Goal: Task Accomplishment & Management: Use online tool/utility

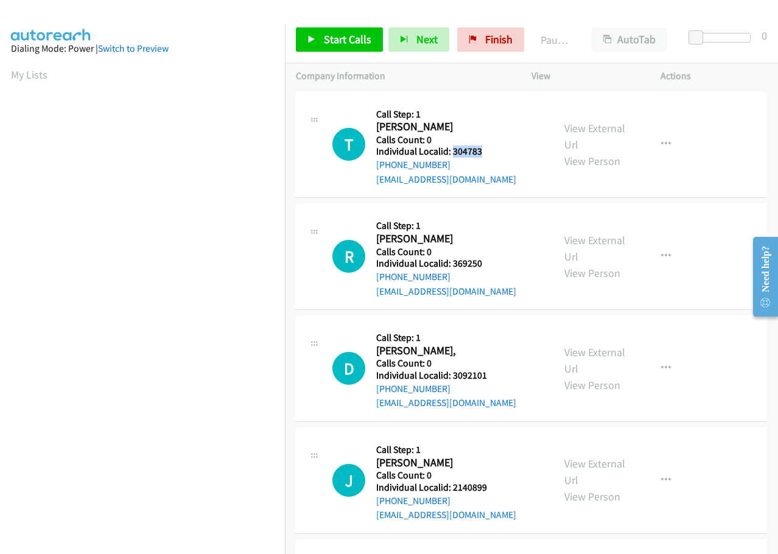
drag, startPoint x: 453, startPoint y: 151, endPoint x: 493, endPoint y: 148, distance: 39.7
click at [493, 148] on h5 "Individual Localid: 304783" at bounding box center [446, 151] width 140 height 12
copy h5 "304783"
drag, startPoint x: 452, startPoint y: 266, endPoint x: 492, endPoint y: 266, distance: 40.2
click at [492, 266] on h5 "Individual Localid: 369250" at bounding box center [446, 263] width 140 height 12
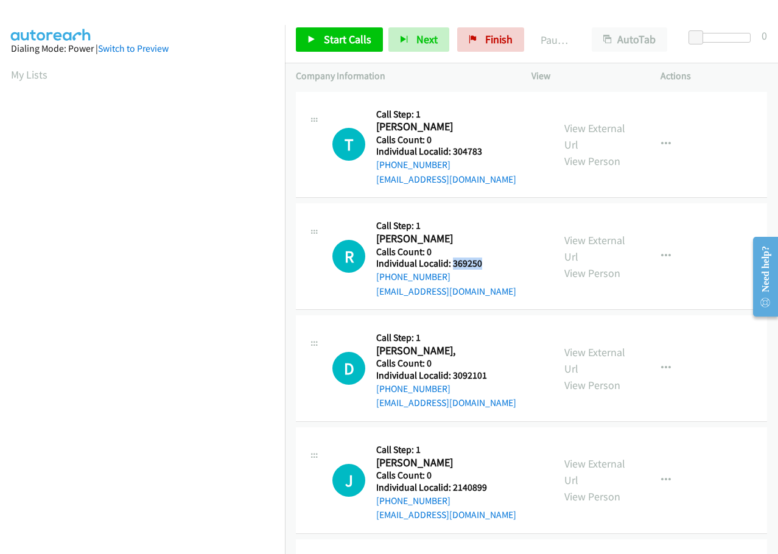
copy h5 "369250"
drag, startPoint x: 453, startPoint y: 377, endPoint x: 495, endPoint y: 371, distance: 42.9
click at [495, 371] on h5 "Individual Localid: 3092101" at bounding box center [446, 375] width 140 height 12
copy h5 "3092101"
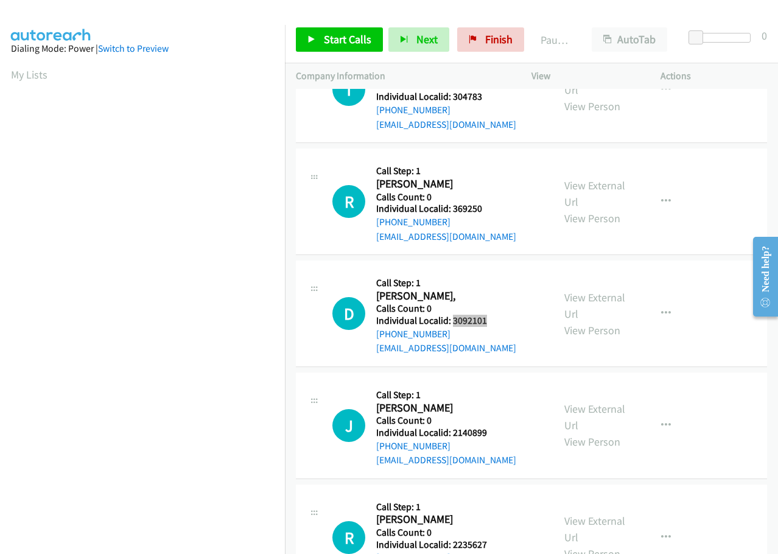
scroll to position [61, 0]
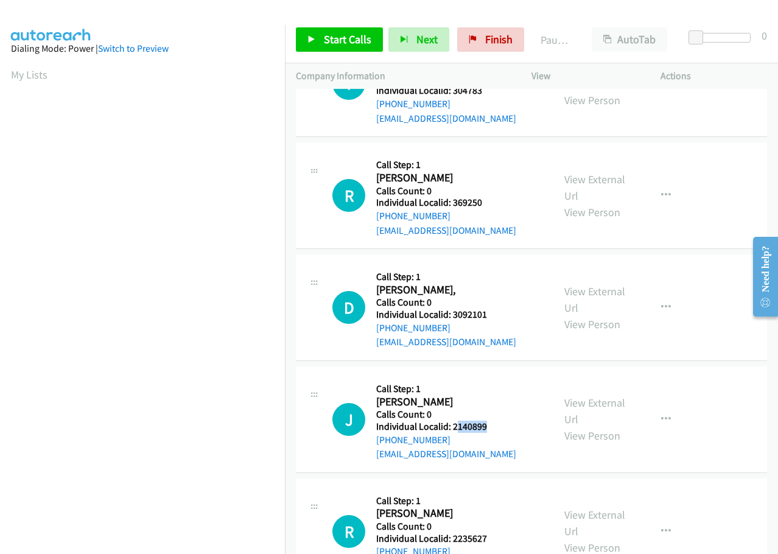
drag, startPoint x: 454, startPoint y: 427, endPoint x: 485, endPoint y: 420, distance: 31.7
click at [502, 426] on h5 "Individual Localid: 2140899" at bounding box center [446, 426] width 140 height 12
drag, startPoint x: 477, startPoint y: 393, endPoint x: 464, endPoint y: 417, distance: 27.5
click at [477, 392] on h5 "Call Step: 1" at bounding box center [446, 389] width 140 height 12
drag, startPoint x: 452, startPoint y: 427, endPoint x: 500, endPoint y: 425, distance: 47.5
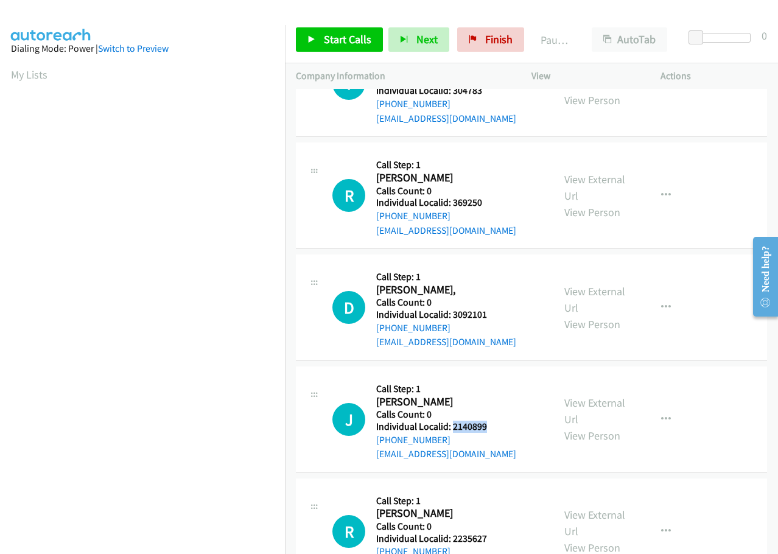
click at [500, 425] on h5 "Individual Localid: 2140899" at bounding box center [446, 426] width 140 height 12
copy h5 "2140899"
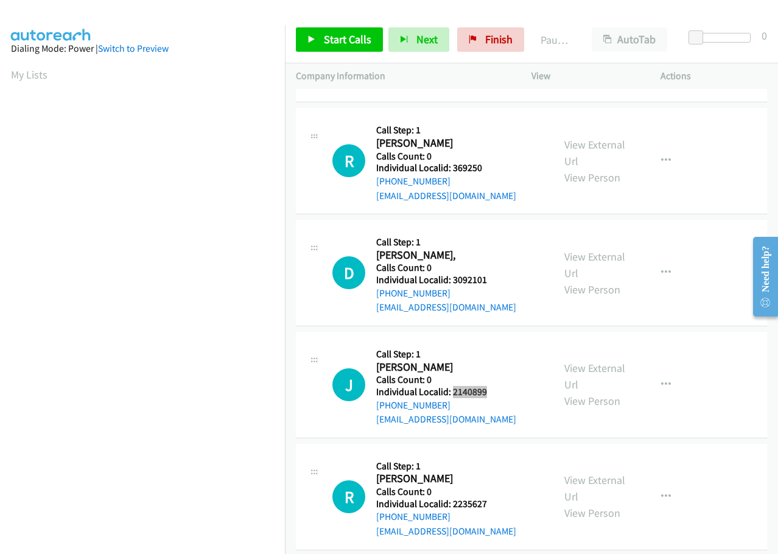
scroll to position [243, 0]
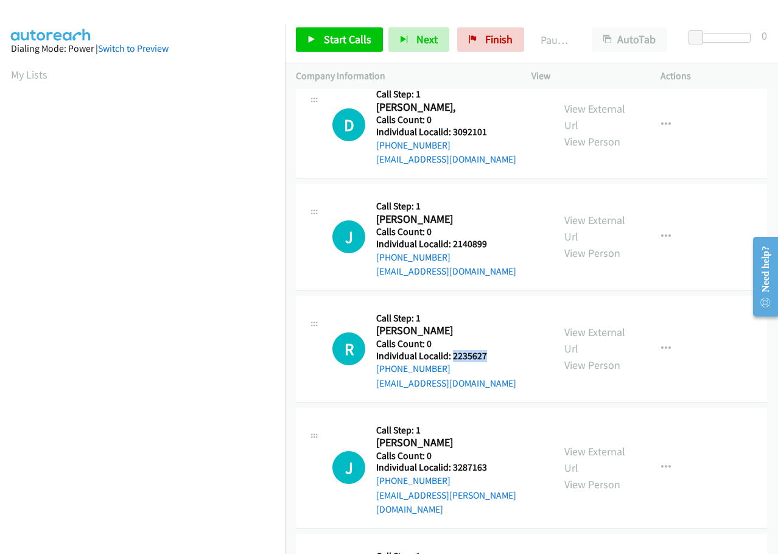
drag, startPoint x: 455, startPoint y: 357, endPoint x: 495, endPoint y: 356, distance: 39.6
click at [495, 356] on h5 "Individual Localid: 2235627" at bounding box center [446, 356] width 140 height 12
copy h5 "2235627"
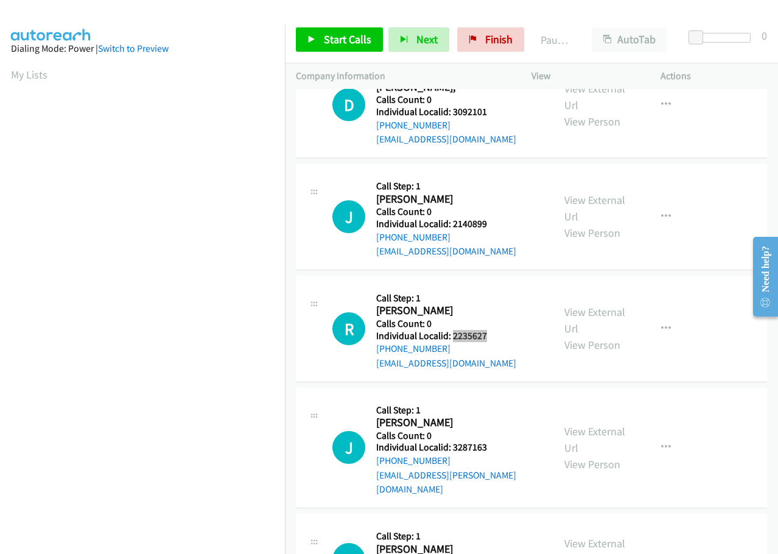
scroll to position [319, 0]
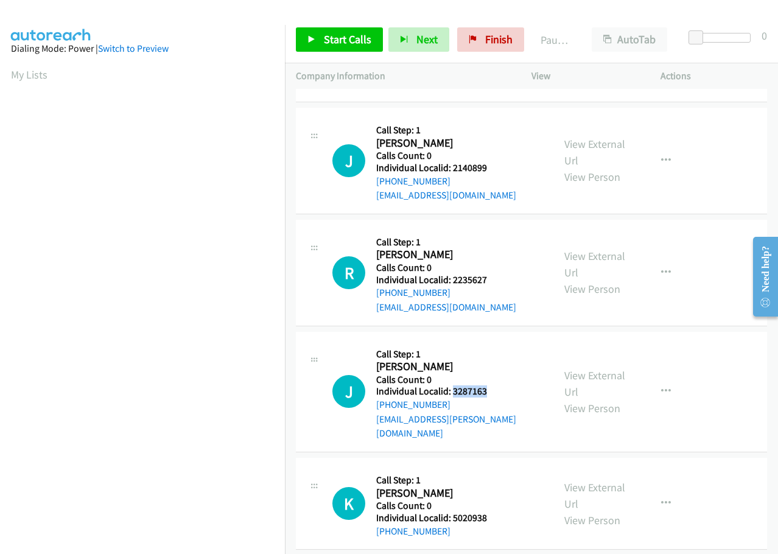
drag, startPoint x: 450, startPoint y: 391, endPoint x: 498, endPoint y: 389, distance: 47.5
click at [498, 389] on h5 "Individual Localid: 3287163" at bounding box center [459, 391] width 166 height 12
copy h5 "3287163"
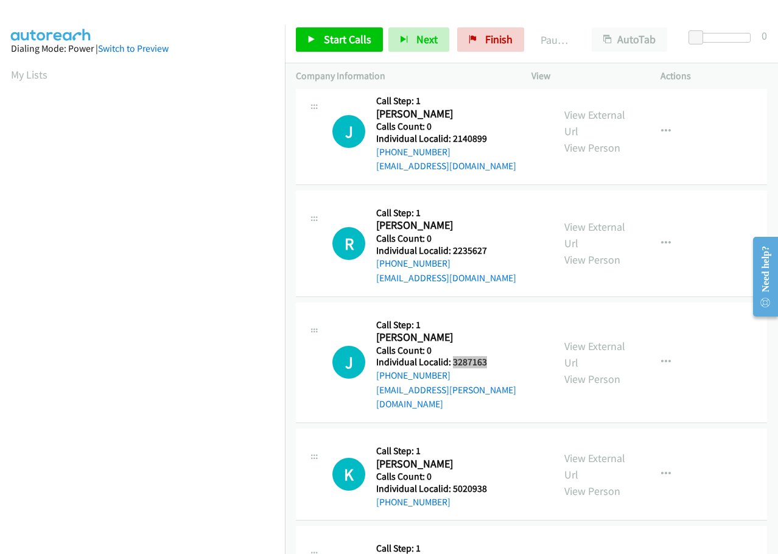
scroll to position [350, 0]
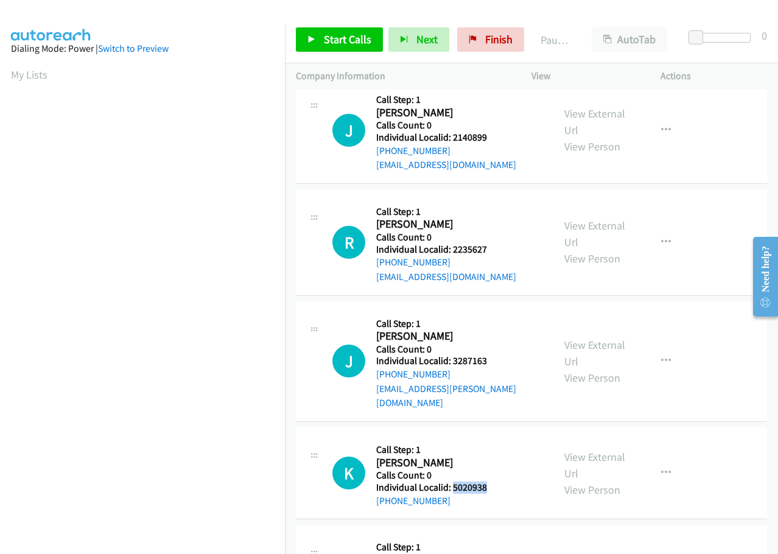
drag, startPoint x: 452, startPoint y: 472, endPoint x: 494, endPoint y: 467, distance: 42.3
click at [496, 481] on h5 "Individual Localid: 5020938" at bounding box center [441, 487] width 130 height 12
copy h5 "5020938"
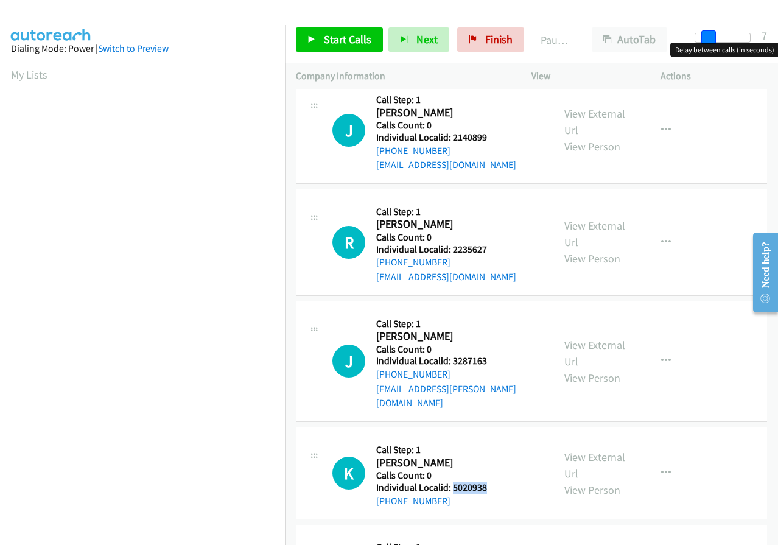
drag, startPoint x: 698, startPoint y: 37, endPoint x: 711, endPoint y: 35, distance: 12.3
click at [711, 35] on span at bounding box center [708, 37] width 15 height 15
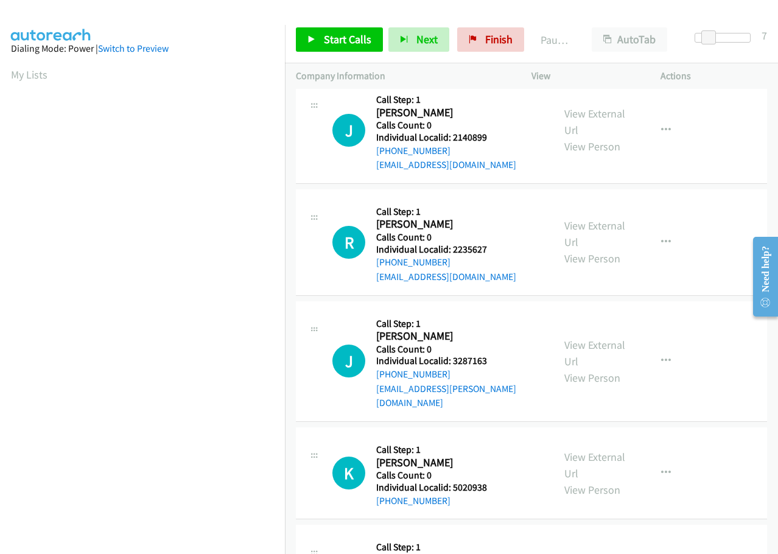
click at [678, 12] on div at bounding box center [383, 23] width 767 height 47
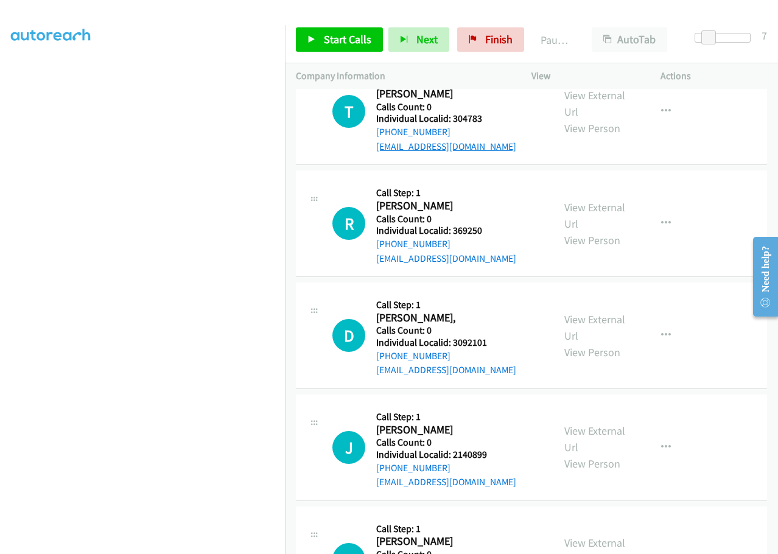
scroll to position [0, 0]
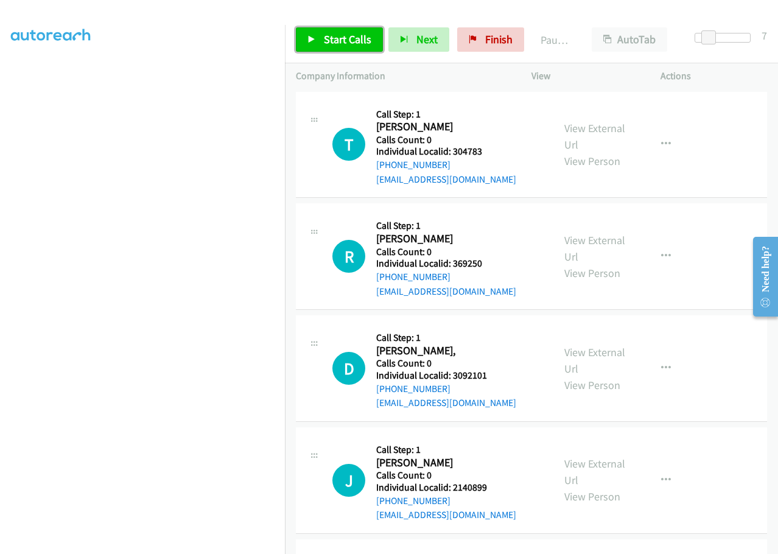
click at [324, 33] on span "Start Calls" at bounding box center [347, 39] width 47 height 14
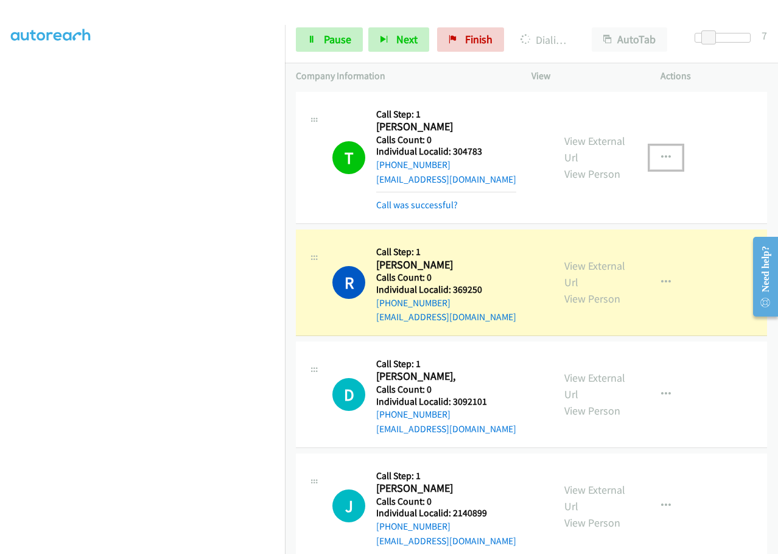
click at [666, 158] on button "button" at bounding box center [665, 157] width 33 height 24
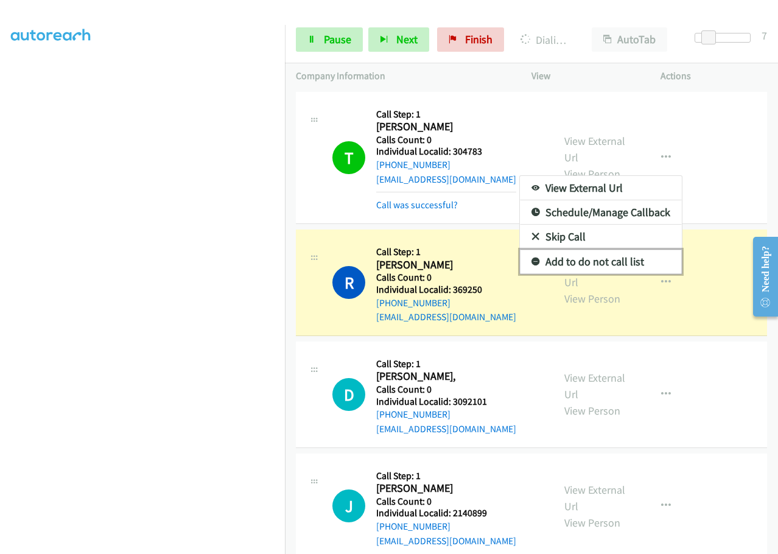
click at [531, 262] on icon at bounding box center [535, 262] width 9 height 9
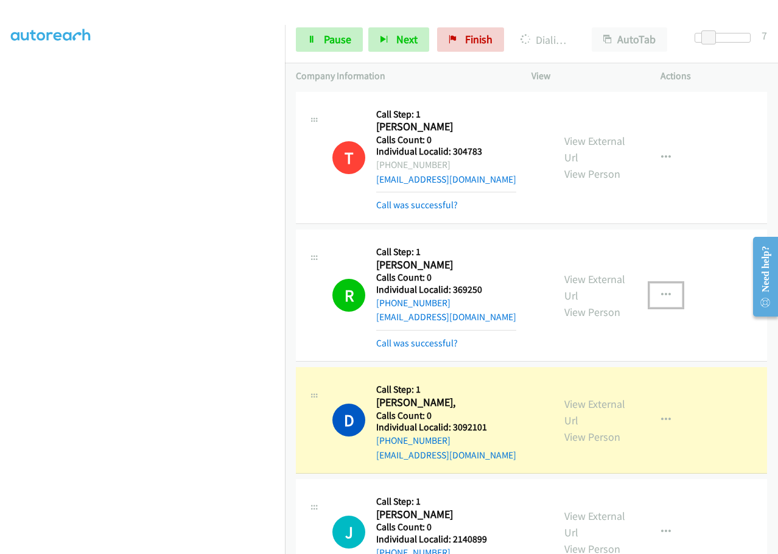
click at [661, 293] on icon "button" at bounding box center [666, 295] width 10 height 10
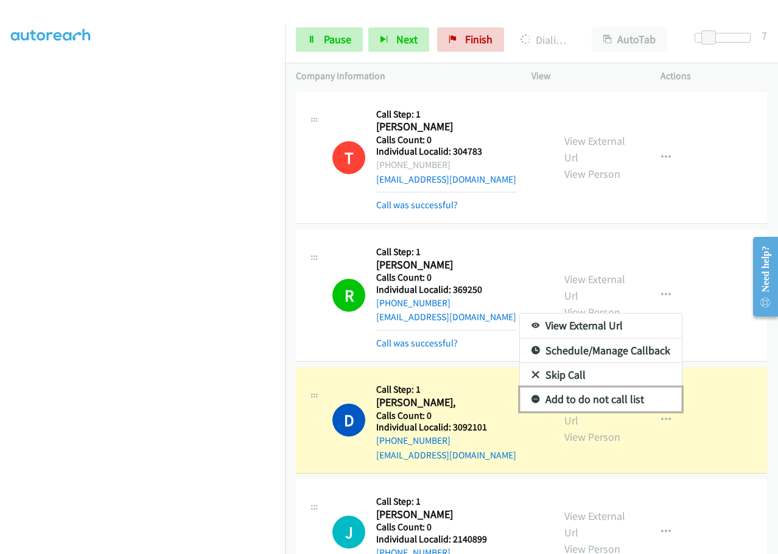
click at [532, 402] on link "Add to do not call list" at bounding box center [601, 399] width 162 height 24
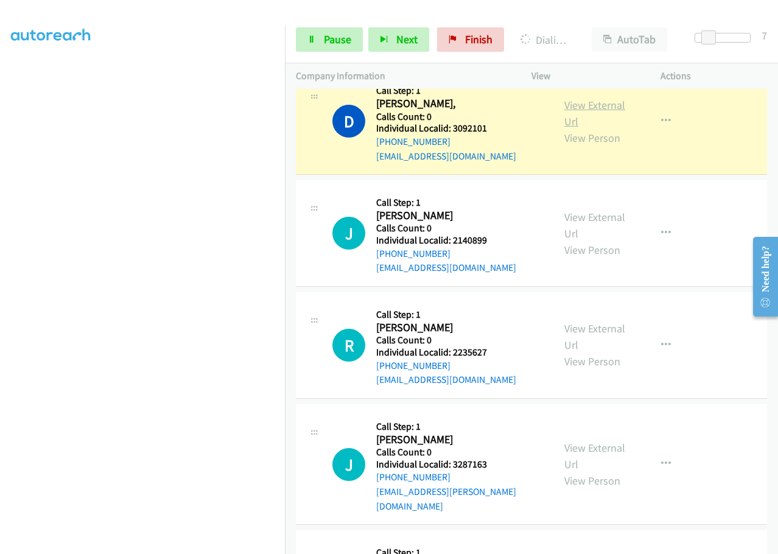
scroll to position [304, 0]
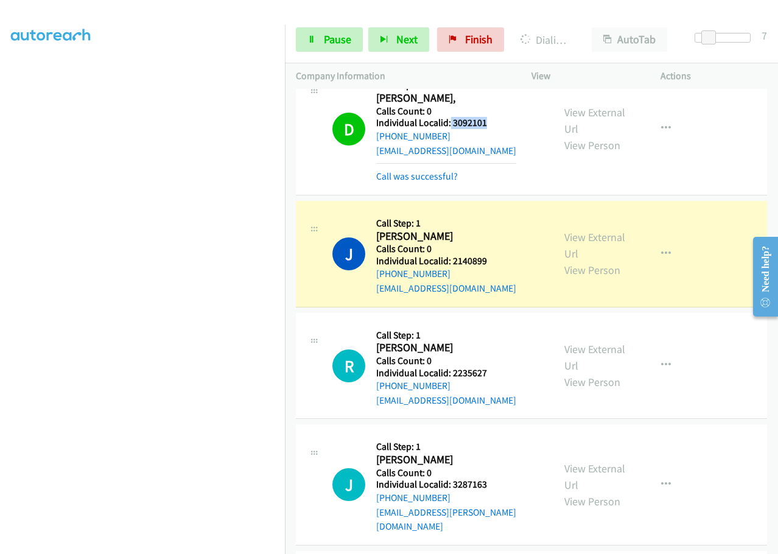
drag, startPoint x: 450, startPoint y: 122, endPoint x: 486, endPoint y: 121, distance: 36.5
click at [486, 121] on h5 "Individual Localid: 3092101" at bounding box center [446, 123] width 140 height 12
copy h5 "3092101"
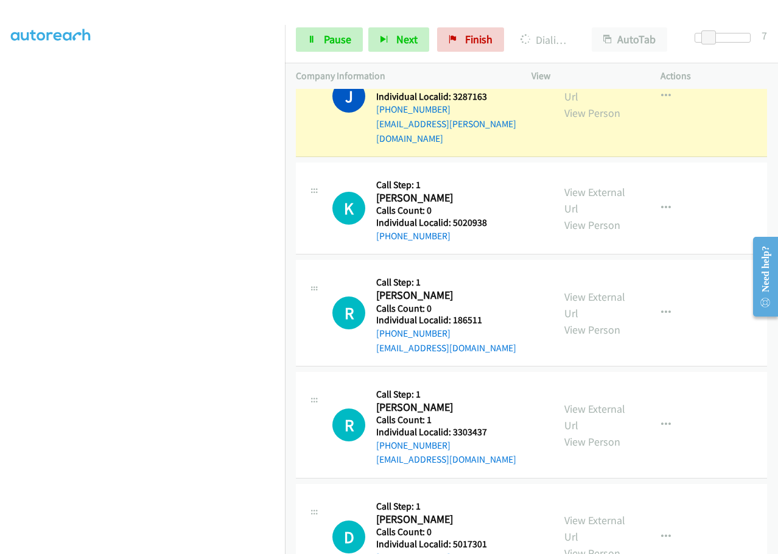
scroll to position [745, 0]
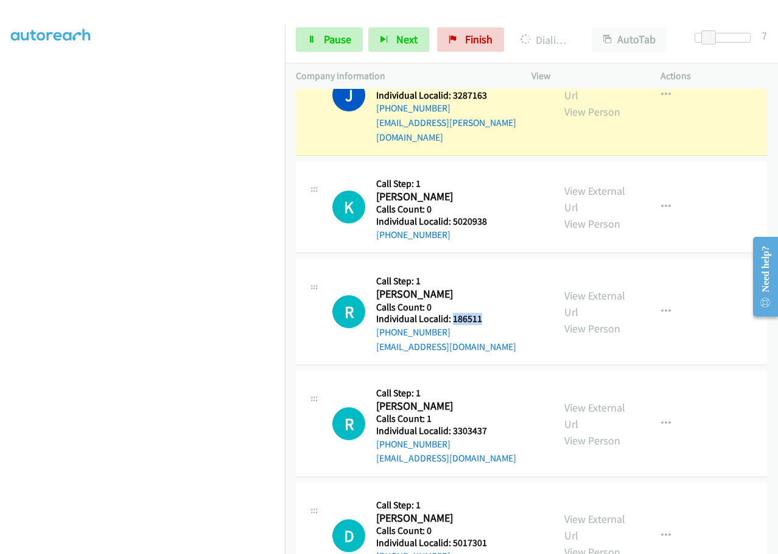
drag, startPoint x: 451, startPoint y: 304, endPoint x: 494, endPoint y: 301, distance: 43.3
click at [495, 313] on h5 "Individual Localid: 186511" at bounding box center [446, 319] width 140 height 12
copy h5 "186511"
drag, startPoint x: 451, startPoint y: 413, endPoint x: 496, endPoint y: 411, distance: 45.7
click at [496, 425] on h5 "Individual Localid: 3303437" at bounding box center [446, 431] width 140 height 12
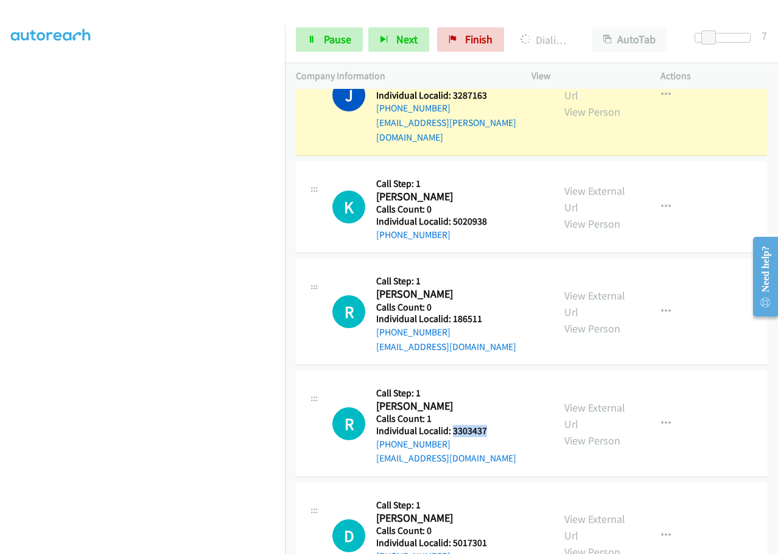
copy h5 "3303437"
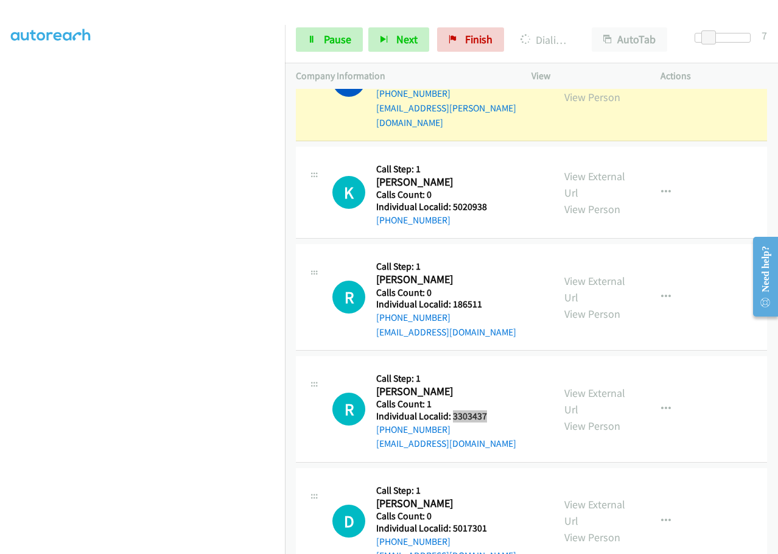
scroll to position [776, 0]
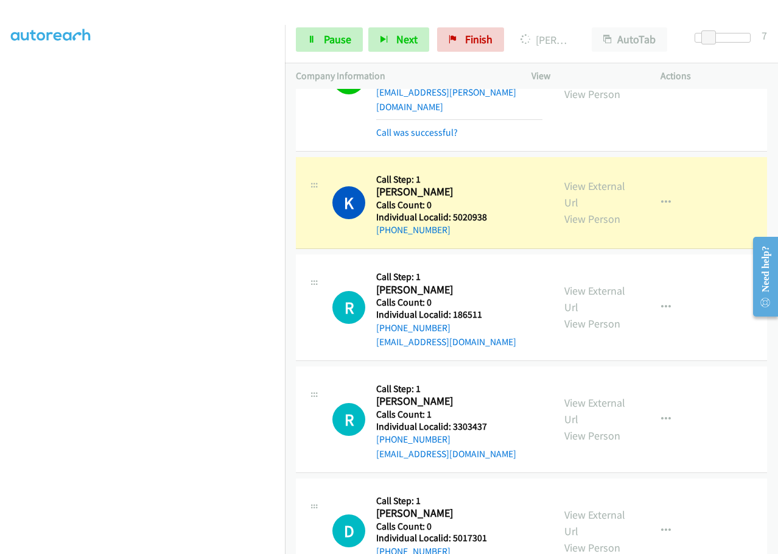
click at [518, 377] on div "R Callback Scheduled Call Step: 1 Ray Palmer America/New_York Calls Count: 1 In…" at bounding box center [437, 419] width 210 height 84
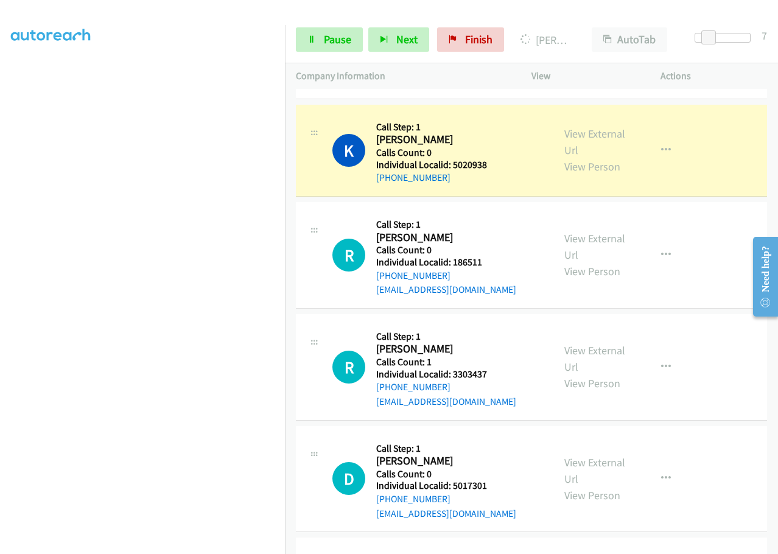
scroll to position [837, 0]
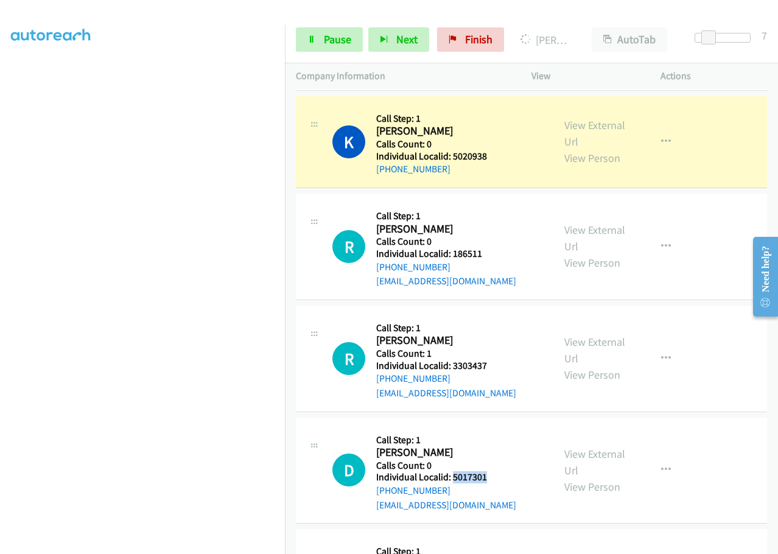
drag, startPoint x: 470, startPoint y: 464, endPoint x: 499, endPoint y: 460, distance: 29.4
click at [499, 471] on h5 "Individual Localid: 5017301" at bounding box center [446, 477] width 140 height 12
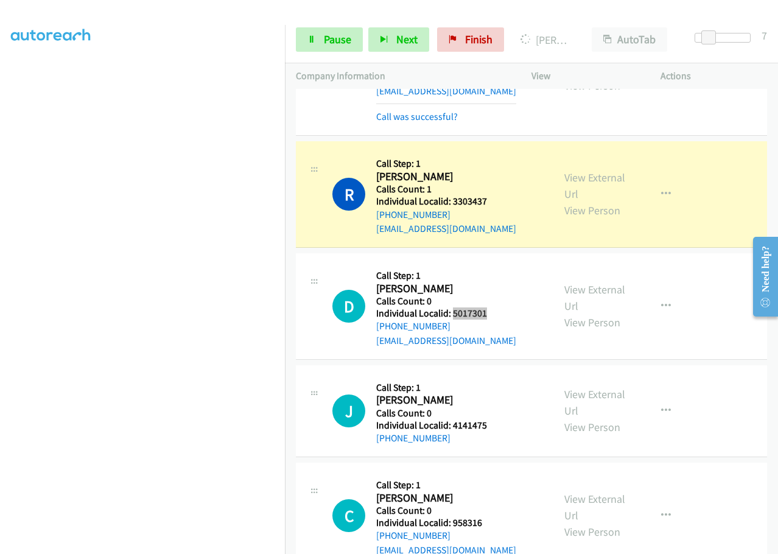
scroll to position [1080, 0]
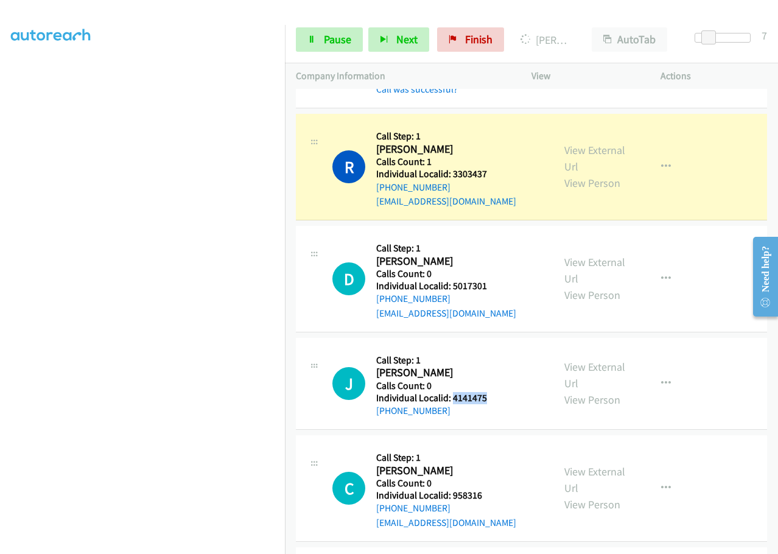
drag, startPoint x: 451, startPoint y: 386, endPoint x: 510, endPoint y: 380, distance: 59.9
click at [510, 380] on div "J Callback Scheduled Call Step: 1 Joslin Fenton America/Chicago Calls Count: 0 …" at bounding box center [437, 383] width 210 height 69
drag, startPoint x: 455, startPoint y: 483, endPoint x: 491, endPoint y: 481, distance: 35.9
click at [491, 489] on h5 "Individual Localid: 958316" at bounding box center [446, 495] width 140 height 12
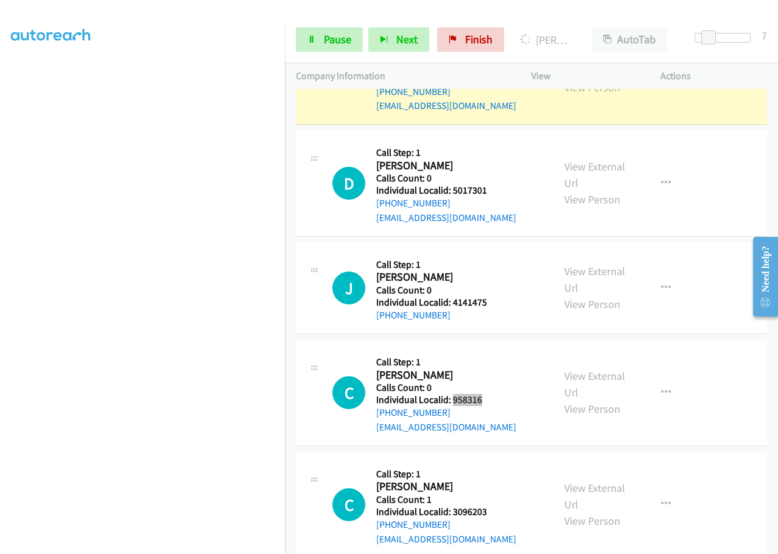
scroll to position [1186, 0]
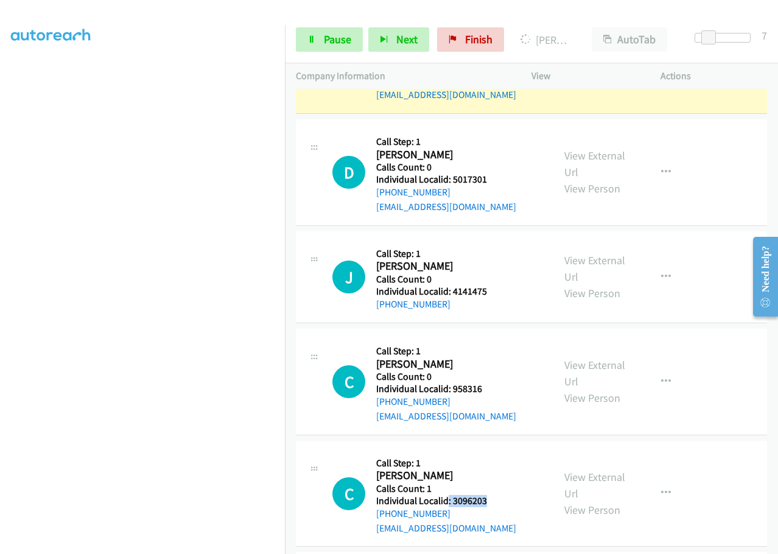
drag, startPoint x: 448, startPoint y: 483, endPoint x: 493, endPoint y: 483, distance: 45.0
click at [493, 495] on h5 "Individual Localid: 3096203" at bounding box center [446, 501] width 140 height 12
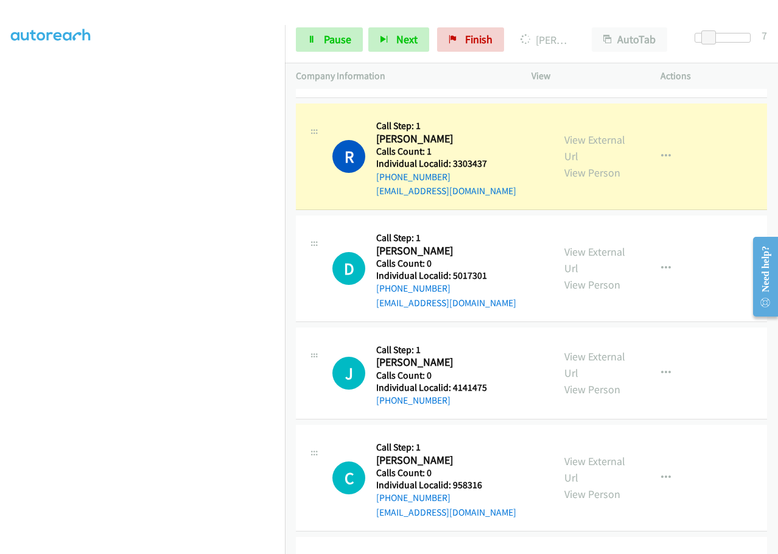
scroll to position [1080, 0]
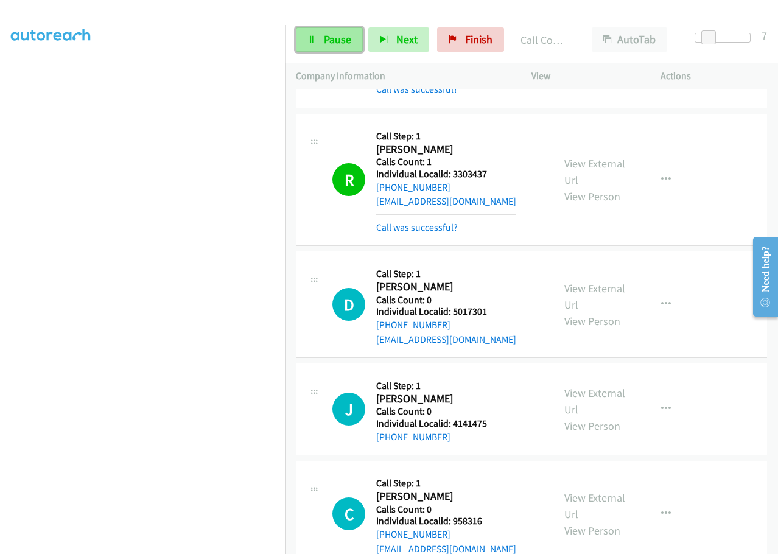
click at [340, 44] on span "Pause" at bounding box center [337, 39] width 27 height 14
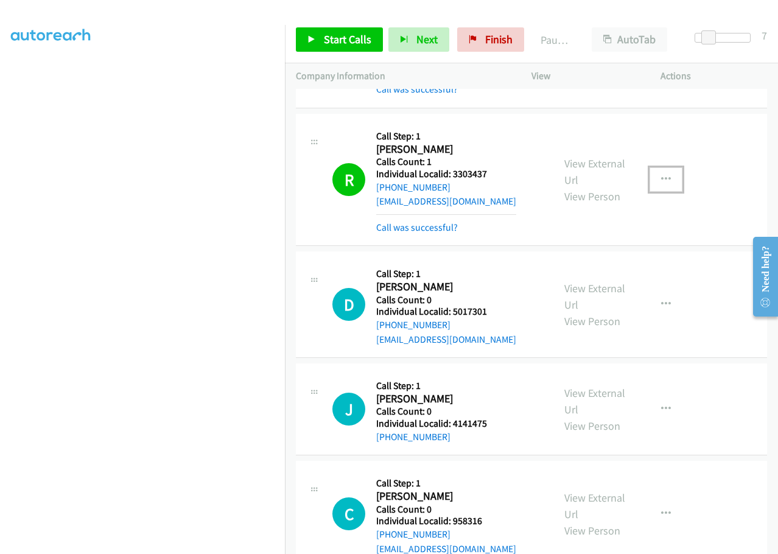
drag, startPoint x: 670, startPoint y: 162, endPoint x: 667, endPoint y: 169, distance: 7.6
click at [670, 167] on button "button" at bounding box center [665, 179] width 33 height 24
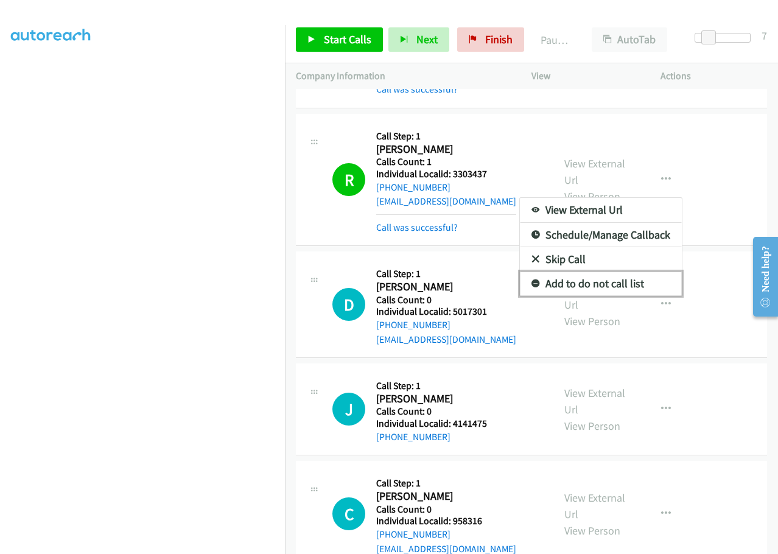
click at [522, 271] on link "Add to do not call list" at bounding box center [601, 283] width 162 height 24
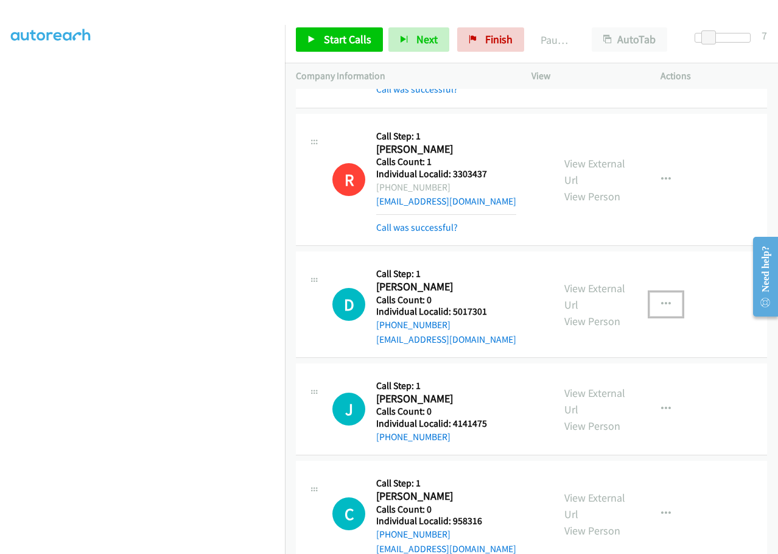
click at [661, 299] on icon "button" at bounding box center [666, 304] width 10 height 10
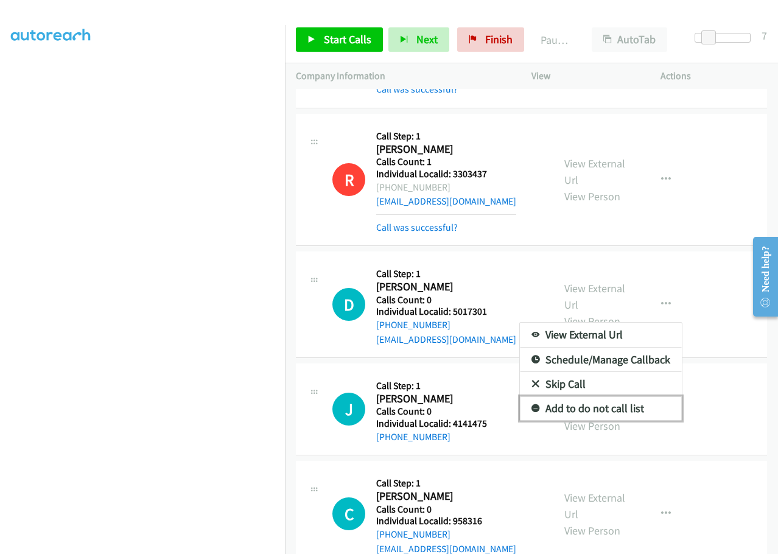
click at [526, 396] on link "Add to do not call list" at bounding box center [601, 408] width 162 height 24
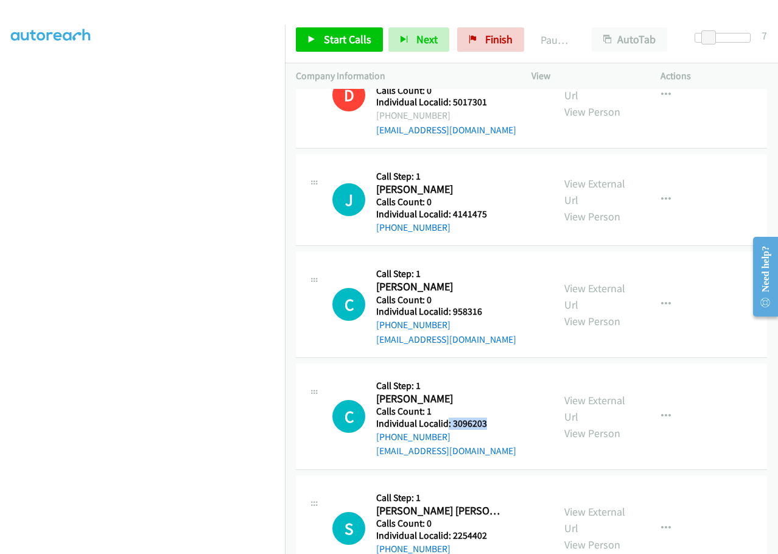
scroll to position [1293, 0]
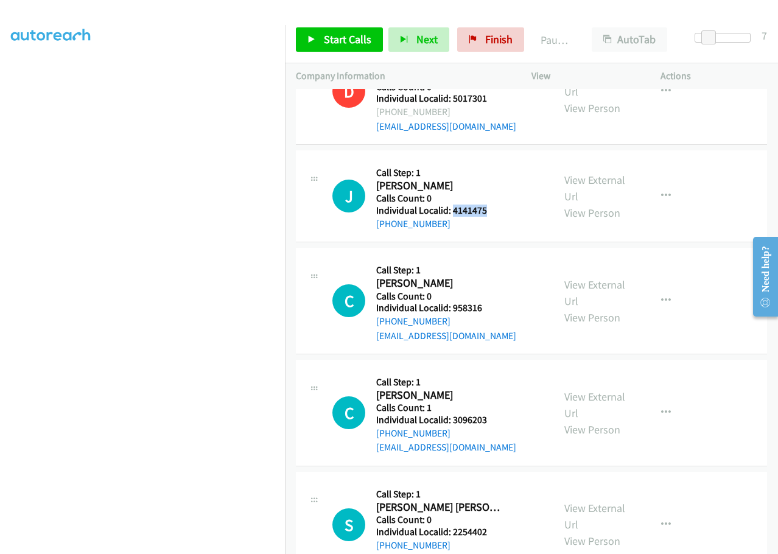
drag, startPoint x: 455, startPoint y: 197, endPoint x: 496, endPoint y: 191, distance: 41.1
click at [496, 204] on h5 "Individual Localid: 4141475" at bounding box center [441, 210] width 130 height 12
drag, startPoint x: 462, startPoint y: 291, endPoint x: 492, endPoint y: 291, distance: 29.2
click at [492, 302] on h5 "Individual Localid: 958316" at bounding box center [446, 308] width 140 height 12
drag, startPoint x: 452, startPoint y: 403, endPoint x: 495, endPoint y: 403, distance: 42.6
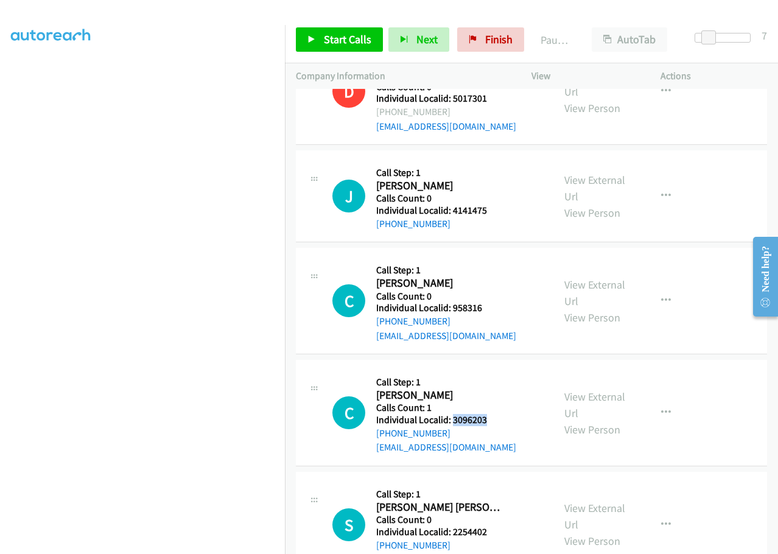
click at [495, 414] on h5 "Individual Localid: 3096203" at bounding box center [446, 420] width 140 height 12
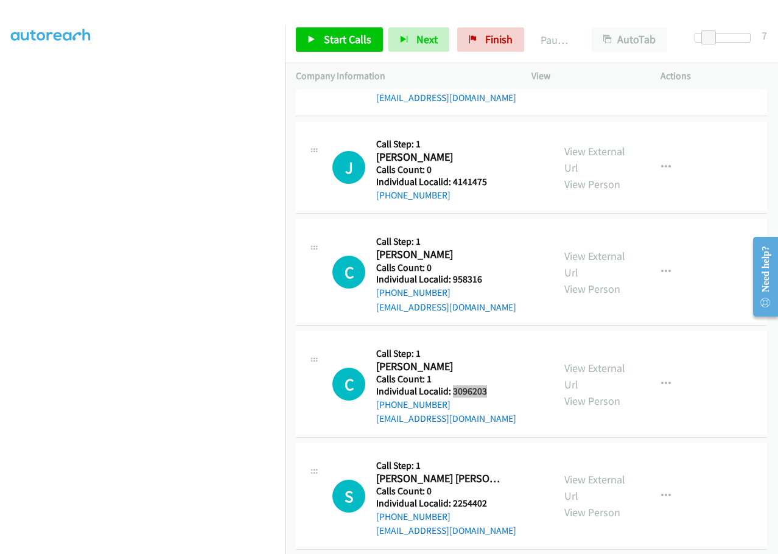
scroll to position [1354, 0]
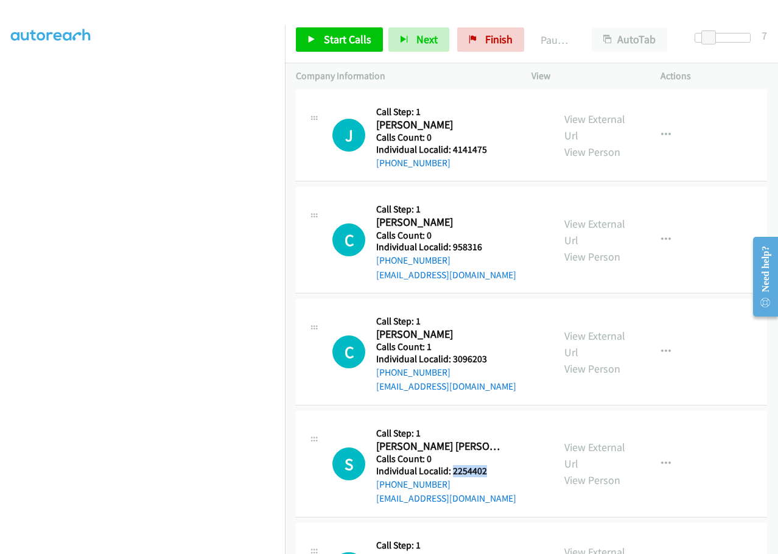
drag, startPoint x: 451, startPoint y: 454, endPoint x: 488, endPoint y: 454, distance: 37.1
click at [488, 465] on h5 "Individual Localid: 2254402" at bounding box center [446, 471] width 140 height 12
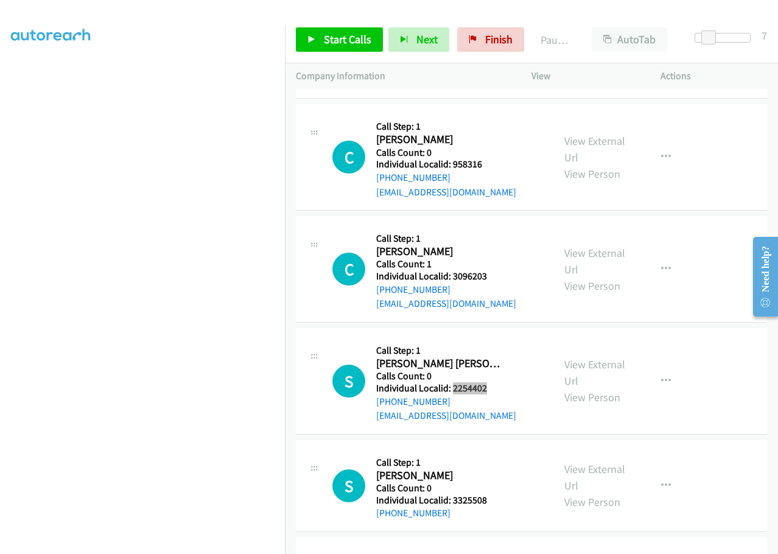
scroll to position [1445, 0]
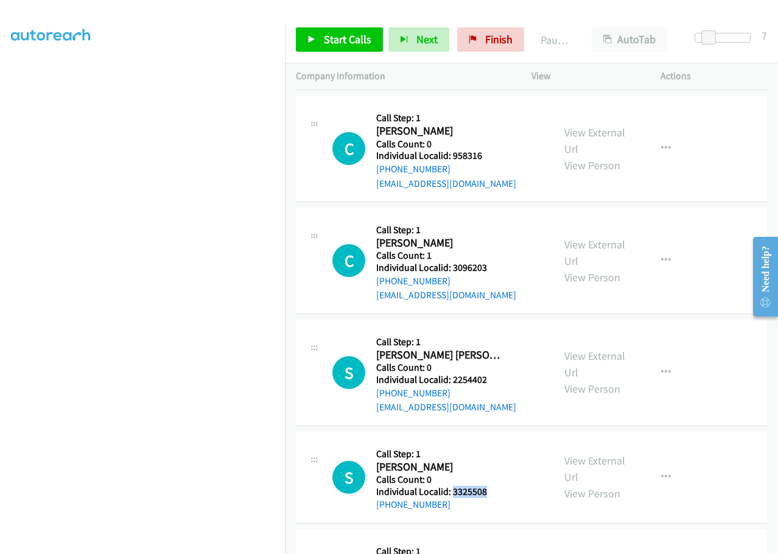
drag, startPoint x: 451, startPoint y: 476, endPoint x: 499, endPoint y: 476, distance: 48.1
click at [499, 486] on h5 "Individual Localid: 3325508" at bounding box center [441, 492] width 130 height 12
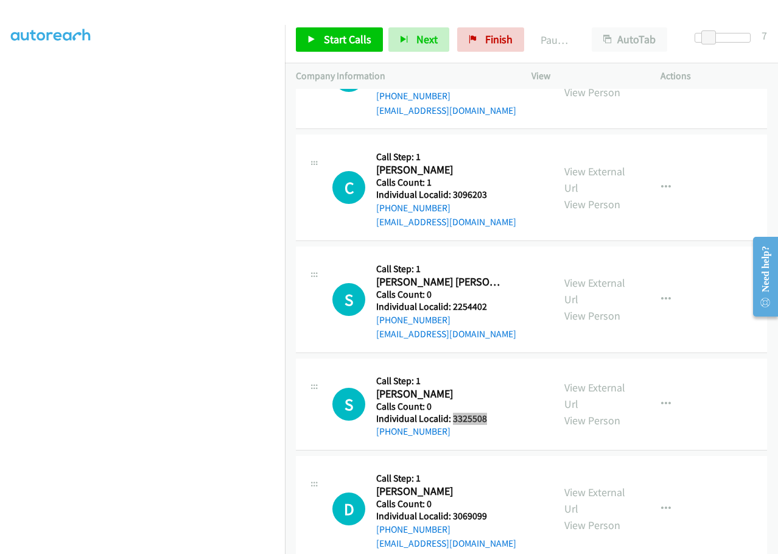
scroll to position [1536, 0]
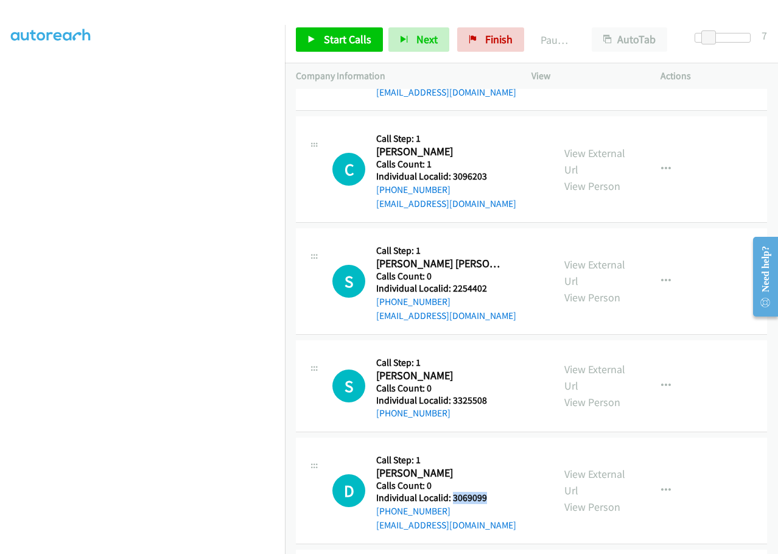
drag, startPoint x: 451, startPoint y: 482, endPoint x: 500, endPoint y: 482, distance: 49.3
click at [500, 492] on h5 "Individual Localid: 3069099" at bounding box center [446, 498] width 140 height 12
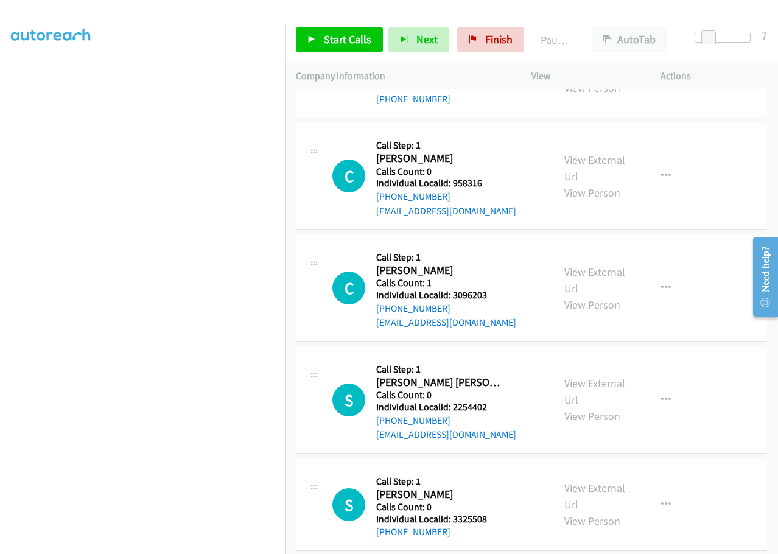
scroll to position [1415, 0]
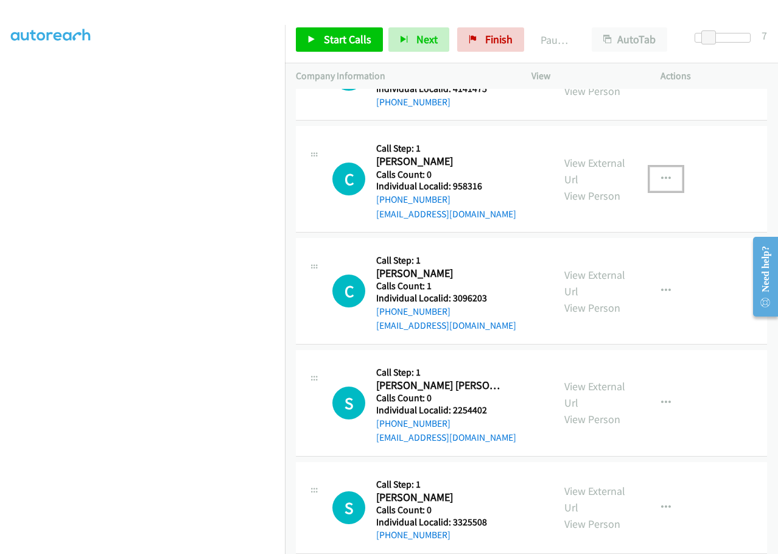
click at [665, 167] on button "button" at bounding box center [665, 179] width 33 height 24
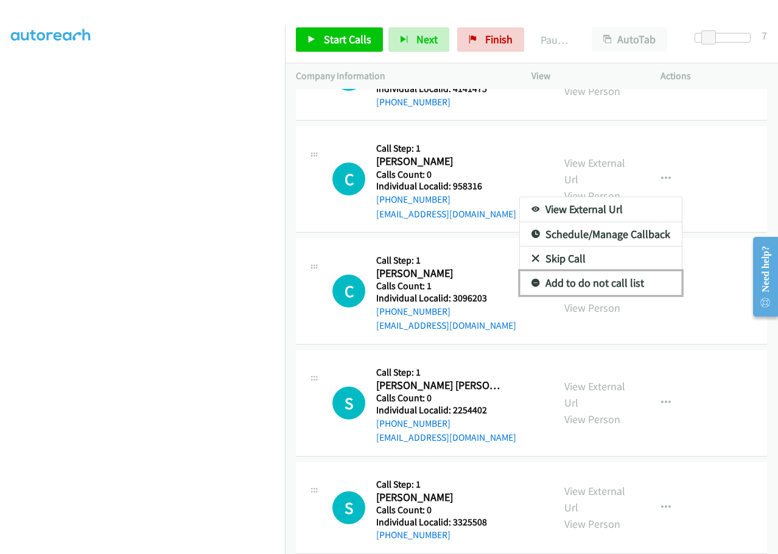
click at [532, 271] on link "Add to do not call list" at bounding box center [601, 283] width 162 height 24
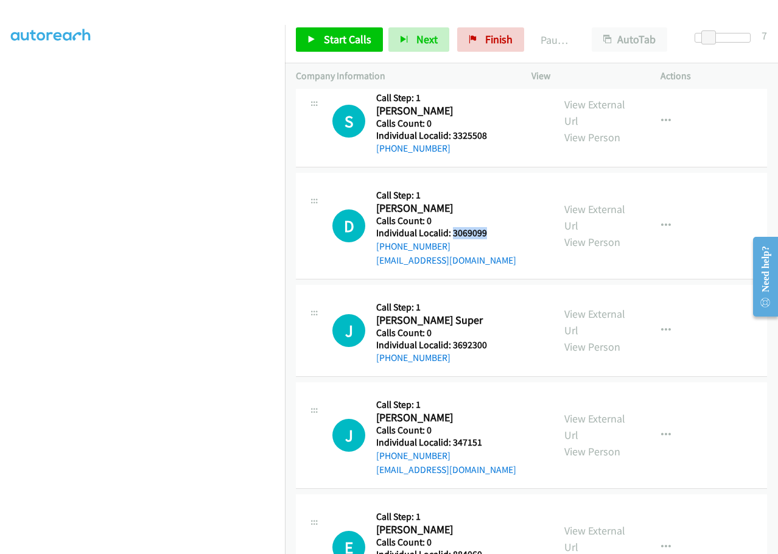
scroll to position [1810, 0]
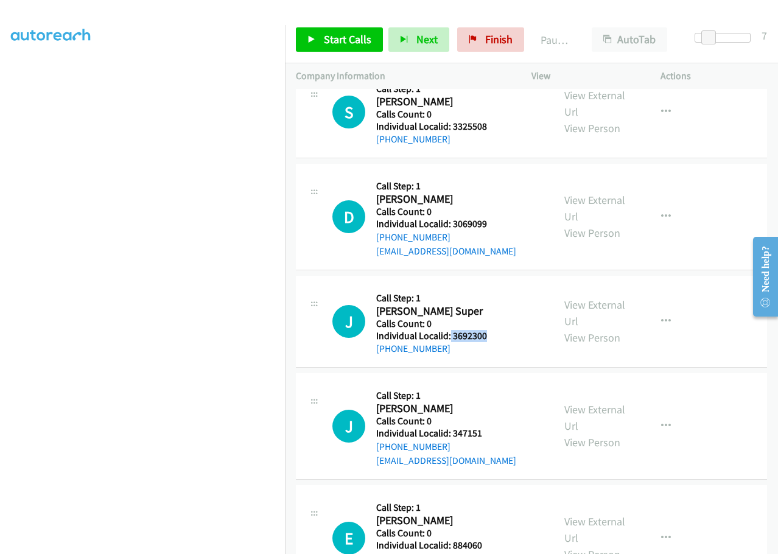
drag, startPoint x: 449, startPoint y: 322, endPoint x: 496, endPoint y: 316, distance: 47.2
click at [496, 330] on h5 "Individual Localid: 3692300" at bounding box center [441, 336] width 130 height 12
drag, startPoint x: 453, startPoint y: 417, endPoint x: 489, endPoint y: 418, distance: 35.9
click at [489, 427] on h5 "Individual Localid: 347151" at bounding box center [446, 433] width 140 height 12
click at [669, 414] on button "button" at bounding box center [665, 426] width 33 height 24
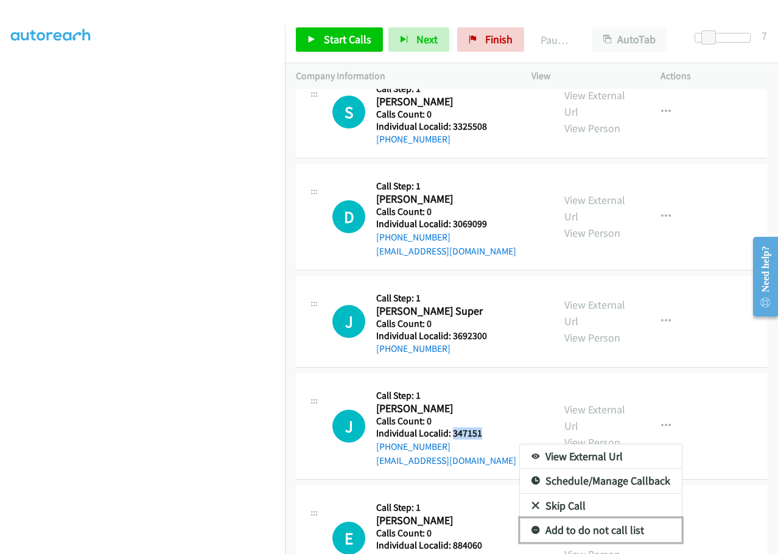
click at [531, 526] on icon at bounding box center [535, 530] width 9 height 9
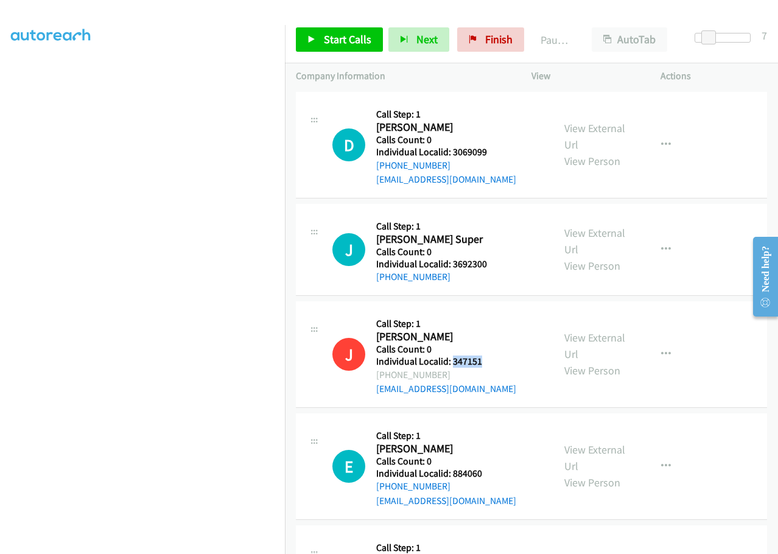
scroll to position [1962, 0]
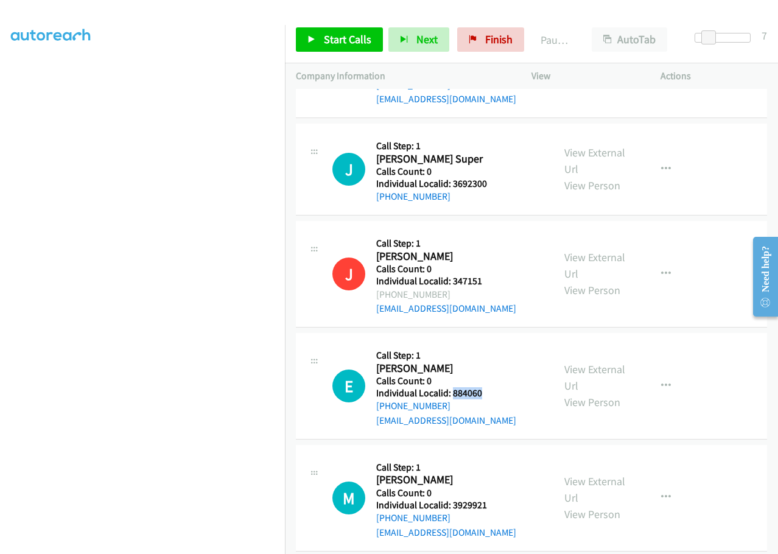
drag, startPoint x: 451, startPoint y: 379, endPoint x: 486, endPoint y: 377, distance: 34.7
click at [486, 387] on h5 "Individual Localid: 884060" at bounding box center [446, 393] width 140 height 12
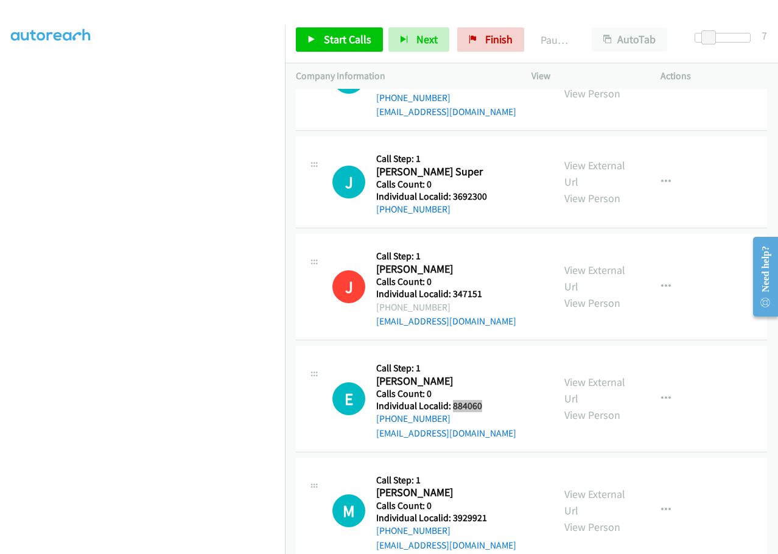
scroll to position [1947, 0]
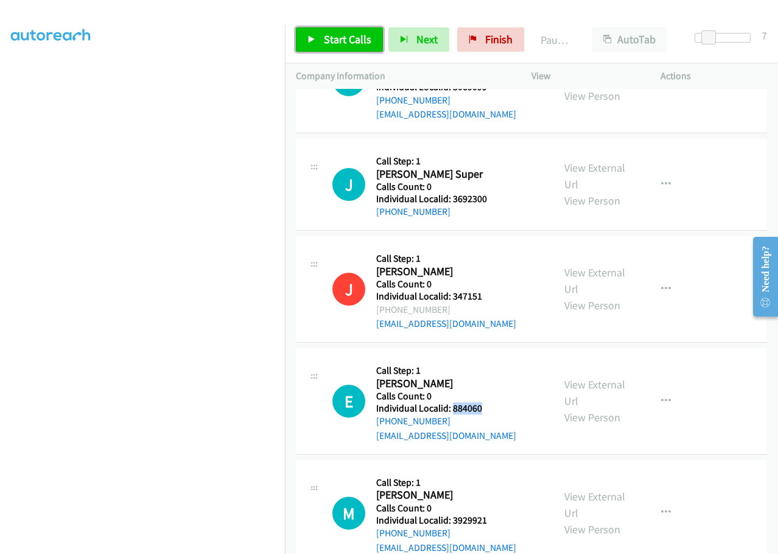
click at [341, 39] on span "Start Calls" at bounding box center [347, 39] width 47 height 14
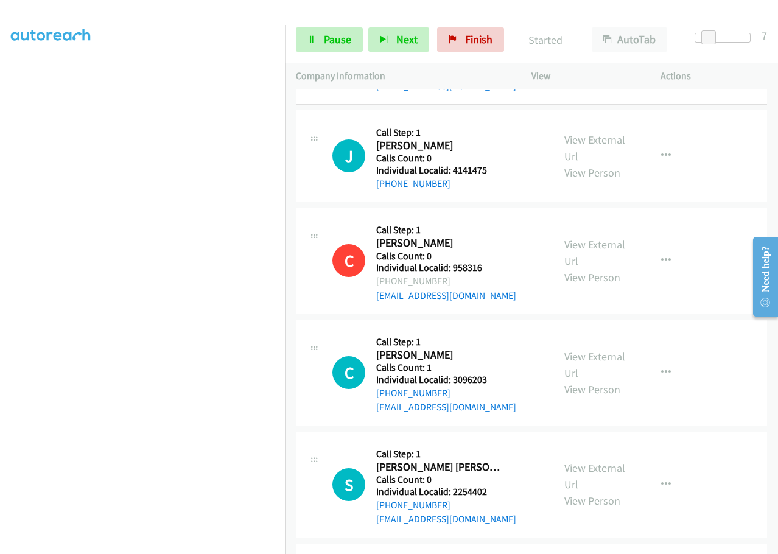
scroll to position [1339, 0]
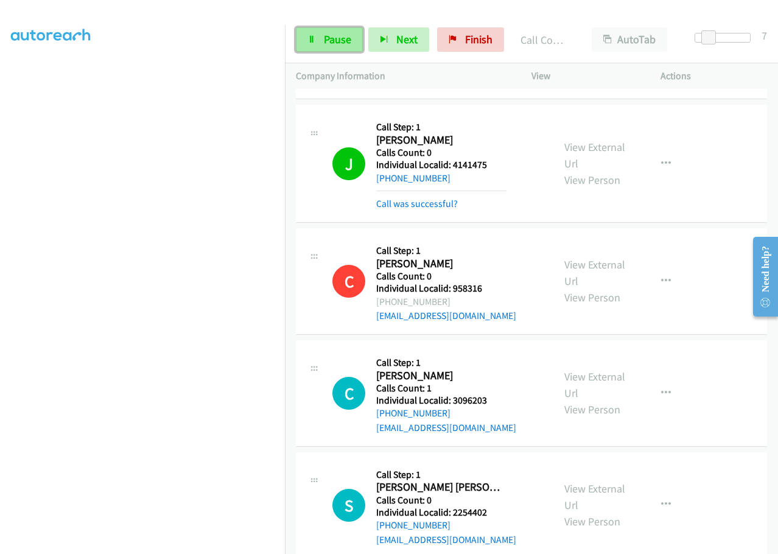
click at [322, 40] on link "Pause" at bounding box center [329, 39] width 67 height 24
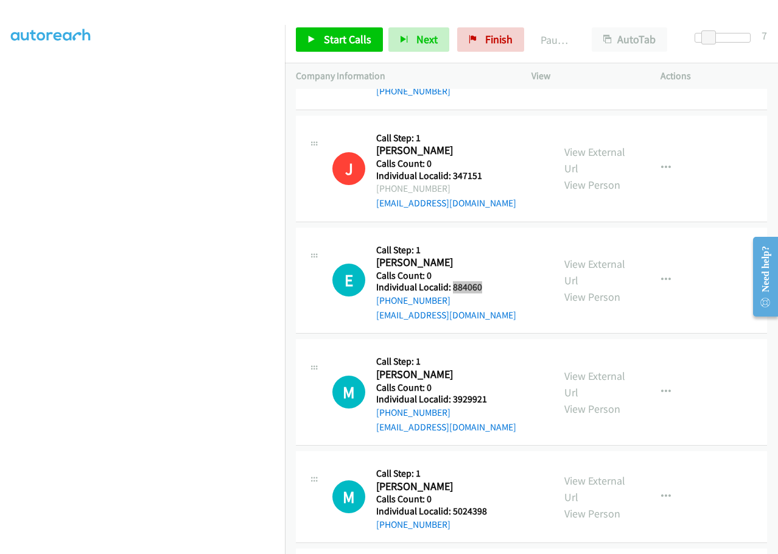
scroll to position [2114, 0]
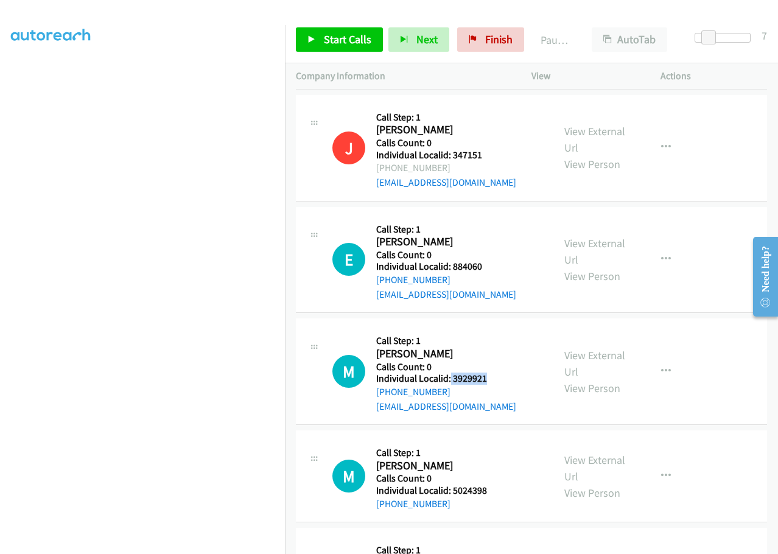
drag, startPoint x: 450, startPoint y: 363, endPoint x: 490, endPoint y: 361, distance: 40.2
click at [490, 372] on h5 "Individual Localid: 3929921" at bounding box center [446, 378] width 140 height 12
click at [338, 47] on link "Start Calls" at bounding box center [339, 39] width 87 height 24
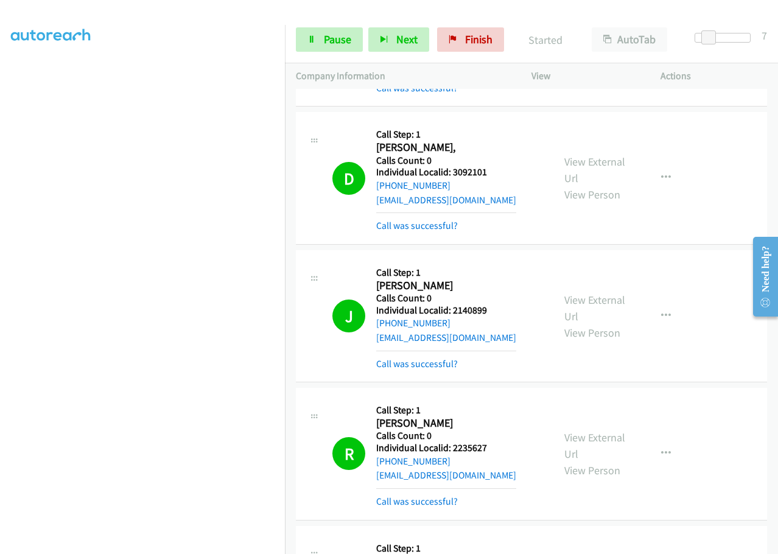
scroll to position [289, 0]
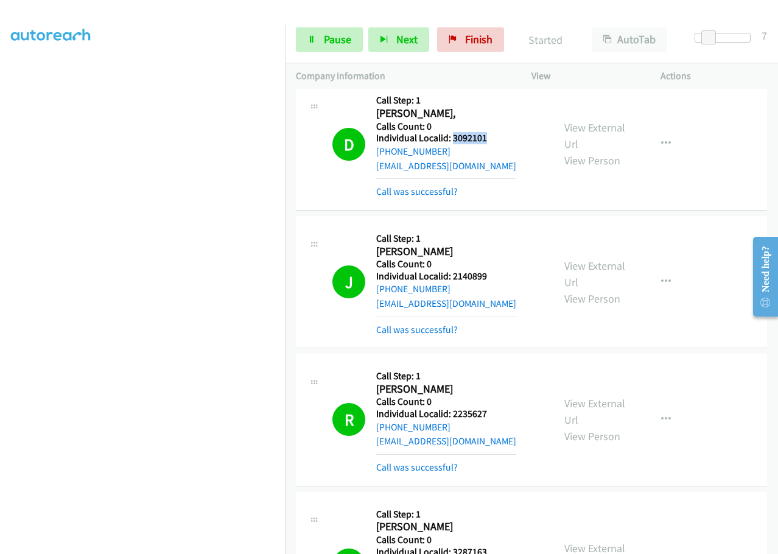
drag, startPoint x: 451, startPoint y: 142, endPoint x: 488, endPoint y: 134, distance: 37.4
click at [488, 134] on h5 "Individual Localid: 3092101" at bounding box center [446, 138] width 140 height 12
drag, startPoint x: 450, startPoint y: 277, endPoint x: 496, endPoint y: 274, distance: 45.7
click at [496, 274] on h5 "Individual Localid: 2140899" at bounding box center [446, 276] width 140 height 12
drag, startPoint x: 452, startPoint y: 414, endPoint x: 493, endPoint y: 414, distance: 40.8
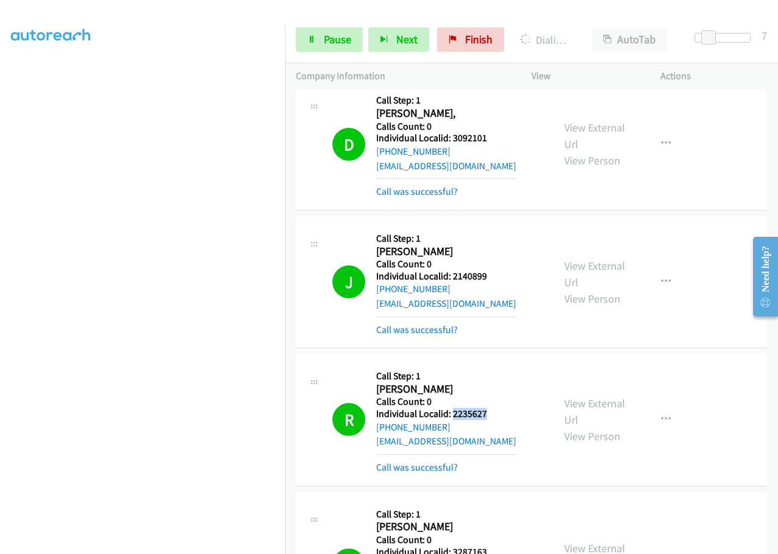
click at [493, 414] on h5 "Individual Localid: 2235627" at bounding box center [446, 414] width 140 height 12
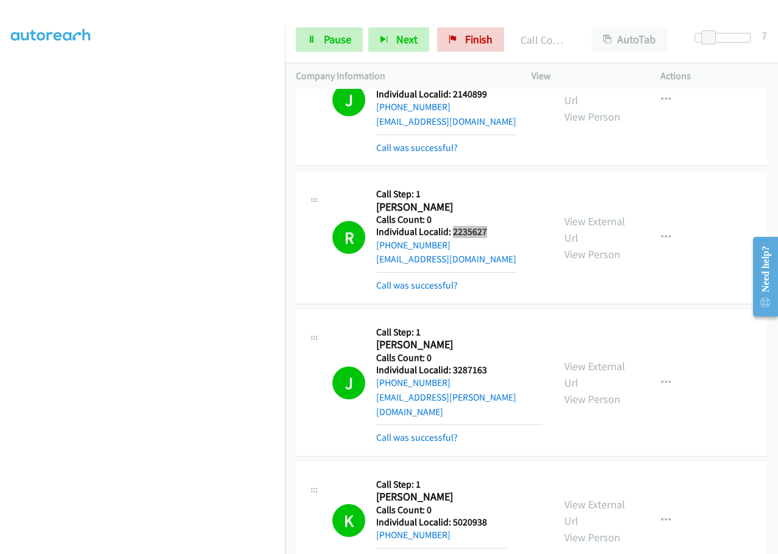
scroll to position [502, 0]
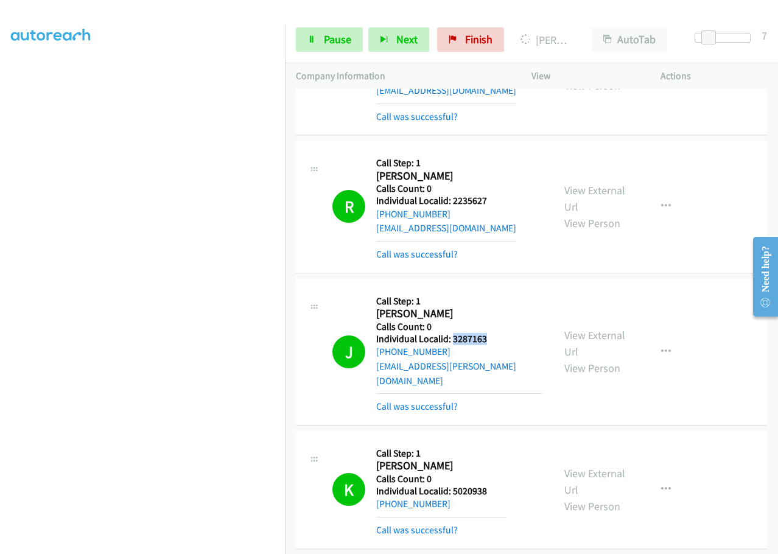
drag, startPoint x: 473, startPoint y: 336, endPoint x: 492, endPoint y: 336, distance: 18.3
click at [492, 336] on h5 "Individual Localid: 3287163" at bounding box center [459, 339] width 166 height 12
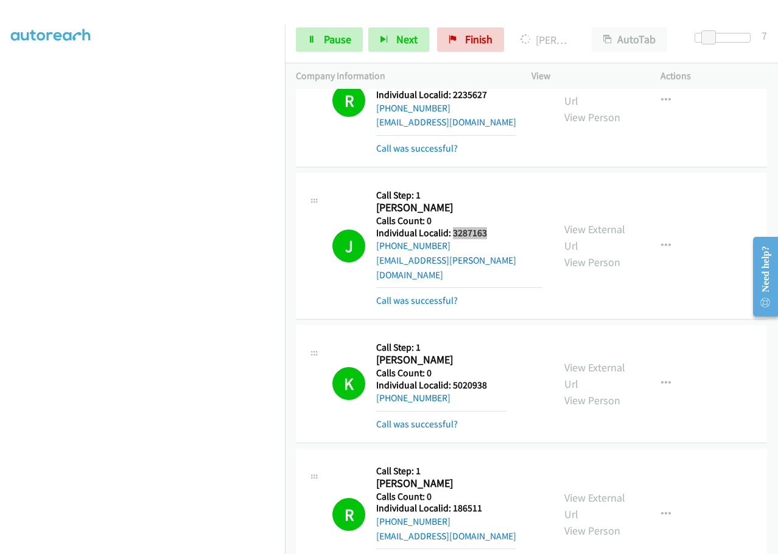
scroll to position [639, 0]
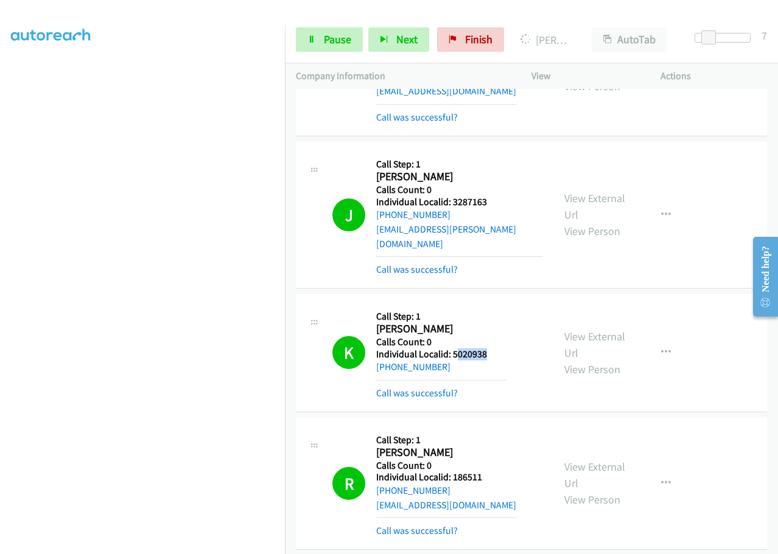
drag, startPoint x: 454, startPoint y: 341, endPoint x: 495, endPoint y: 336, distance: 41.6
click at [495, 348] on h5 "Individual Localid: 5020938" at bounding box center [441, 354] width 130 height 12
click at [463, 305] on div "Callback Scheduled Call Step: 1 Kayden Hicks America/New_York Calls Count: 0 In…" at bounding box center [441, 353] width 130 height 96
drag, startPoint x: 451, startPoint y: 341, endPoint x: 495, endPoint y: 335, distance: 44.2
click at [495, 348] on h5 "Individual Localid: 5020938" at bounding box center [441, 354] width 130 height 12
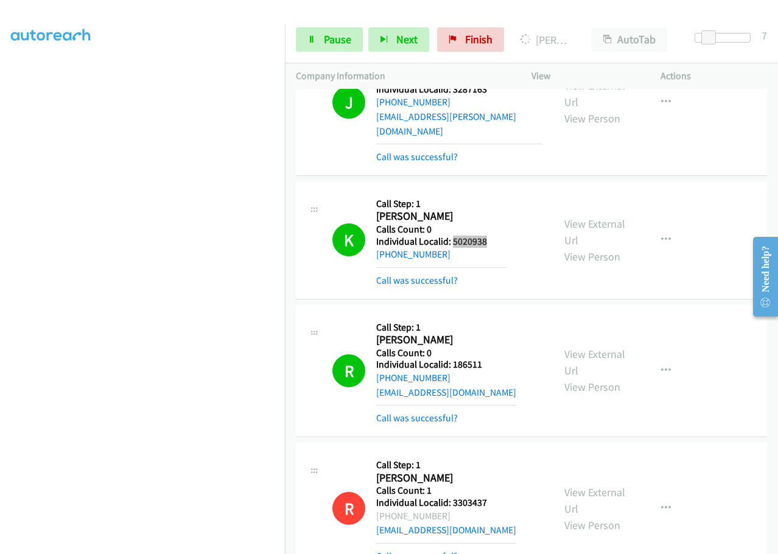
scroll to position [761, 0]
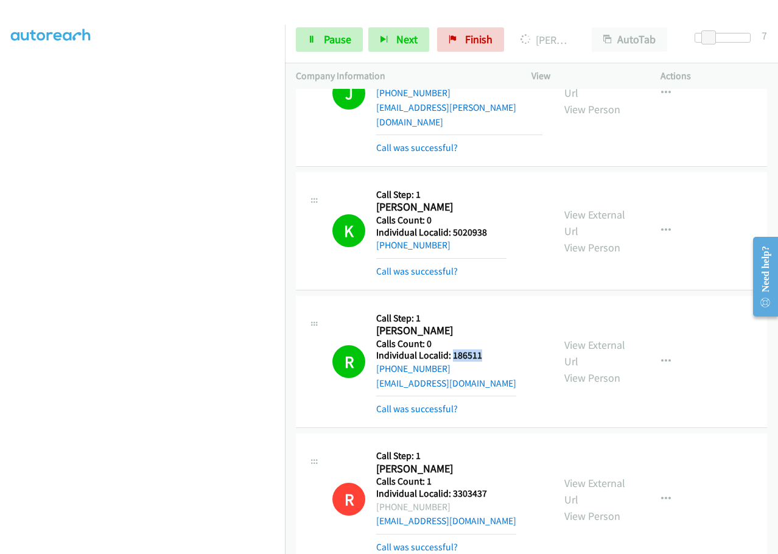
drag, startPoint x: 452, startPoint y: 340, endPoint x: 481, endPoint y: 338, distance: 29.3
click at [487, 349] on h5 "Individual Localid: 186511" at bounding box center [446, 355] width 140 height 12
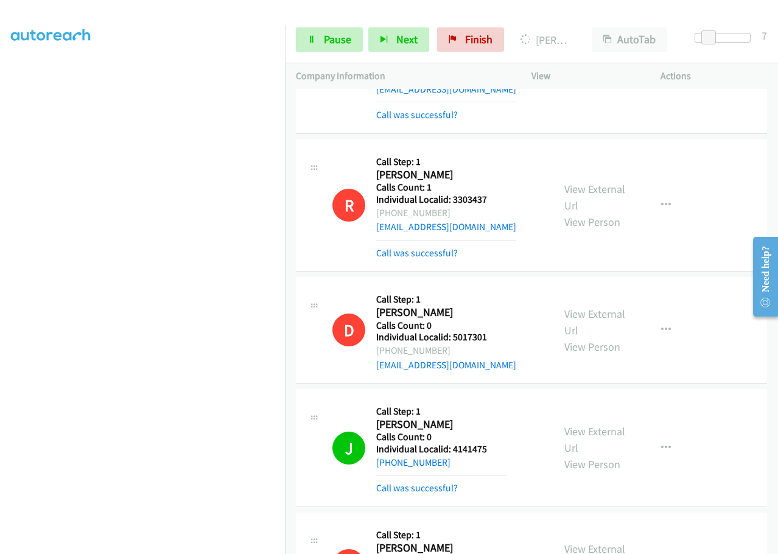
scroll to position [1202, 0]
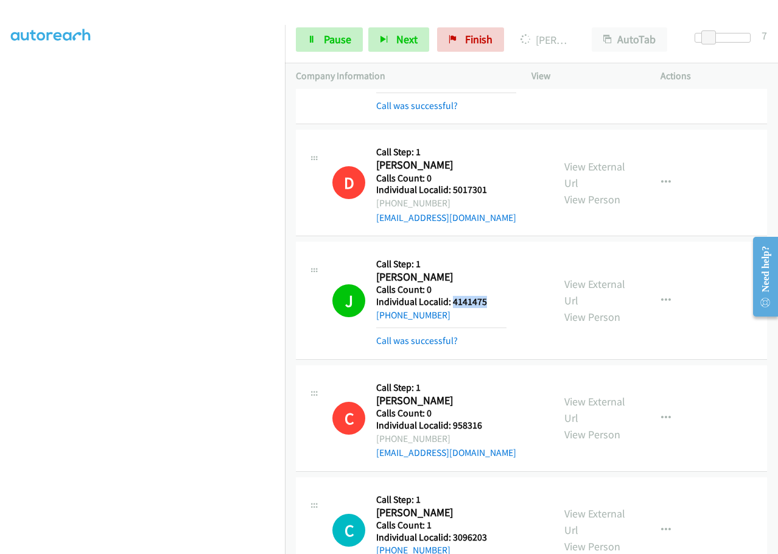
drag, startPoint x: 452, startPoint y: 288, endPoint x: 506, endPoint y: 281, distance: 54.0
click at [506, 296] on h5 "Individual Localid: 4141475" at bounding box center [441, 302] width 130 height 12
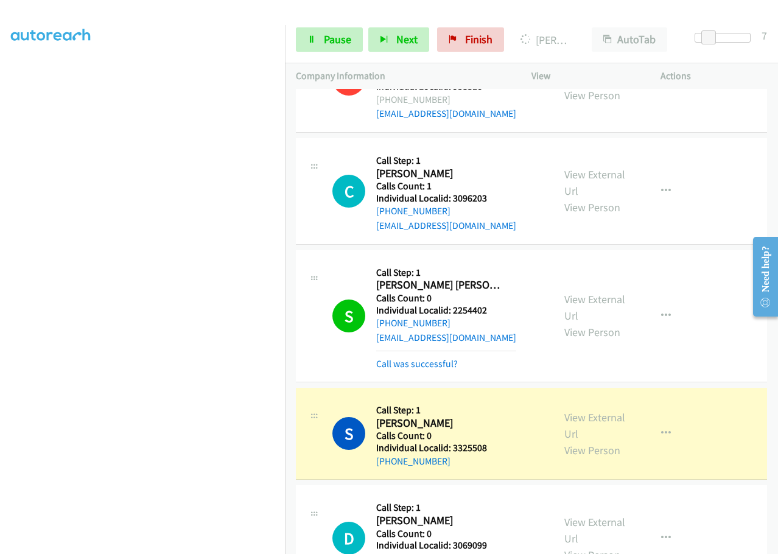
scroll to position [1552, 0]
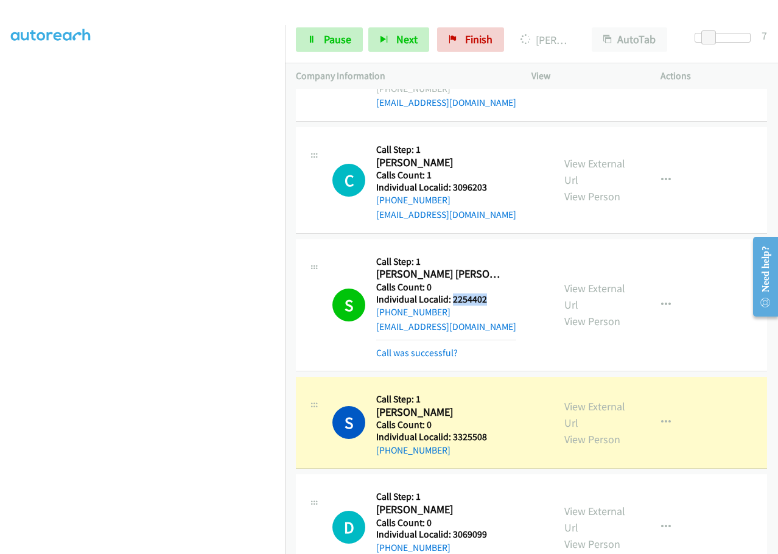
drag, startPoint x: 450, startPoint y: 285, endPoint x: 492, endPoint y: 284, distance: 42.0
click at [492, 293] on h5 "Individual Localid: 2254402" at bounding box center [446, 299] width 140 height 12
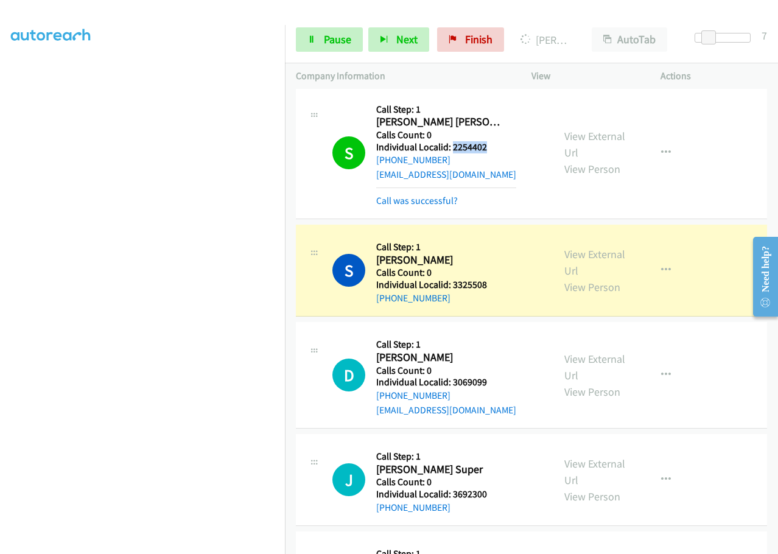
scroll to position [1719, 0]
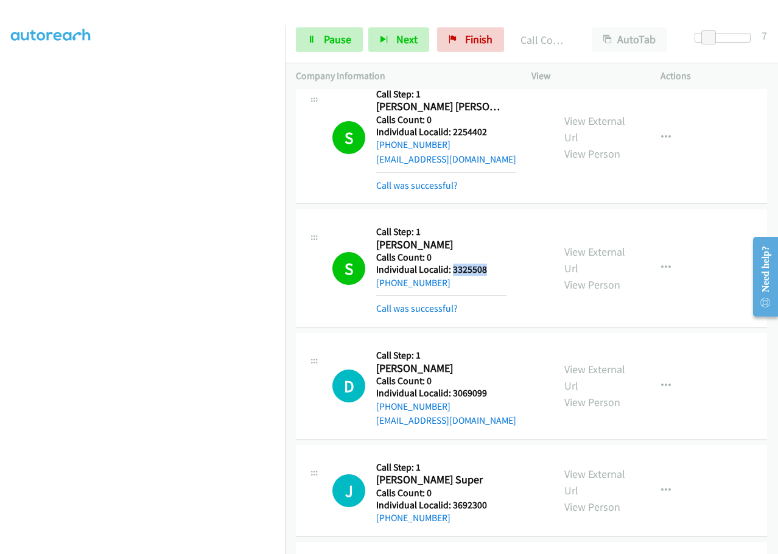
drag, startPoint x: 452, startPoint y: 254, endPoint x: 490, endPoint y: 252, distance: 37.7
click at [490, 263] on h5 "Individual Localid: 3325508" at bounding box center [441, 269] width 130 height 12
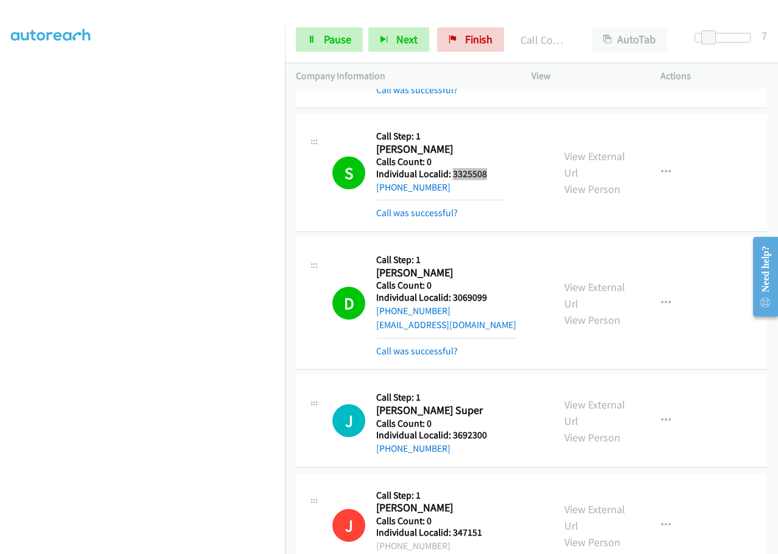
scroll to position [1825, 0]
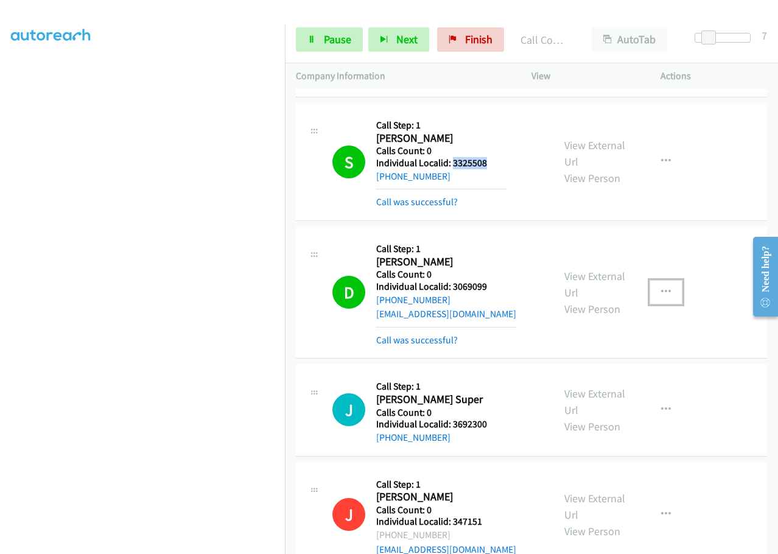
click at [652, 280] on button "button" at bounding box center [665, 292] width 33 height 24
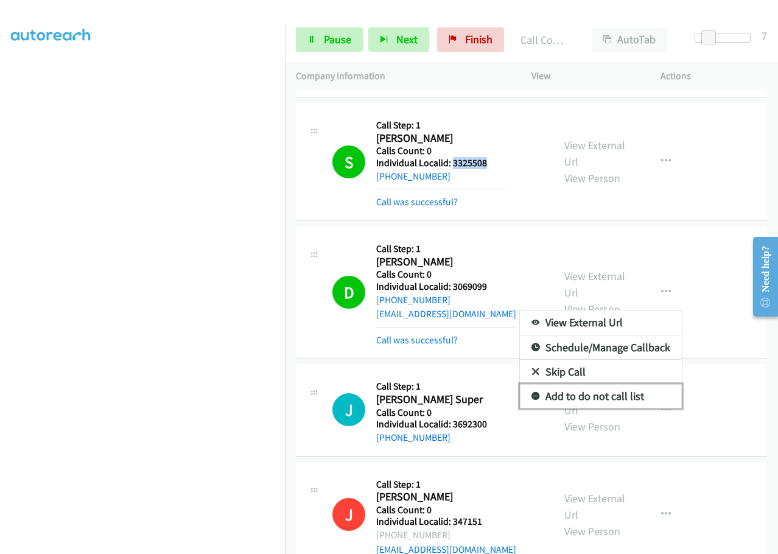
click at [533, 384] on link "Add to do not call list" at bounding box center [601, 396] width 162 height 24
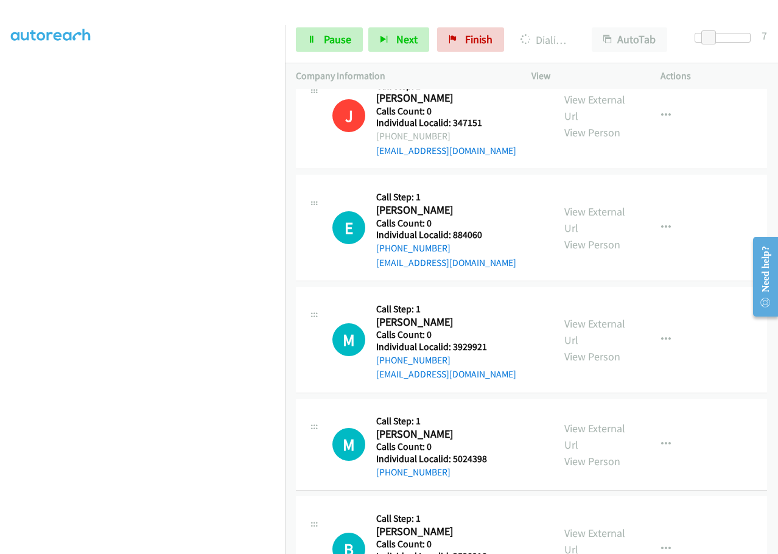
scroll to position [2282, 0]
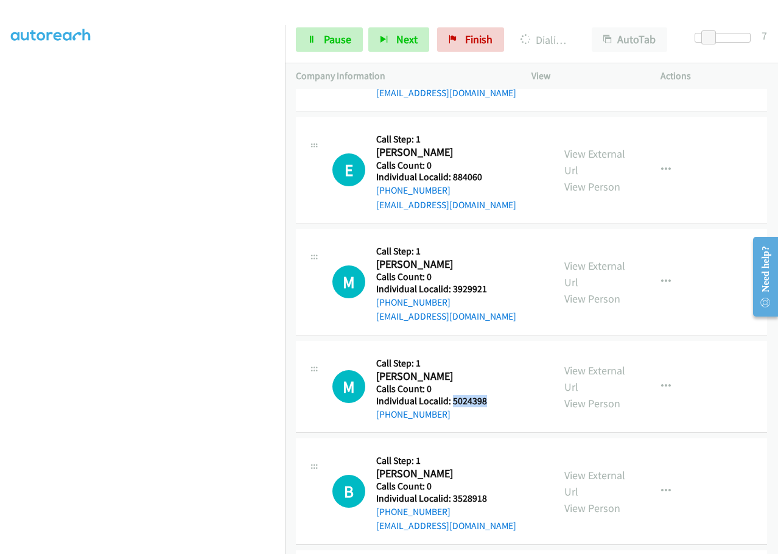
drag, startPoint x: 464, startPoint y: 382, endPoint x: 479, endPoint y: 381, distance: 15.8
click at [492, 395] on h5 "Individual Localid: 5024398" at bounding box center [441, 401] width 130 height 12
drag, startPoint x: 447, startPoint y: 385, endPoint x: 450, endPoint y: 336, distance: 48.2
click at [425, 321] on td "M Callback Scheduled Call Step: 1 Meagan Zermeno America/Chicago Calls Count: 0…" at bounding box center [531, 282] width 493 height 112
drag, startPoint x: 451, startPoint y: 383, endPoint x: 496, endPoint y: 385, distance: 45.7
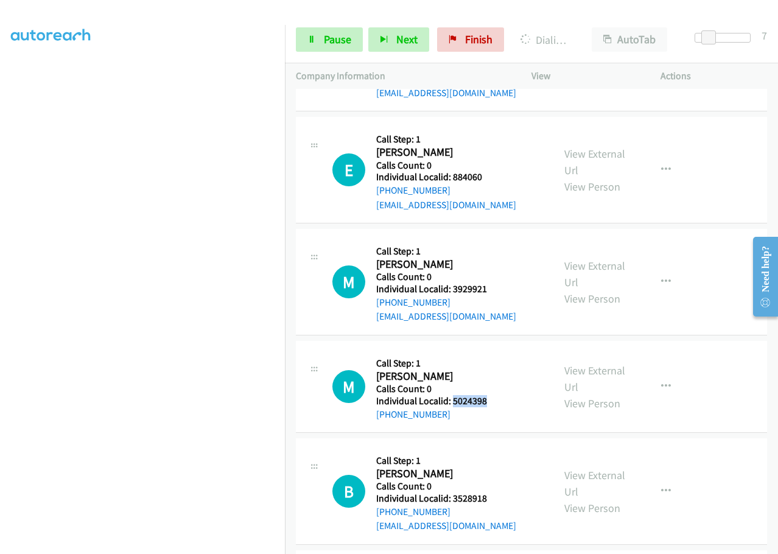
click at [496, 395] on h5 "Individual Localid: 5024398" at bounding box center [441, 401] width 130 height 12
drag, startPoint x: 450, startPoint y: 482, endPoint x: 488, endPoint y: 483, distance: 38.3
click at [498, 492] on h5 "Individual Localid: 3528918" at bounding box center [446, 498] width 140 height 12
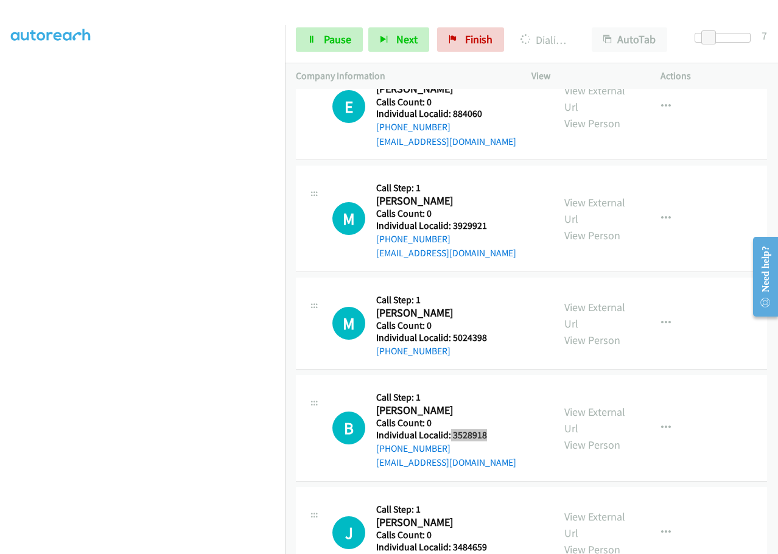
scroll to position [2358, 0]
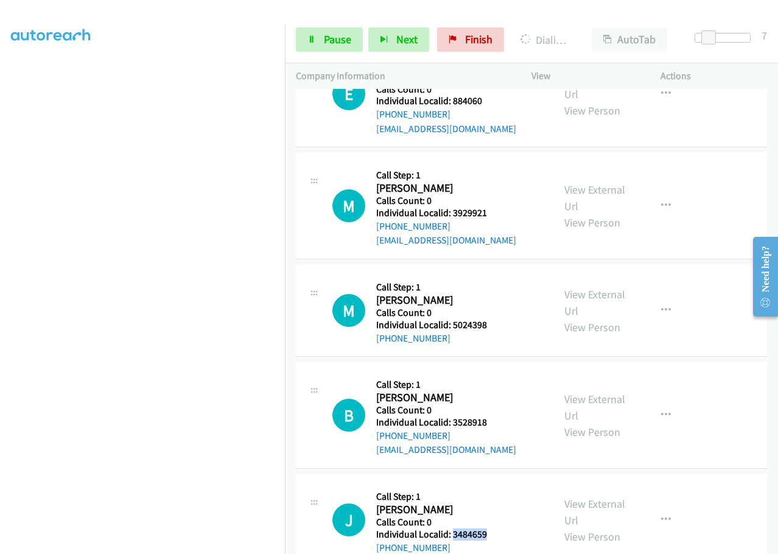
drag, startPoint x: 451, startPoint y: 520, endPoint x: 496, endPoint y: 521, distance: 45.0
click at [496, 528] on h5 "Individual Localid: 3484659" at bounding box center [441, 534] width 130 height 12
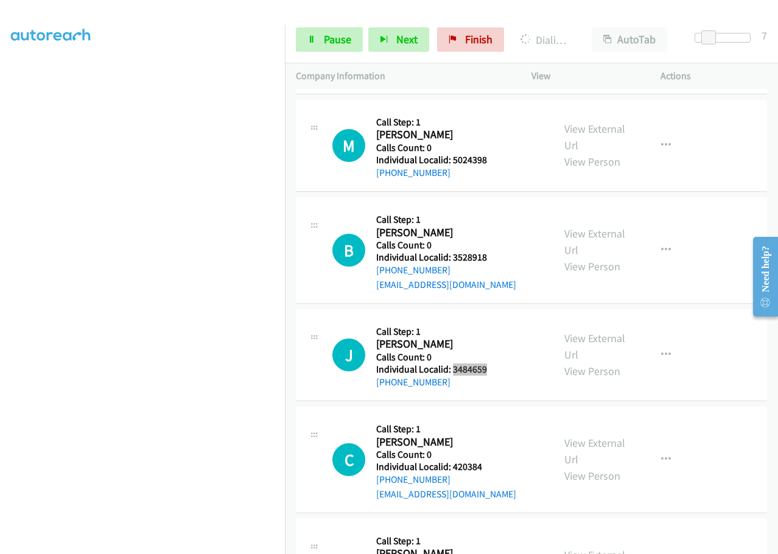
scroll to position [2672, 0]
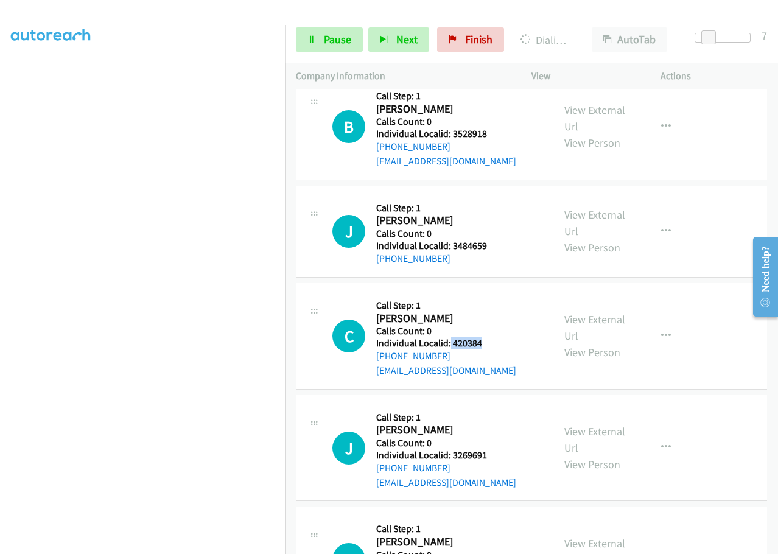
drag, startPoint x: 449, startPoint y: 330, endPoint x: 486, endPoint y: 327, distance: 36.6
click at [486, 337] on h5 "Individual Localid: 420384" at bounding box center [446, 343] width 140 height 12
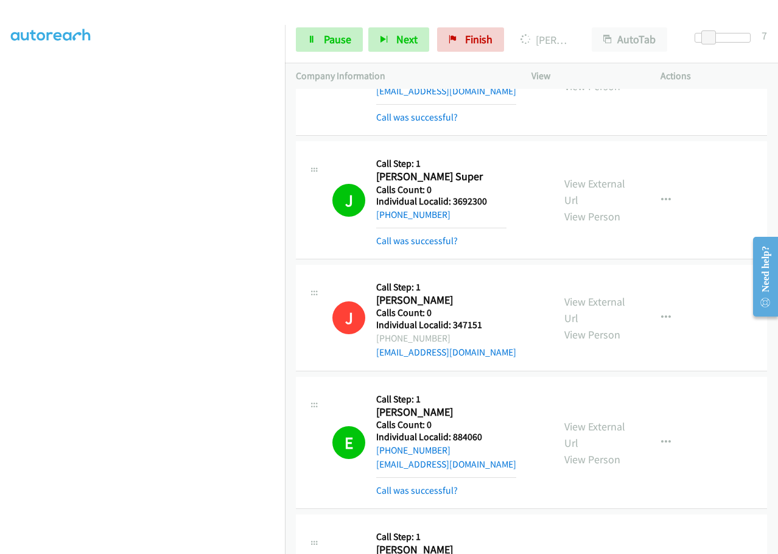
scroll to position [2055, 0]
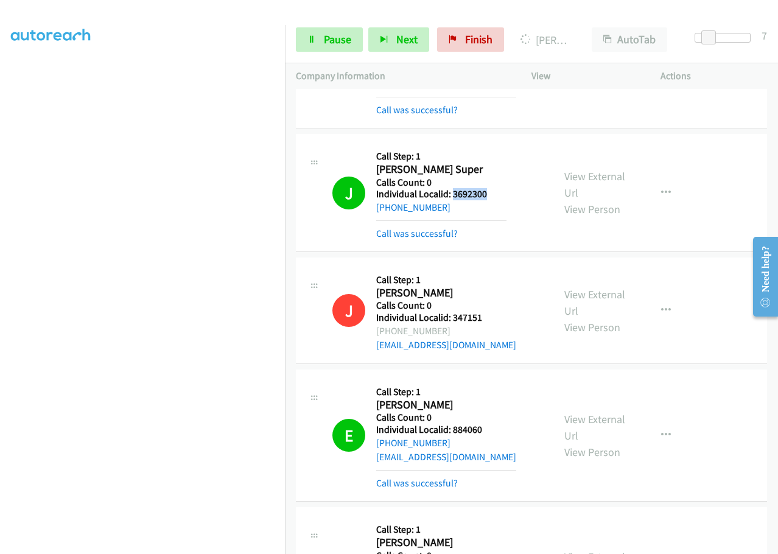
drag, startPoint x: 450, startPoint y: 183, endPoint x: 492, endPoint y: 181, distance: 42.1
click at [492, 188] on h5 "Individual Localid: 3692300" at bounding box center [441, 194] width 130 height 12
drag, startPoint x: 462, startPoint y: 415, endPoint x: 481, endPoint y: 413, distance: 19.0
click at [486, 423] on h5 "Individual Localid: 884060" at bounding box center [446, 429] width 140 height 12
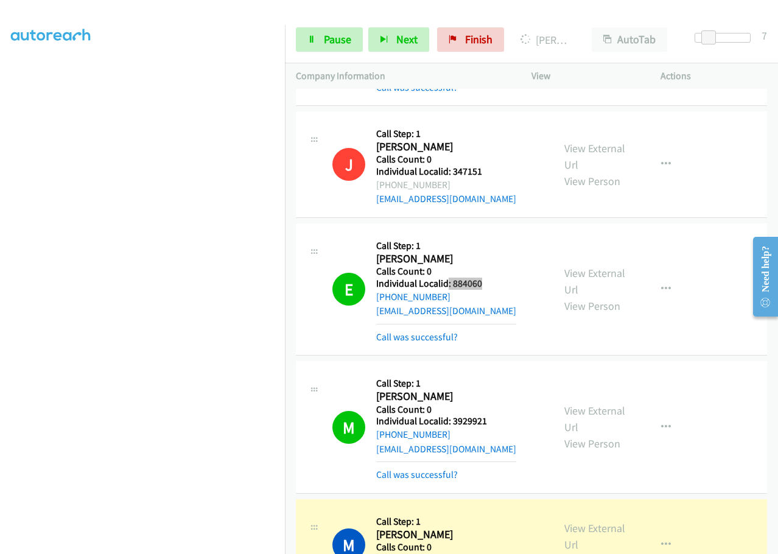
scroll to position [2223, 0]
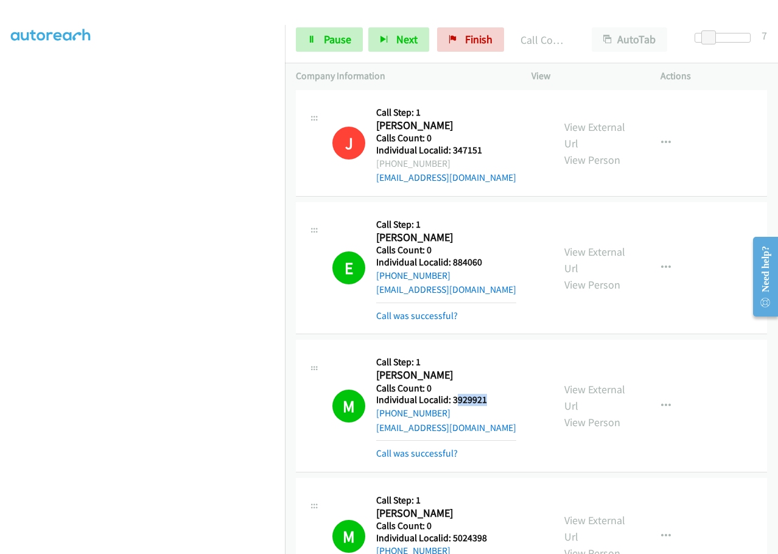
drag, startPoint x: 467, startPoint y: 383, endPoint x: 494, endPoint y: 383, distance: 27.4
click at [494, 394] on h5 "Individual Localid: 3929921" at bounding box center [446, 400] width 140 height 12
drag, startPoint x: 472, startPoint y: 383, endPoint x: 489, endPoint y: 334, distance: 51.6
click at [490, 340] on div "M Callback Scheduled Call Step: 1 Meagan Zermeno America/Chicago Calls Count: 0…" at bounding box center [531, 406] width 471 height 132
drag, startPoint x: 450, startPoint y: 387, endPoint x: 491, endPoint y: 382, distance: 41.1
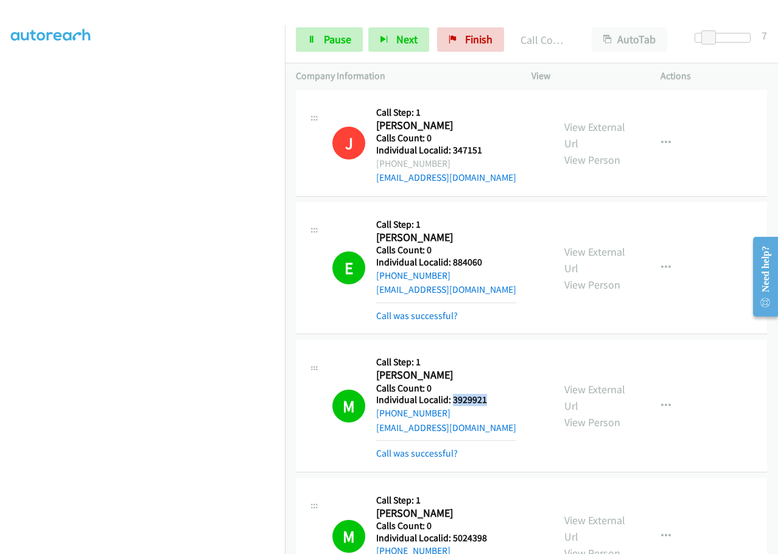
click at [491, 394] on h5 "Individual Localid: 3929921" at bounding box center [446, 400] width 140 height 12
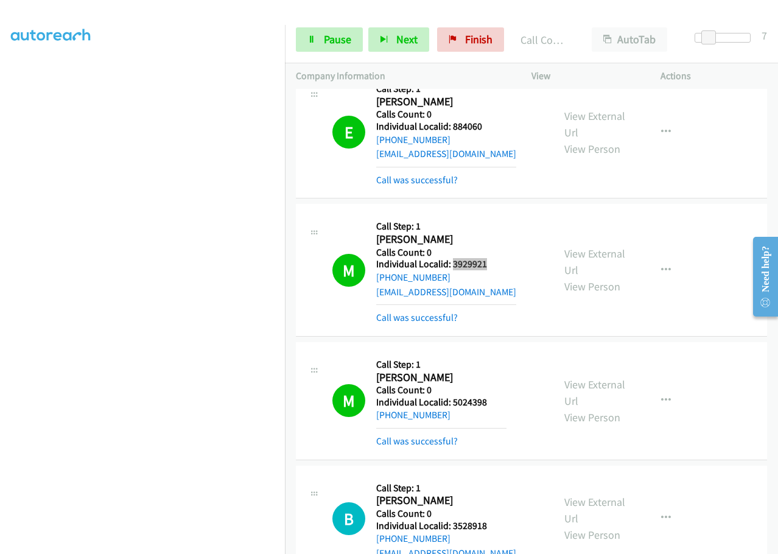
scroll to position [2390, 0]
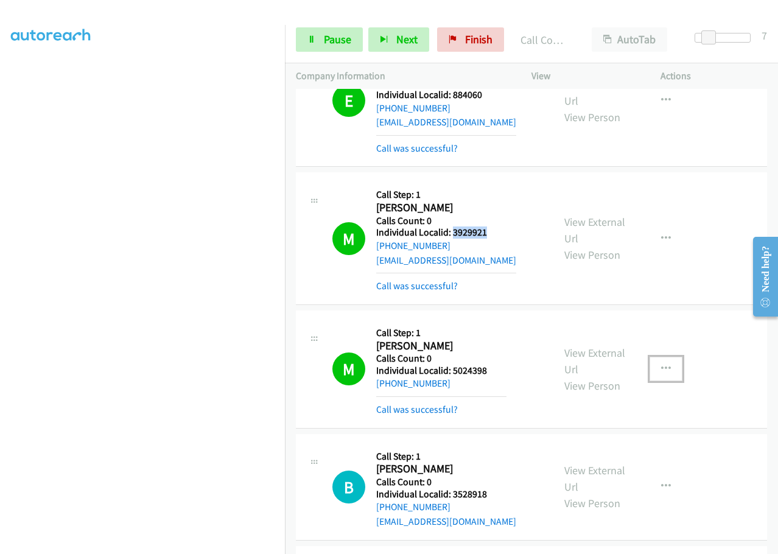
click at [664, 357] on button "button" at bounding box center [665, 369] width 33 height 24
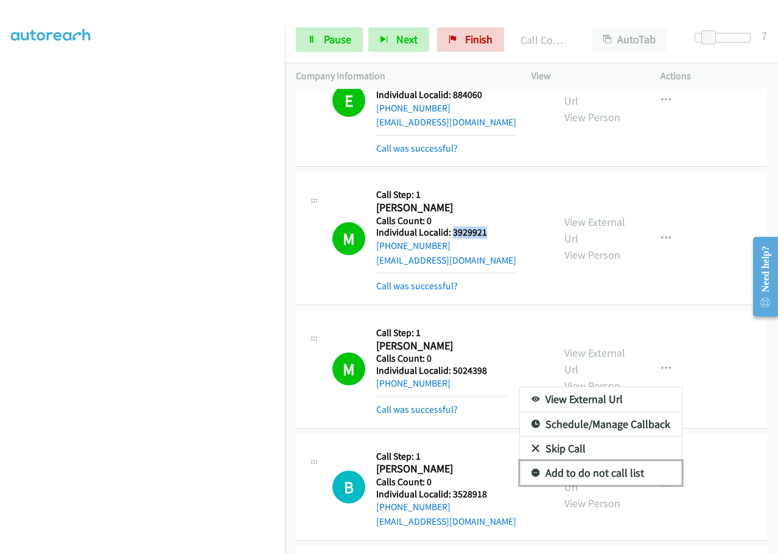
click at [531, 469] on icon at bounding box center [535, 473] width 9 height 9
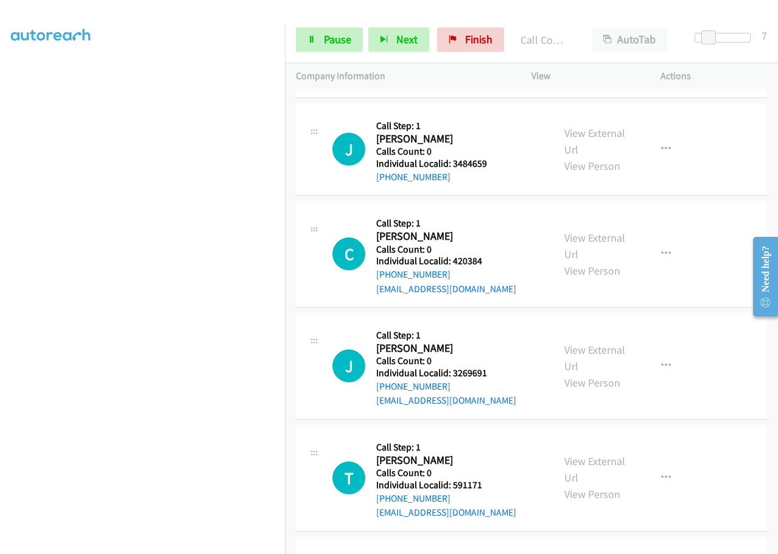
scroll to position [2861, 0]
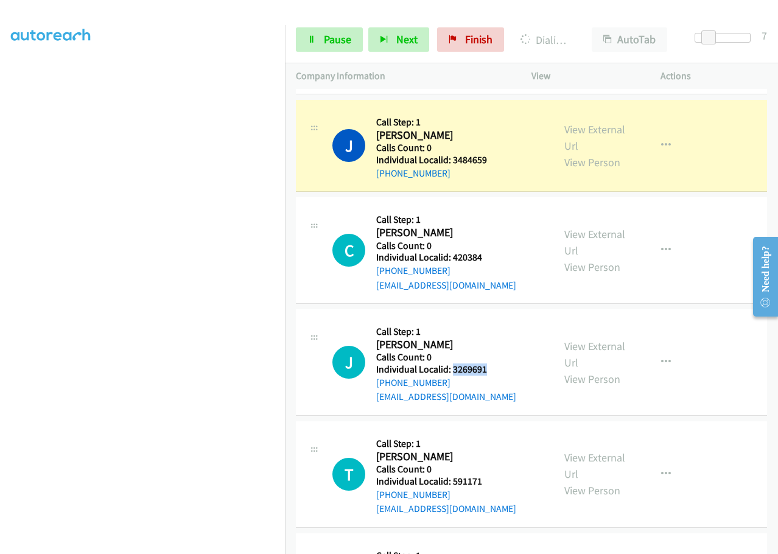
drag, startPoint x: 451, startPoint y: 355, endPoint x: 496, endPoint y: 353, distance: 45.1
click at [496, 363] on h5 "Individual Localid: 3269691" at bounding box center [446, 369] width 140 height 12
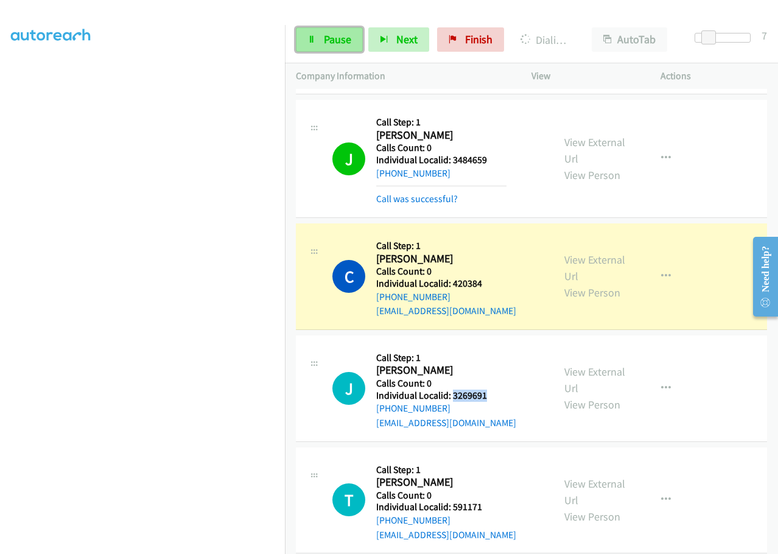
click at [326, 36] on span "Pause" at bounding box center [337, 39] width 27 height 14
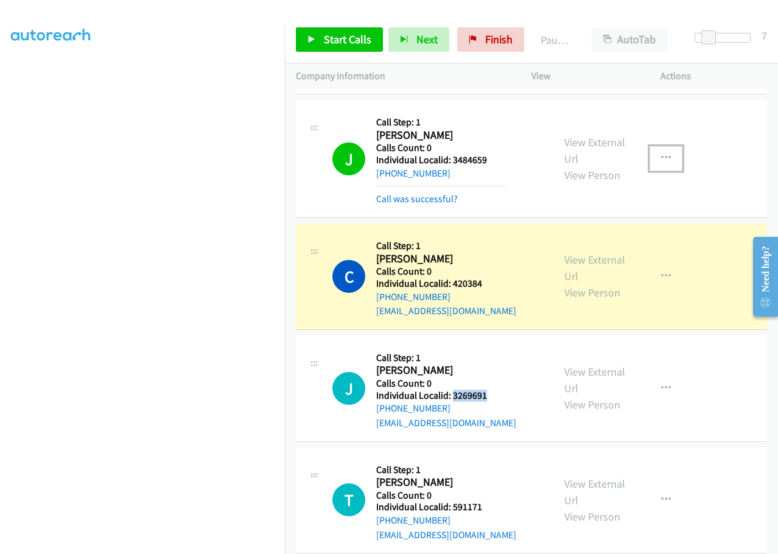
click at [666, 146] on button "button" at bounding box center [665, 158] width 33 height 24
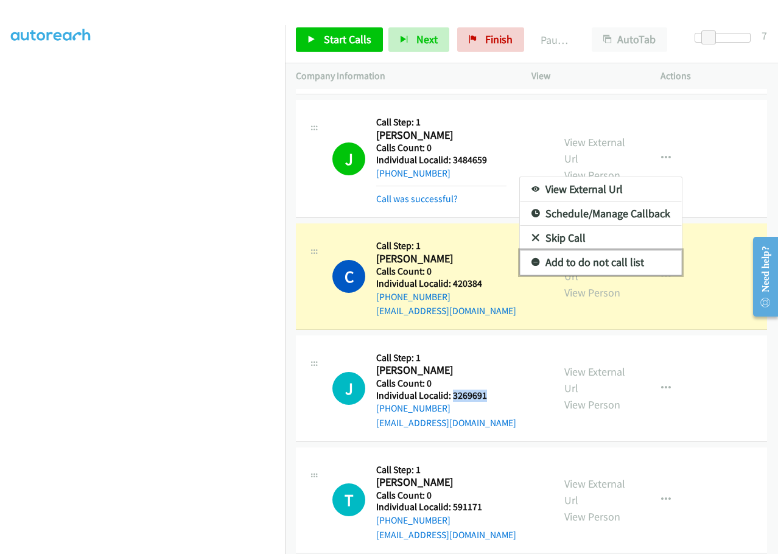
click at [534, 250] on link "Add to do not call list" at bounding box center [601, 262] width 162 height 24
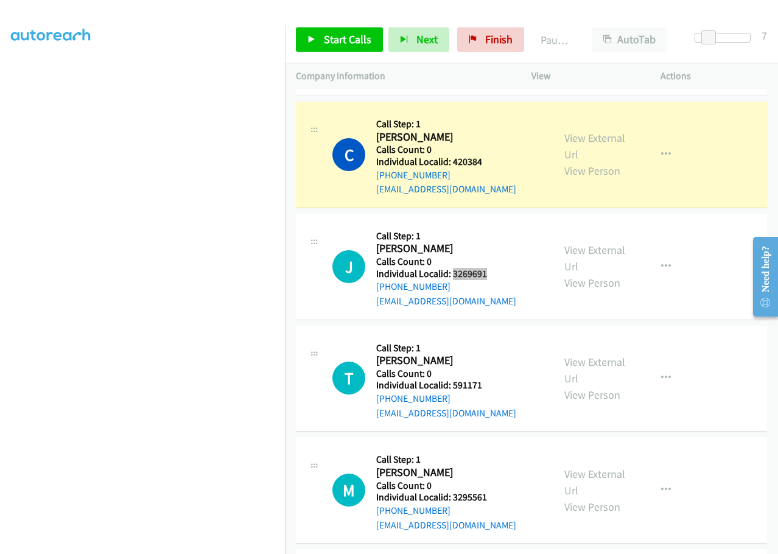
scroll to position [2998, 0]
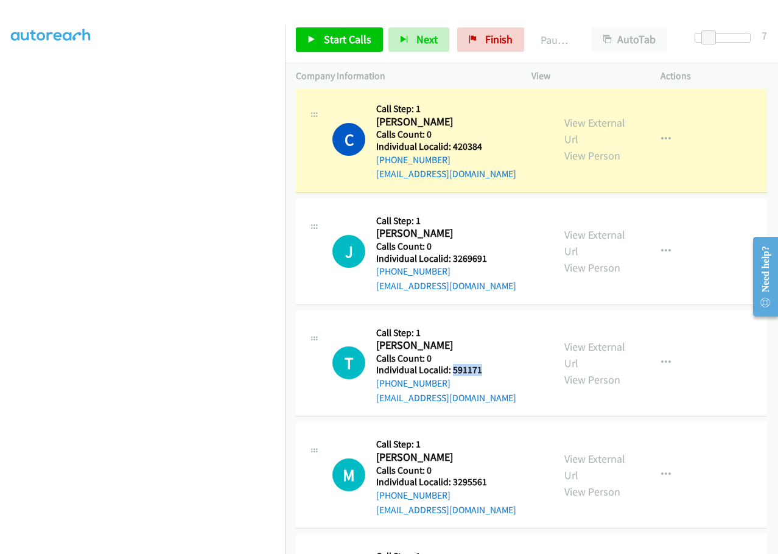
drag, startPoint x: 452, startPoint y: 357, endPoint x: 487, endPoint y: 352, distance: 35.7
click at [487, 364] on h5 "Individual Localid: 591171" at bounding box center [446, 370] width 140 height 12
drag, startPoint x: 450, startPoint y: 467, endPoint x: 501, endPoint y: 464, distance: 51.2
click at [501, 476] on h5 "Individual Localid: 3295561" at bounding box center [446, 482] width 140 height 12
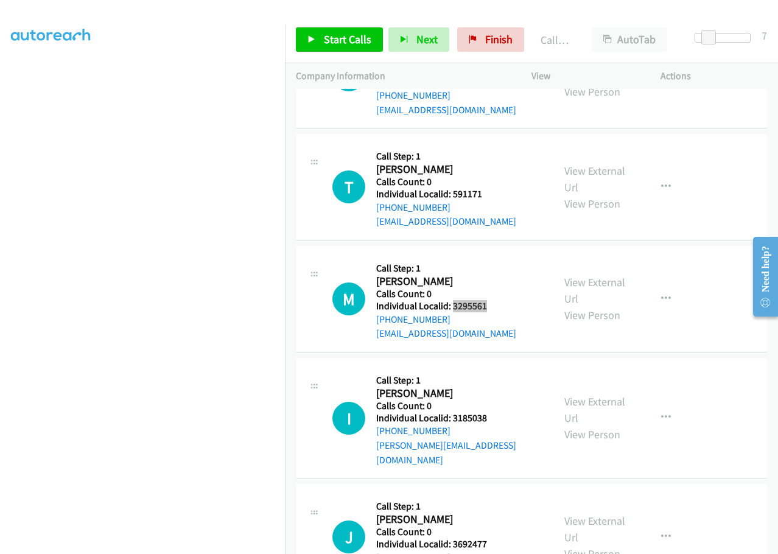
scroll to position [3211, 0]
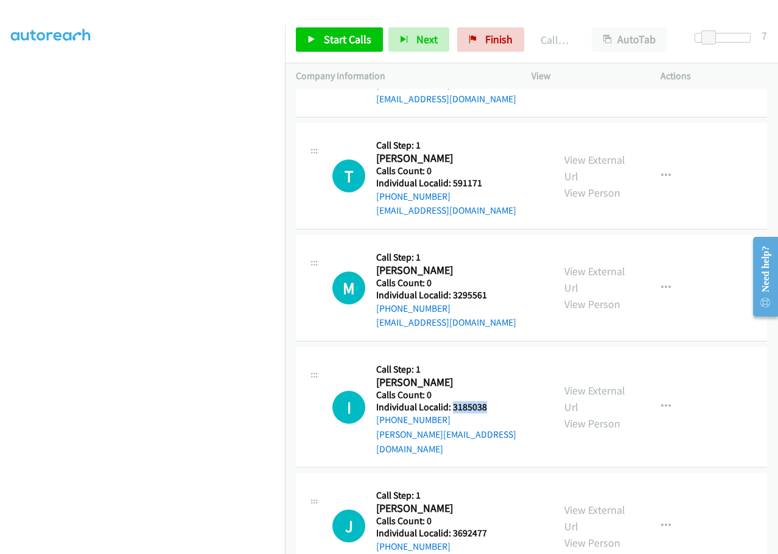
drag, startPoint x: 462, startPoint y: 393, endPoint x: 480, endPoint y: 390, distance: 18.5
click at [501, 401] on h5 "Individual Localid: 3185038" at bounding box center [459, 407] width 166 height 12
drag, startPoint x: 450, startPoint y: 500, endPoint x: 503, endPoint y: 501, distance: 52.9
click at [503, 527] on h5 "Individual Localid: 3692477" at bounding box center [446, 533] width 140 height 12
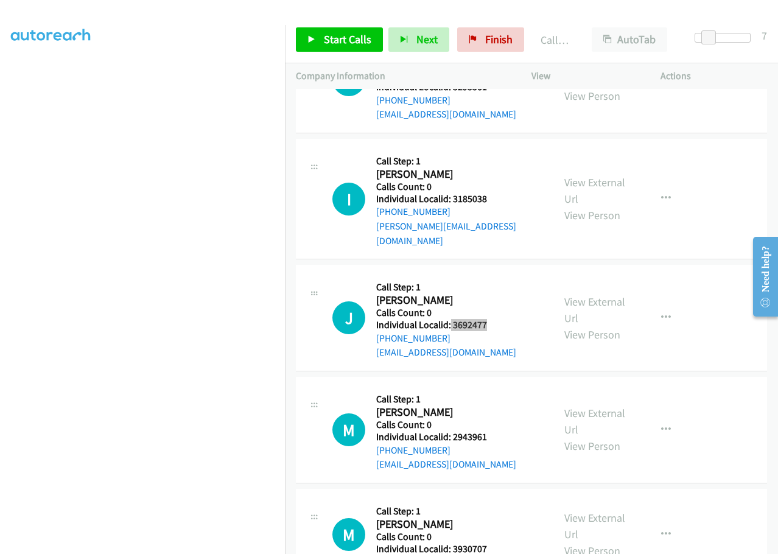
scroll to position [3424, 0]
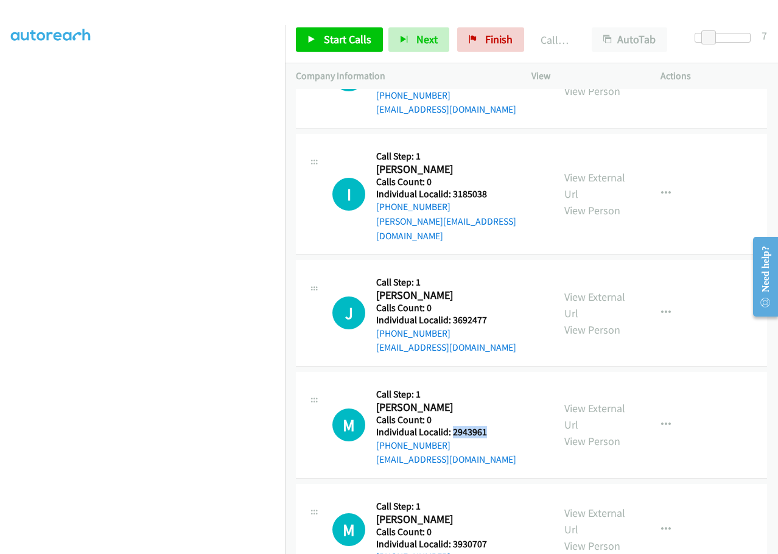
drag, startPoint x: 452, startPoint y: 401, endPoint x: 496, endPoint y: 400, distance: 44.4
click at [496, 426] on h5 "Individual Localid: 2943961" at bounding box center [446, 432] width 140 height 12
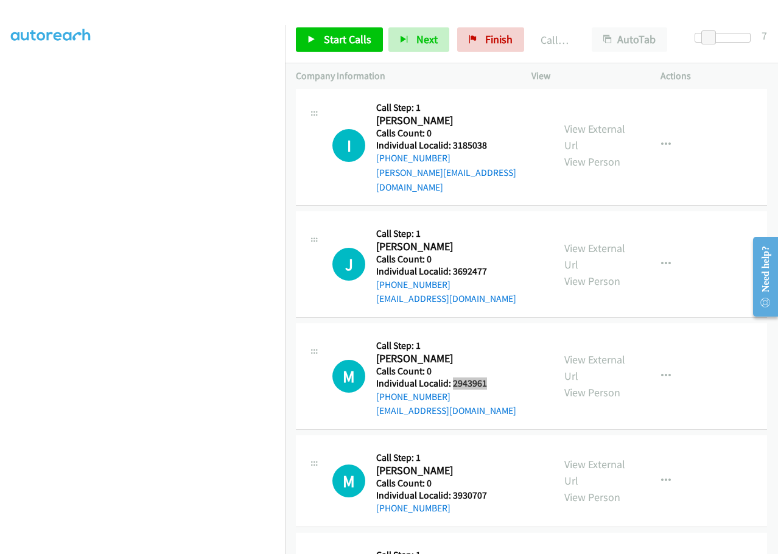
scroll to position [3485, 0]
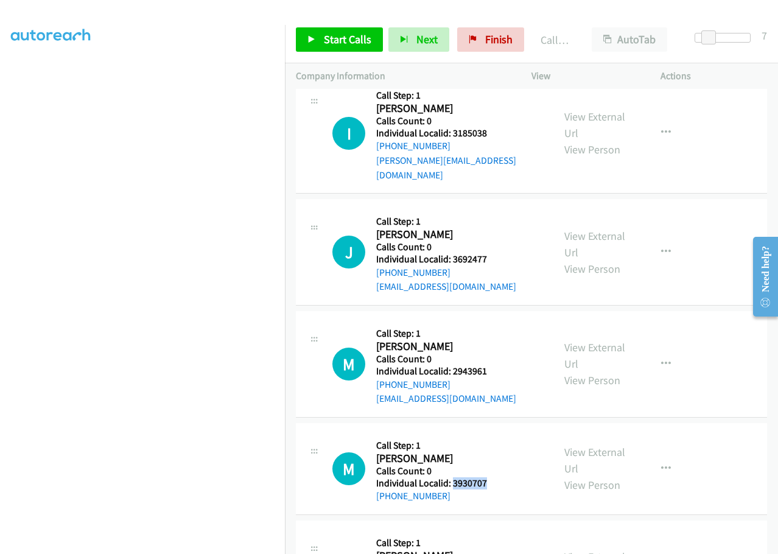
drag, startPoint x: 453, startPoint y: 455, endPoint x: 496, endPoint y: 454, distance: 43.8
click at [496, 454] on div "M Callback Scheduled Call Step: 1 Mark Huck America/Anchorage Calls Count: 0 In…" at bounding box center [437, 468] width 210 height 69
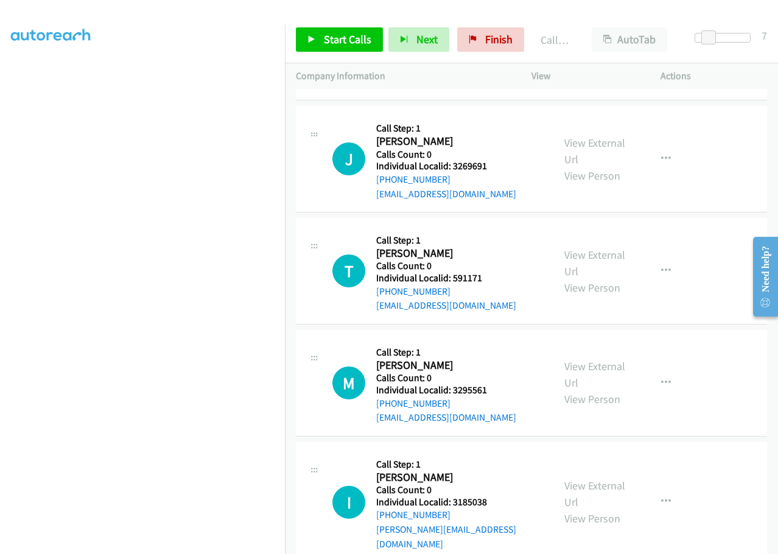
scroll to position [3120, 0]
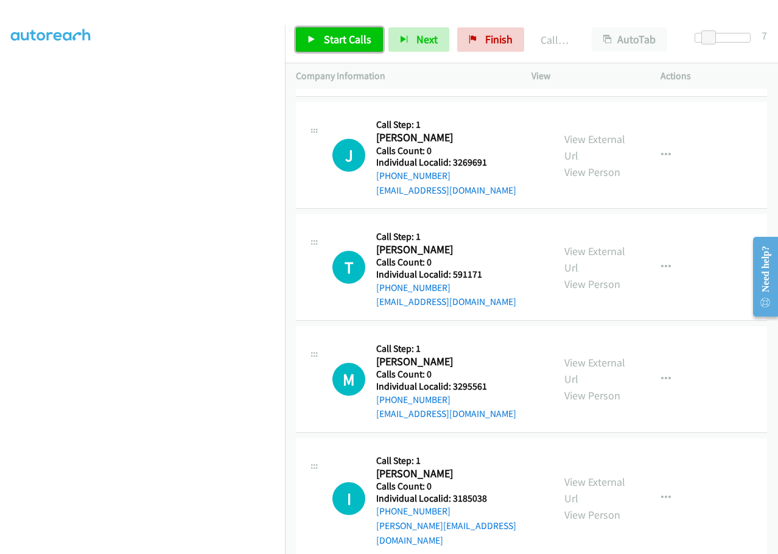
click at [338, 37] on span "Start Calls" at bounding box center [347, 39] width 47 height 14
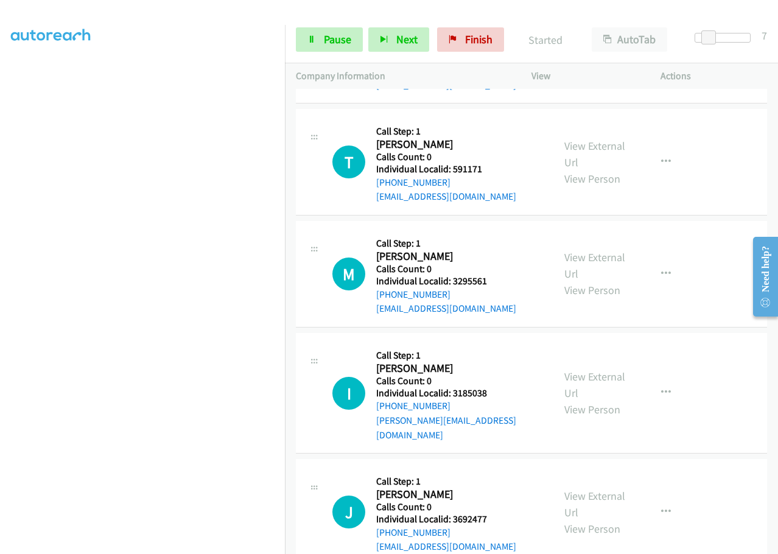
scroll to position [3257, 0]
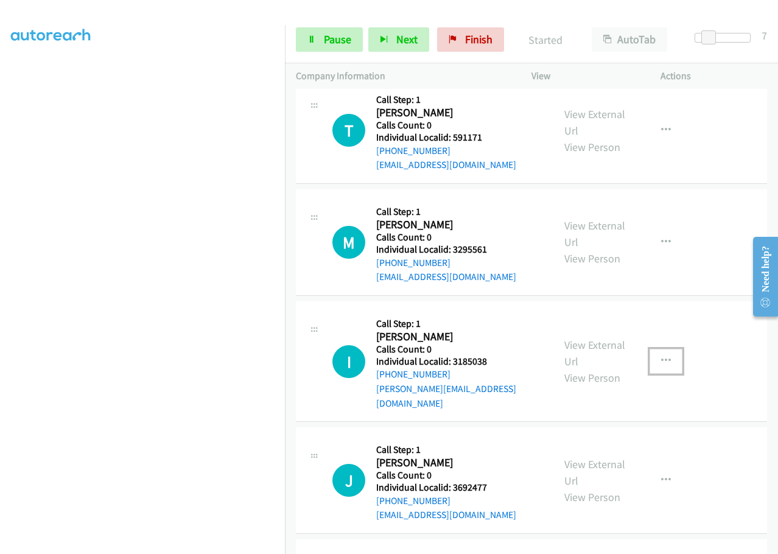
drag, startPoint x: 662, startPoint y: 338, endPoint x: 660, endPoint y: 355, distance: 17.8
click at [662, 356] on icon "button" at bounding box center [666, 361] width 10 height 10
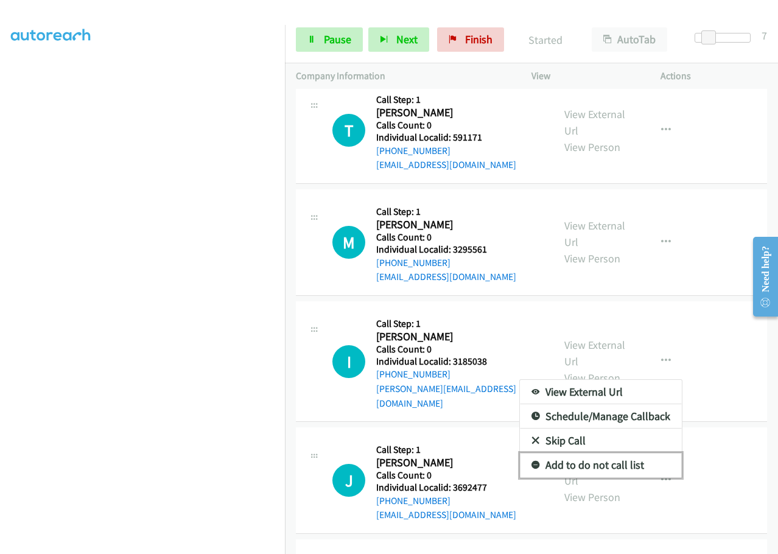
click at [531, 461] on icon at bounding box center [535, 465] width 9 height 9
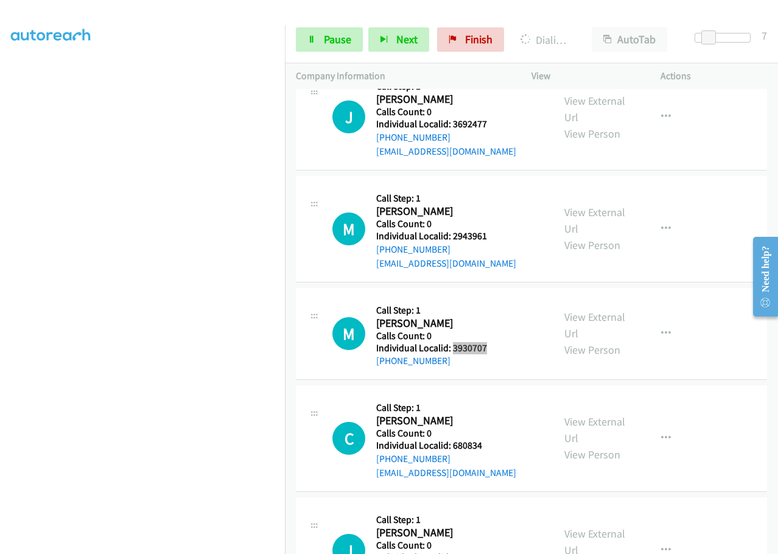
scroll to position [3622, 0]
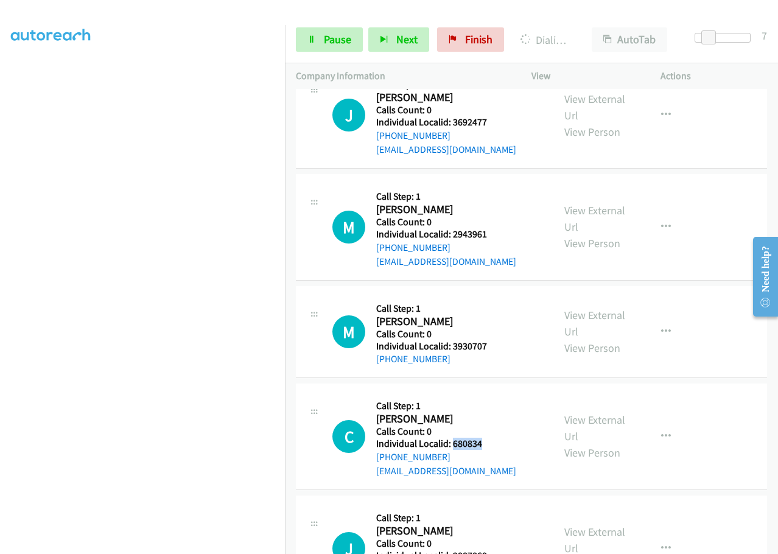
drag, startPoint x: 451, startPoint y: 409, endPoint x: 495, endPoint y: 410, distance: 44.4
click at [495, 437] on h5 "Individual Localid: 680834" at bounding box center [446, 443] width 140 height 12
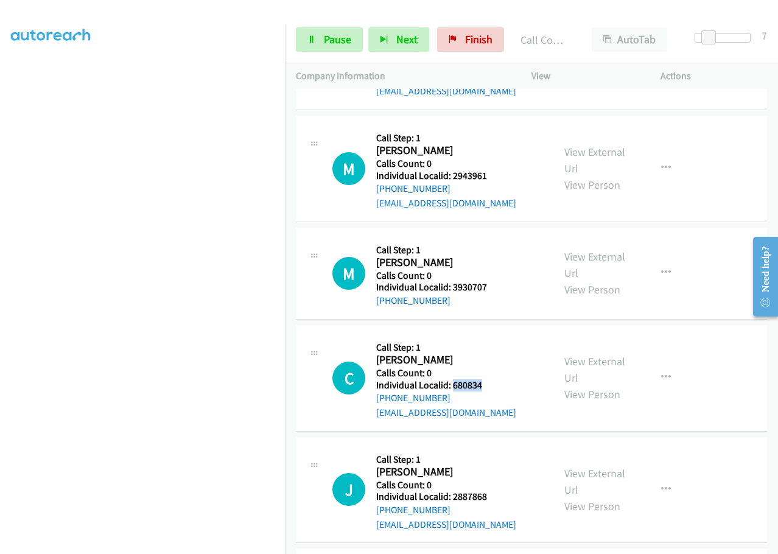
scroll to position [3709, 0]
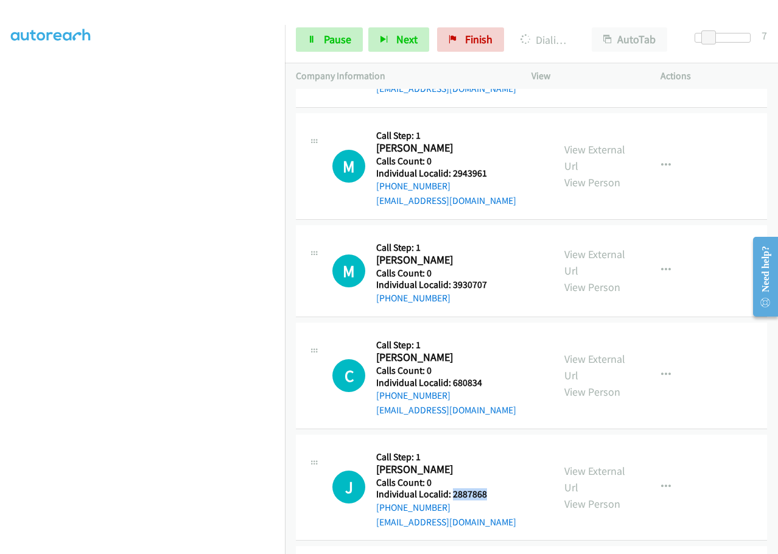
drag, startPoint x: 469, startPoint y: 479, endPoint x: 499, endPoint y: 468, distance: 31.8
click at [499, 468] on div "J Callback Scheduled Call Step: 1 John Griffin America/Chicago Calls Count: 0 I…" at bounding box center [437, 487] width 210 height 84
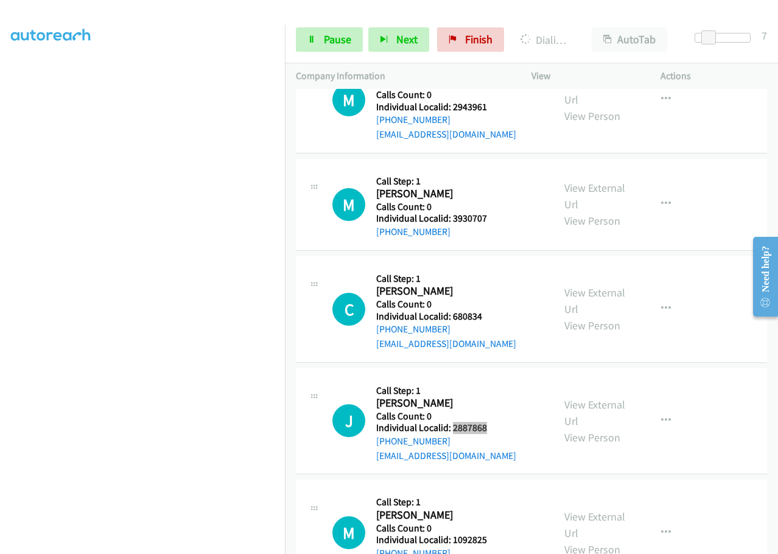
scroll to position [3800, 0]
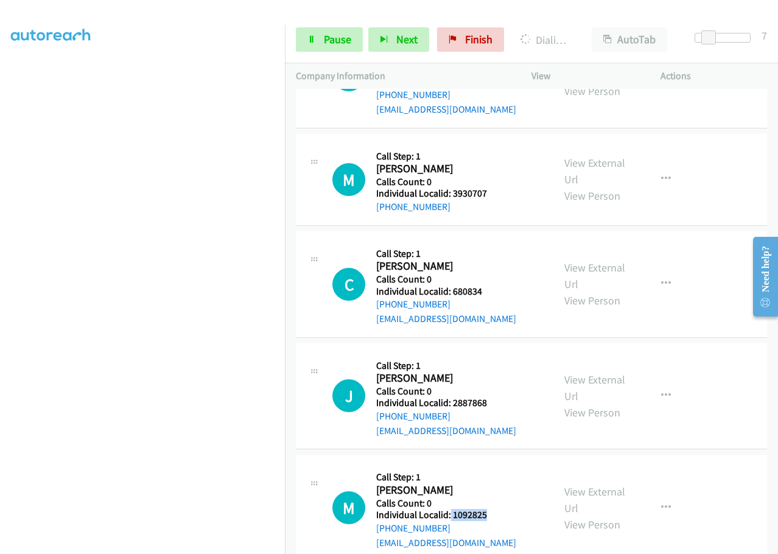
drag, startPoint x: 449, startPoint y: 484, endPoint x: 503, endPoint y: 484, distance: 53.5
click at [503, 484] on div "M Callback Scheduled Call Step: 1 Mark King America/New_York Calls Count: 0 Ind…" at bounding box center [437, 507] width 210 height 84
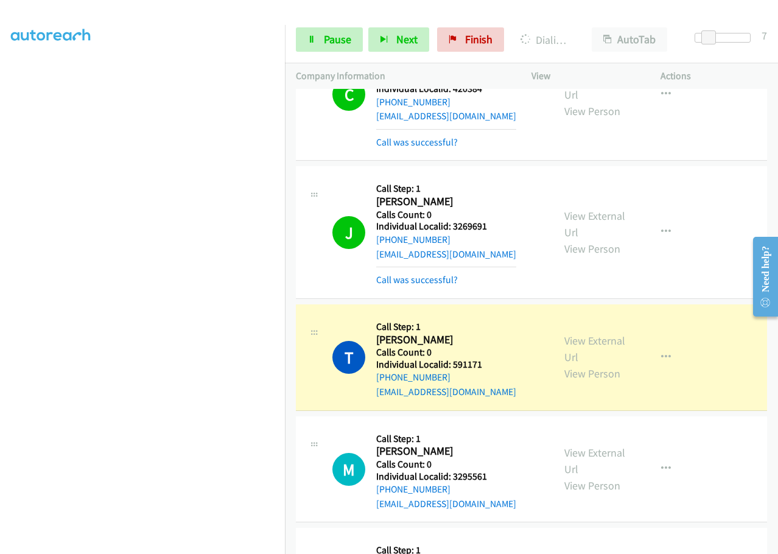
scroll to position [3055, 0]
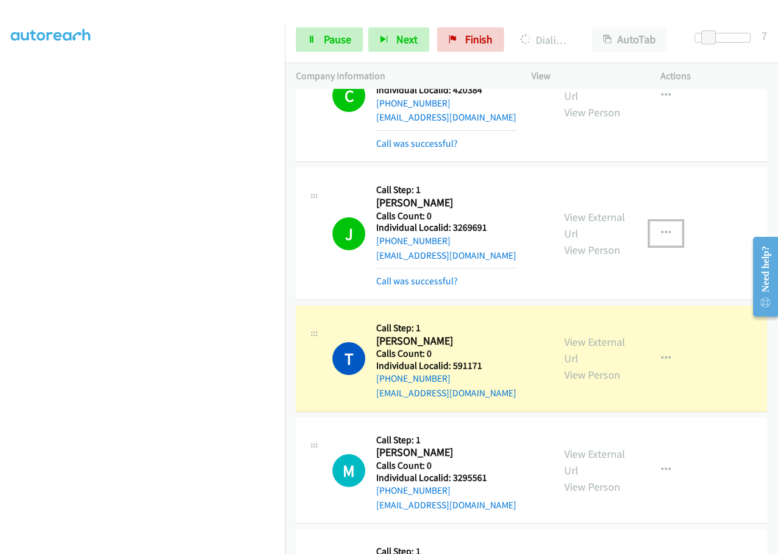
click at [664, 221] on button "button" at bounding box center [665, 233] width 33 height 24
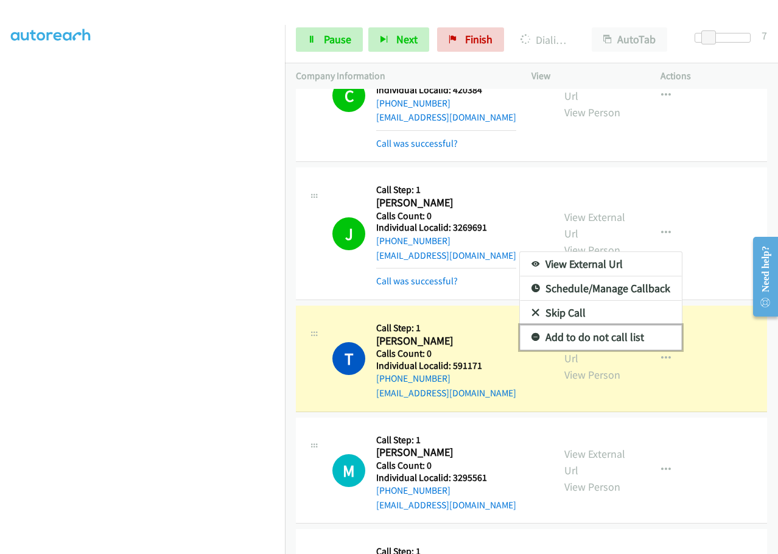
click at [531, 333] on icon at bounding box center [535, 337] width 9 height 9
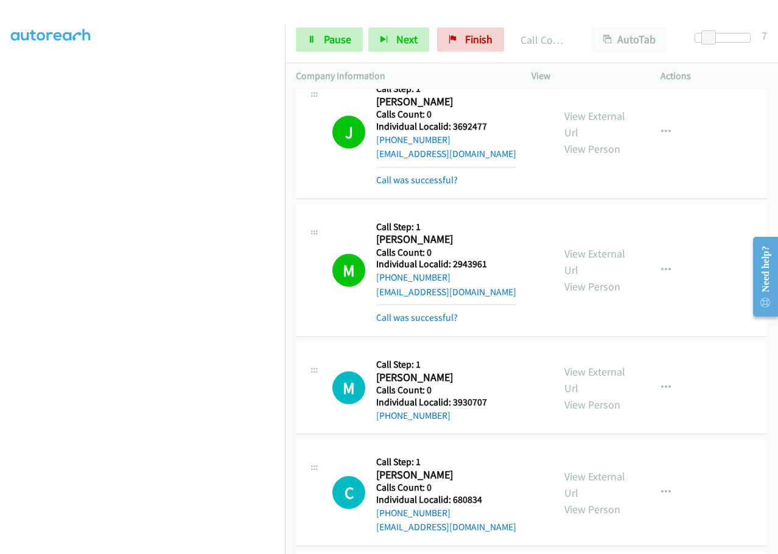
scroll to position [3709, 0]
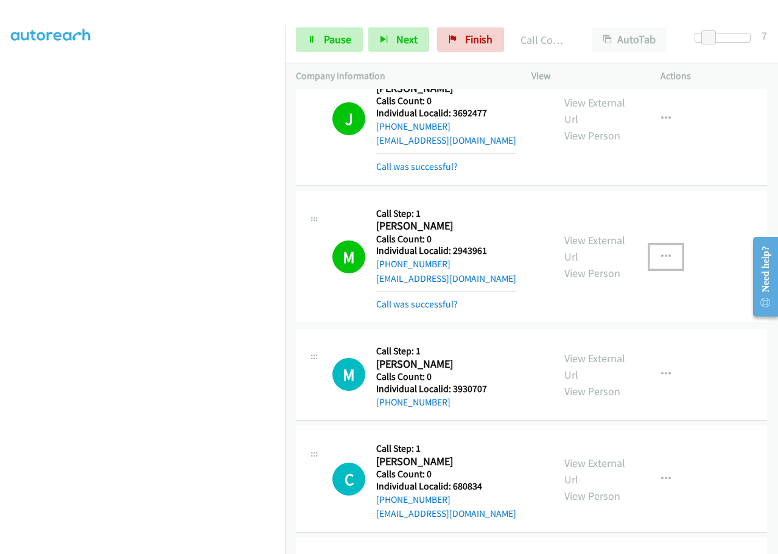
click at [665, 245] on button "button" at bounding box center [665, 257] width 33 height 24
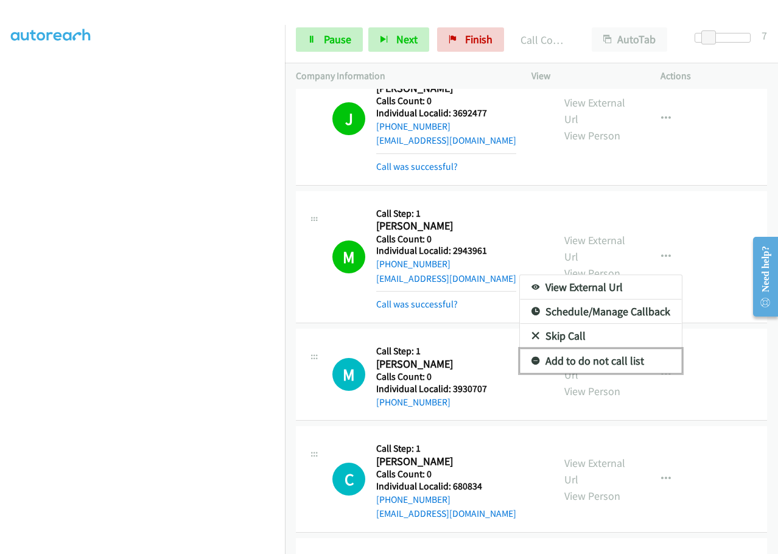
click at [531, 357] on icon at bounding box center [535, 361] width 9 height 9
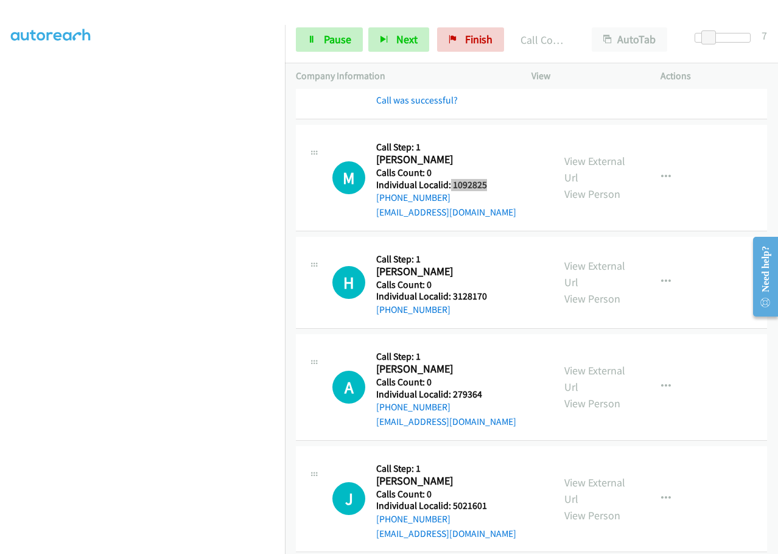
scroll to position [4317, 0]
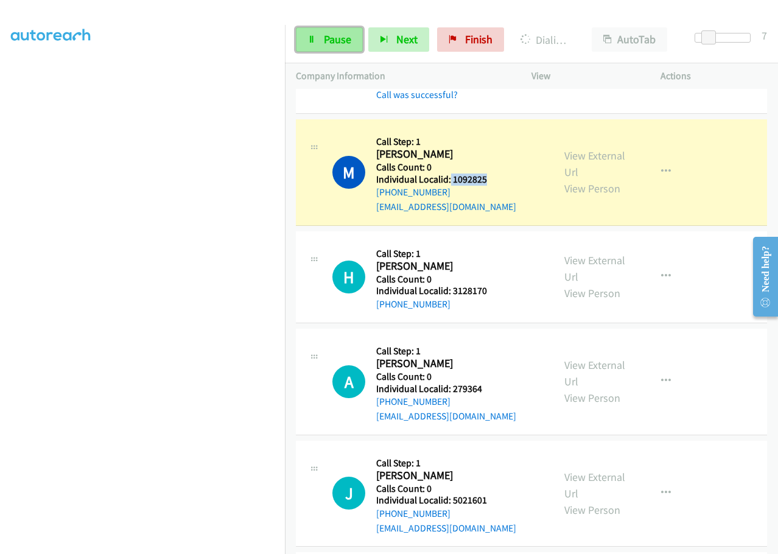
click at [334, 46] on link "Pause" at bounding box center [329, 39] width 67 height 24
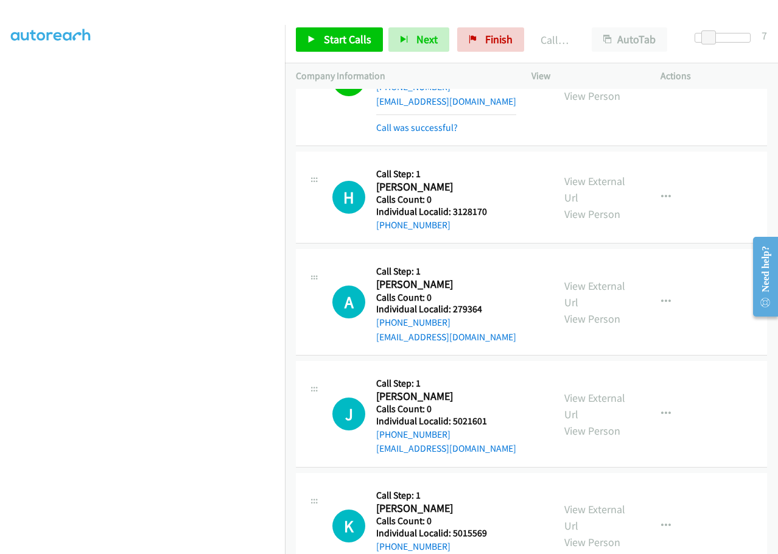
scroll to position [4424, 0]
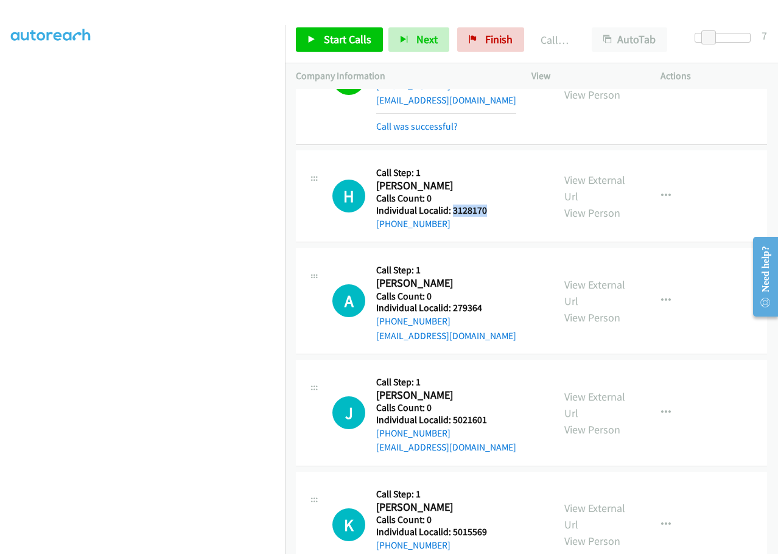
drag, startPoint x: 452, startPoint y: 183, endPoint x: 496, endPoint y: 180, distance: 43.9
click at [496, 180] on div "H Callback Scheduled Call Step: 1 Holly Brungard America/New_York Calls Count: …" at bounding box center [437, 195] width 210 height 69
drag, startPoint x: 452, startPoint y: 280, endPoint x: 494, endPoint y: 279, distance: 42.0
click at [494, 279] on div "A Callback Scheduled Call Step: 1 Austin Bell America/Chicago Calls Count: 0 In…" at bounding box center [437, 301] width 210 height 84
drag, startPoint x: 466, startPoint y: 389, endPoint x: 492, endPoint y: 389, distance: 26.2
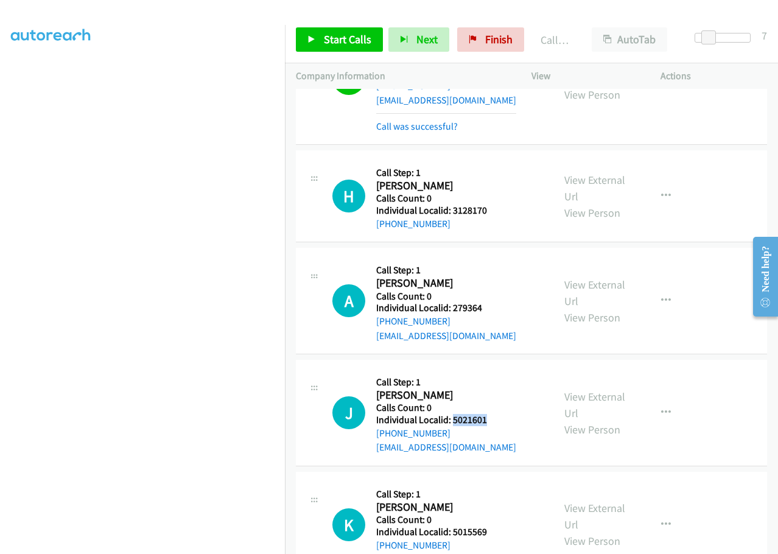
click at [492, 389] on div "J Callback Scheduled Call Step: 1 James Fisher America/New_York Calls Count: 0 …" at bounding box center [437, 413] width 210 height 84
drag, startPoint x: 452, startPoint y: 502, endPoint x: 498, endPoint y: 502, distance: 46.2
click at [498, 502] on div "K Callback Scheduled Call Step: 1 Keegan Bena America/Chicago Calls Count: 0 In…" at bounding box center [437, 524] width 210 height 84
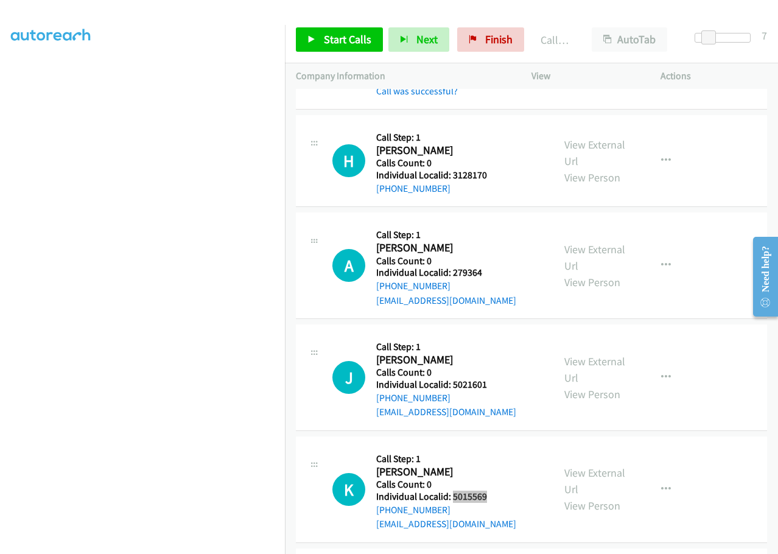
scroll to position [4682, 0]
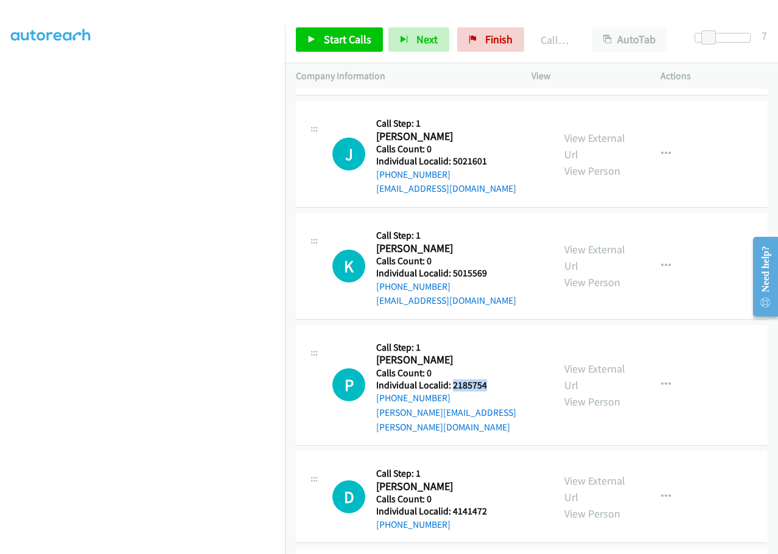
drag, startPoint x: 452, startPoint y: 356, endPoint x: 498, endPoint y: 355, distance: 46.2
click at [498, 355] on div "P Callback Scheduled Call Step: 1 Paige Klumpe America/Chicago Calls Count: 0 I…" at bounding box center [437, 385] width 210 height 98
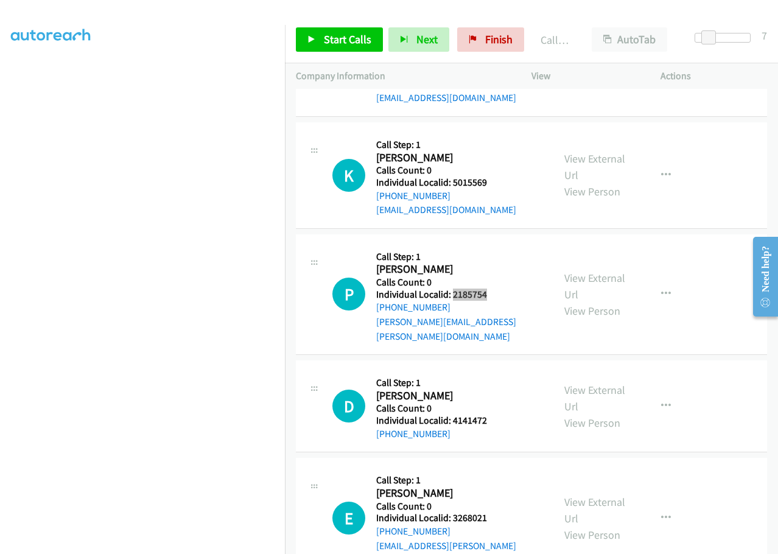
scroll to position [4789, 0]
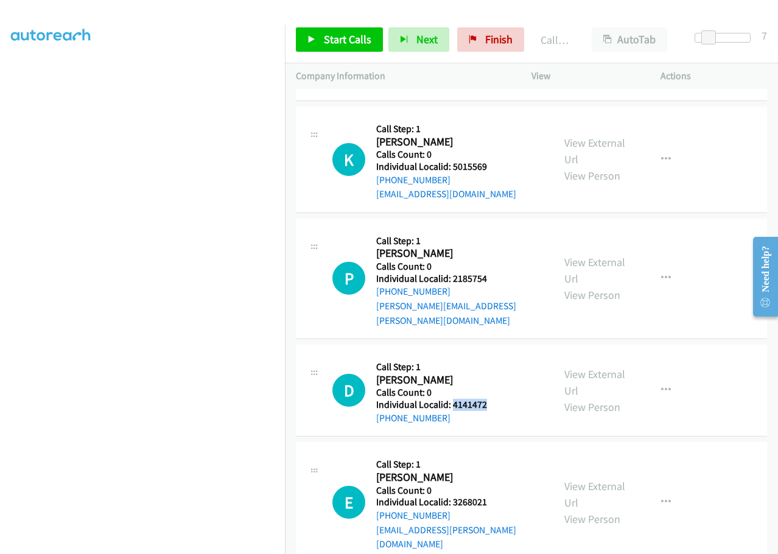
drag, startPoint x: 462, startPoint y: 360, endPoint x: 499, endPoint y: 360, distance: 37.1
click at [500, 360] on div "D Callback Scheduled Call Step: 1 Dylon Fenton America/Chicago Calls Count: 0 I…" at bounding box center [437, 389] width 210 height 69
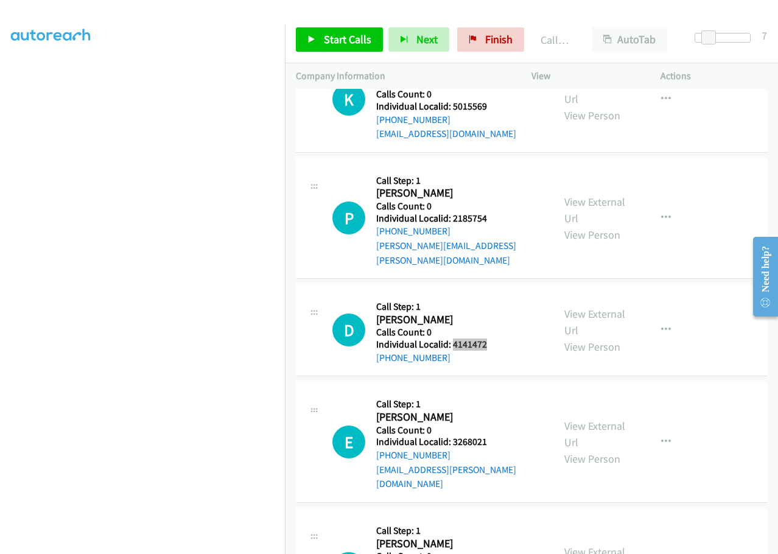
scroll to position [4850, 0]
drag, startPoint x: 453, startPoint y: 397, endPoint x: 490, endPoint y: 391, distance: 37.5
click at [494, 392] on div "E Callback Scheduled Call Step: 1 Eric Baatz America/New_York Calls Count: 0 In…" at bounding box center [437, 441] width 210 height 98
click at [492, 393] on div "E Callback Scheduled Call Step: 1 Eric Baatz America/New_York Calls Count: 0 In…" at bounding box center [437, 441] width 210 height 98
drag, startPoint x: 451, startPoint y: 396, endPoint x: 491, endPoint y: 395, distance: 39.6
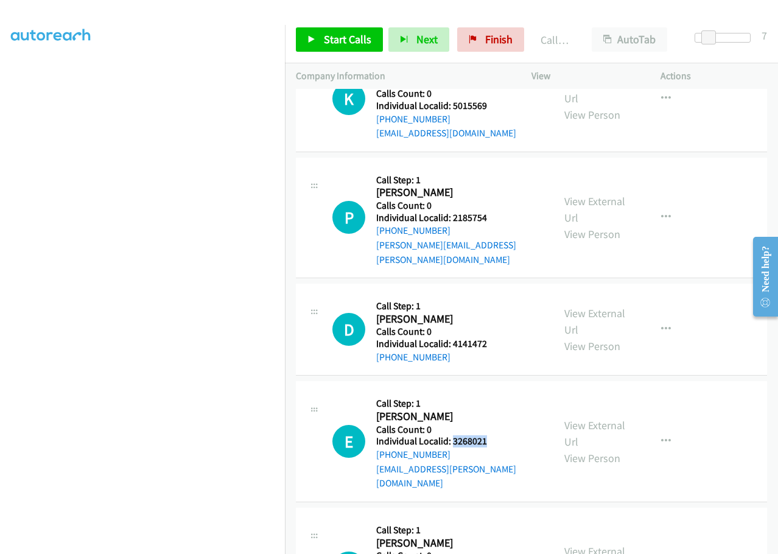
click at [492, 395] on div "E Callback Scheduled Call Step: 1 Eric Baatz America/New_York Calls Count: 0 In…" at bounding box center [437, 441] width 210 height 98
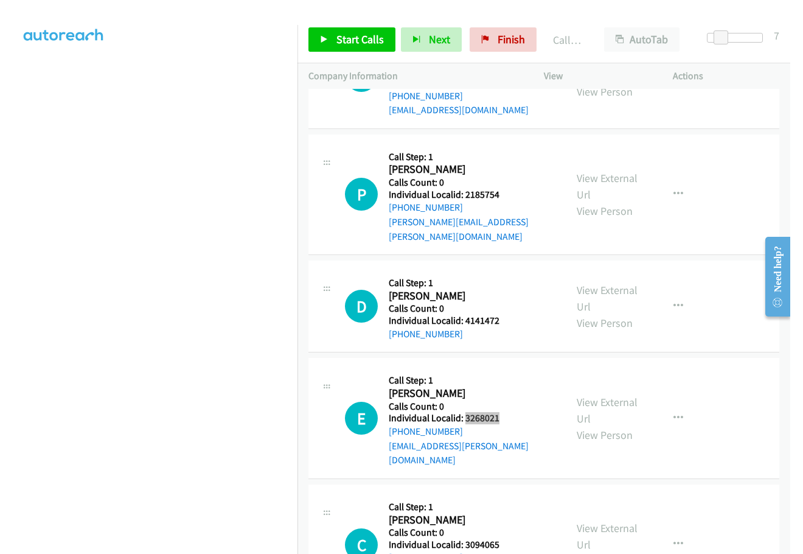
scroll to position [4941, 0]
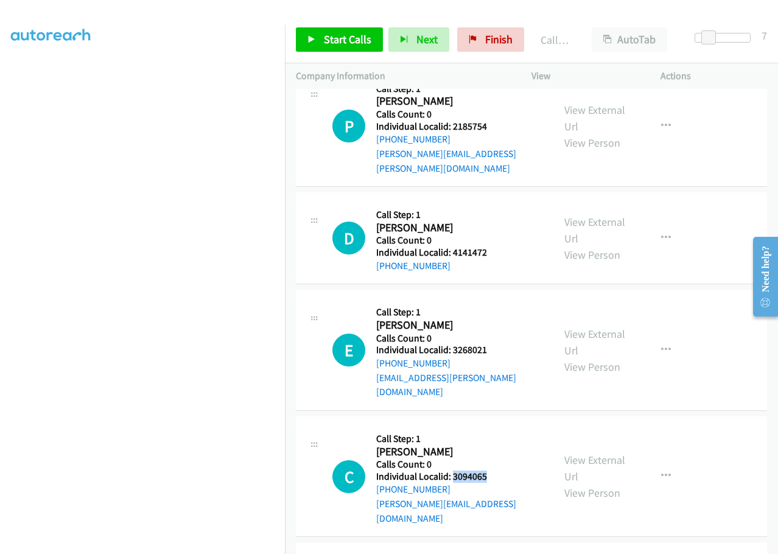
drag, startPoint x: 451, startPoint y: 416, endPoint x: 489, endPoint y: 416, distance: 37.7
click at [489, 427] on div "C Callback Scheduled Call Step: 1 Clarence Adams America/Chicago Calls Count: 0…" at bounding box center [437, 476] width 210 height 98
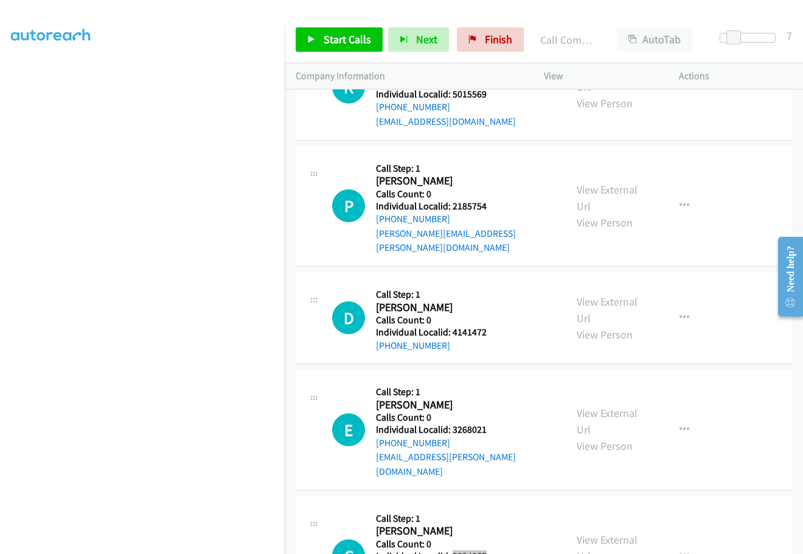
scroll to position [4880, 0]
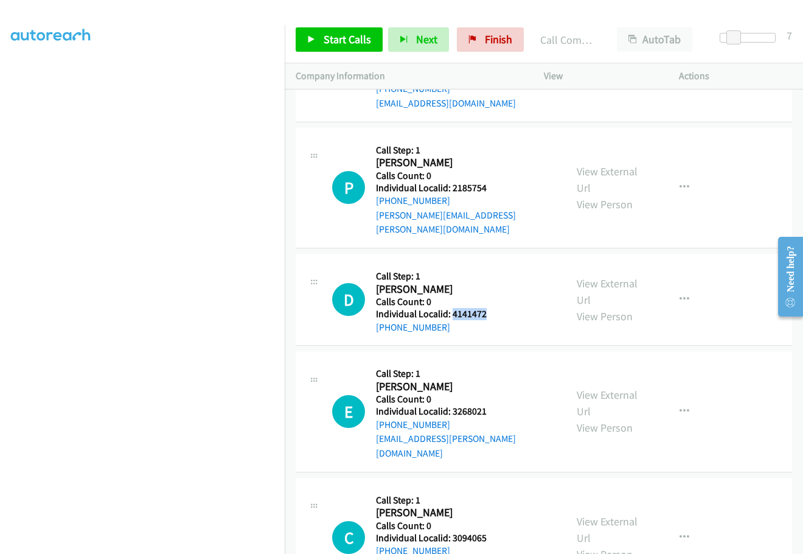
drag, startPoint x: 478, startPoint y: 268, endPoint x: 501, endPoint y: 268, distance: 23.1
click at [501, 268] on div "D Callback Scheduled Call Step: 1 Dylon Fenton America/Chicago Calls Count: 0 I…" at bounding box center [443, 299] width 223 height 69
drag, startPoint x: 453, startPoint y: 364, endPoint x: 478, endPoint y: 367, distance: 25.8
click at [500, 365] on div "E Callback Scheduled Call Step: 1 Eric Baatz America/New_York Calls Count: 0 In…" at bounding box center [443, 411] width 223 height 98
drag, startPoint x: 454, startPoint y: 479, endPoint x: 498, endPoint y: 480, distance: 44.4
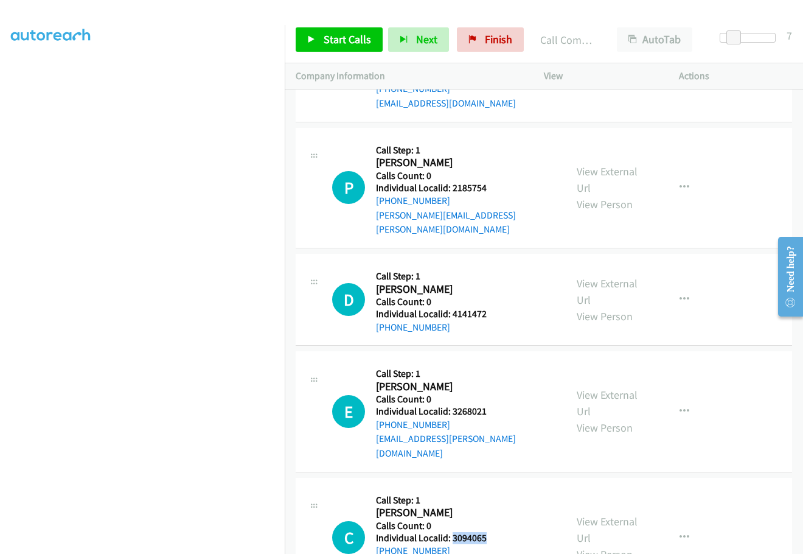
click at [498, 489] on div "C Callback Scheduled Call Step: 1 Clarence Adams America/Chicago Calls Count: 0…" at bounding box center [443, 538] width 223 height 98
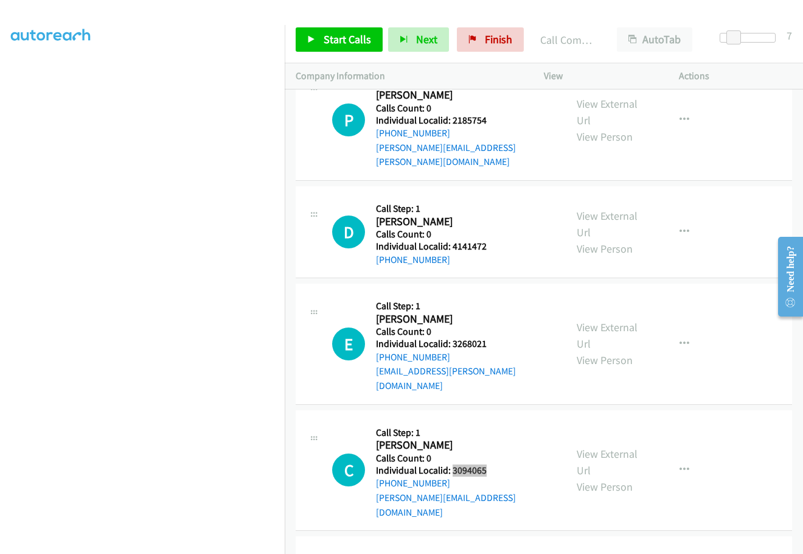
scroll to position [4956, 0]
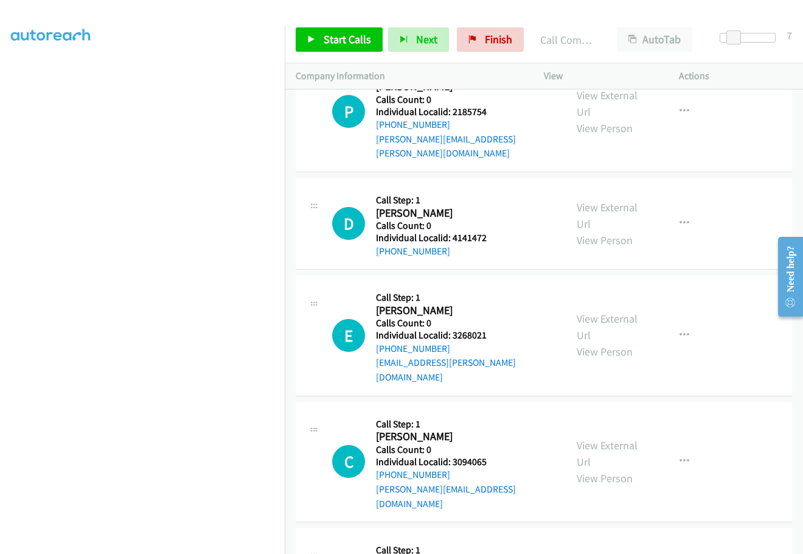
drag, startPoint x: 451, startPoint y: 515, endPoint x: 491, endPoint y: 515, distance: 40.2
click at [350, 43] on span "Start Calls" at bounding box center [347, 39] width 47 height 14
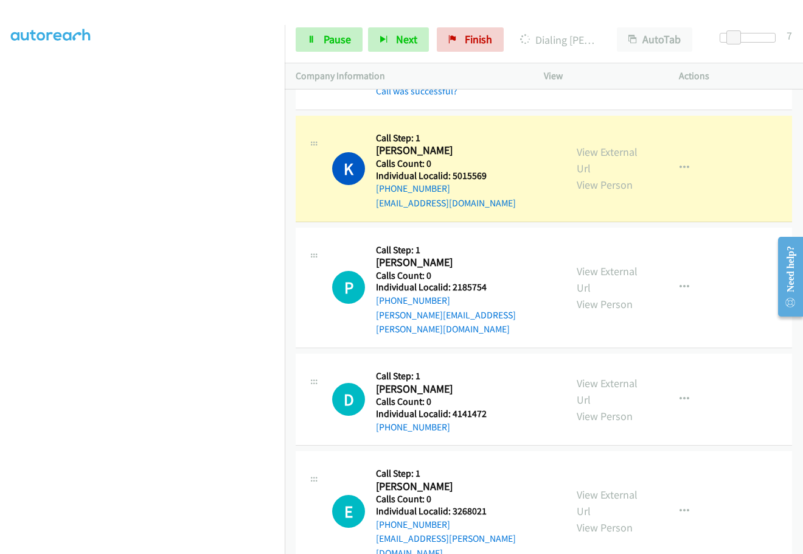
scroll to position [4861, 0]
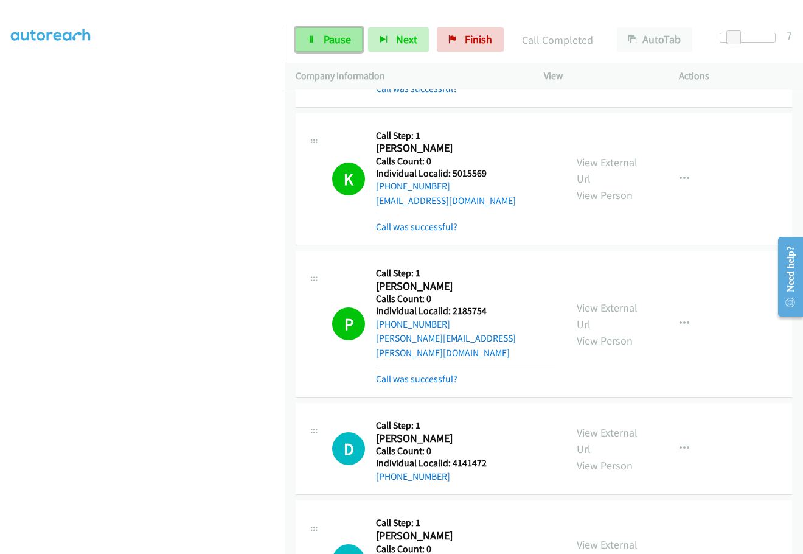
click at [336, 49] on link "Pause" at bounding box center [329, 39] width 67 height 24
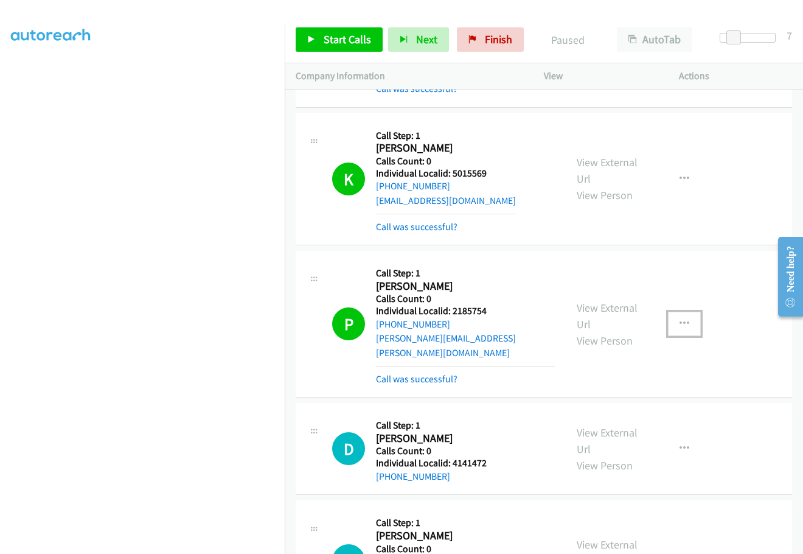
click at [683, 312] on button "button" at bounding box center [684, 324] width 33 height 24
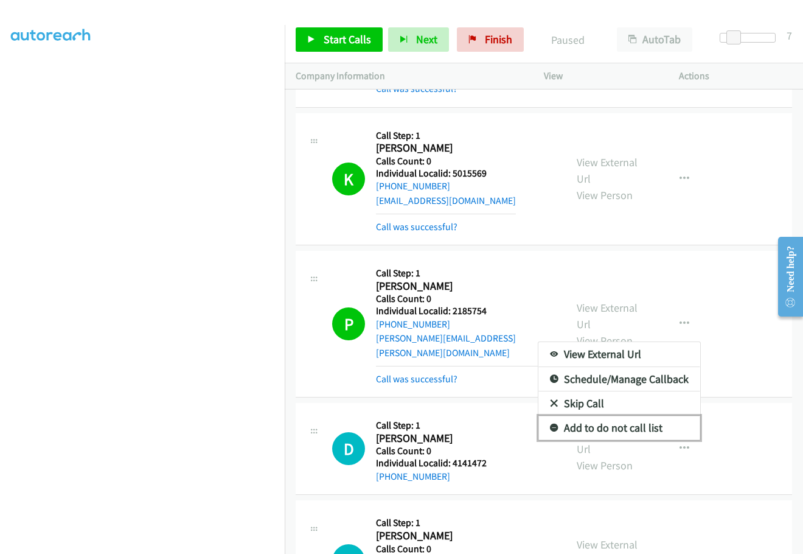
click at [550, 424] on icon at bounding box center [554, 428] width 9 height 9
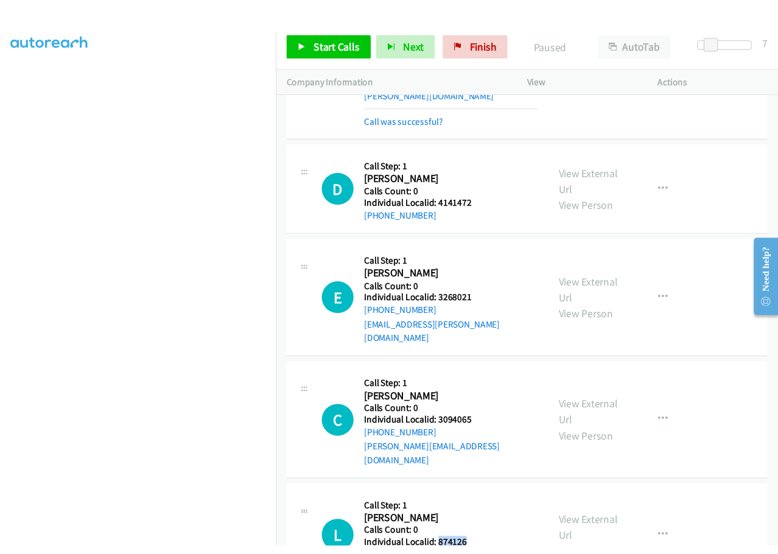
scroll to position [5135, 0]
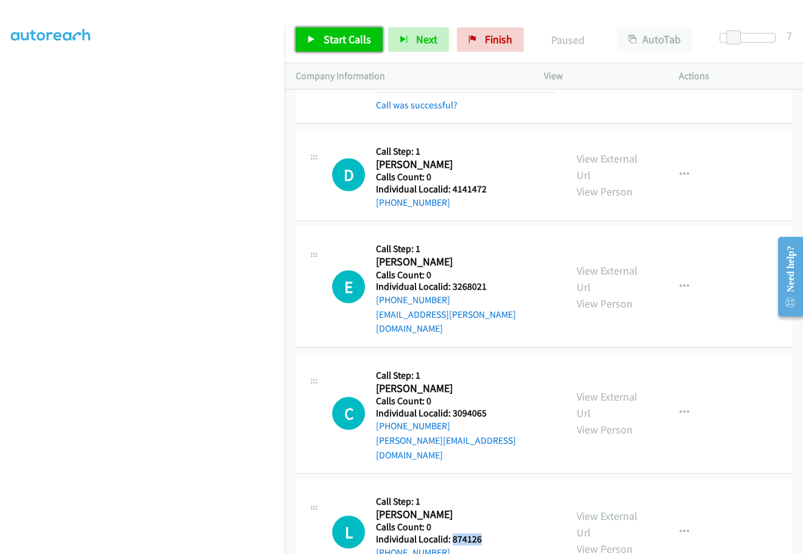
click at [344, 39] on span "Start Calls" at bounding box center [347, 39] width 47 height 14
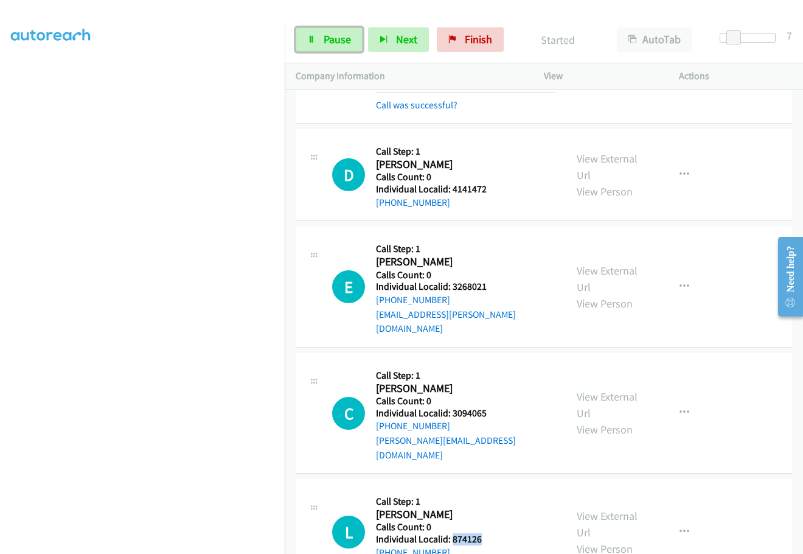
click at [344, 39] on span "Pause" at bounding box center [337, 39] width 27 height 14
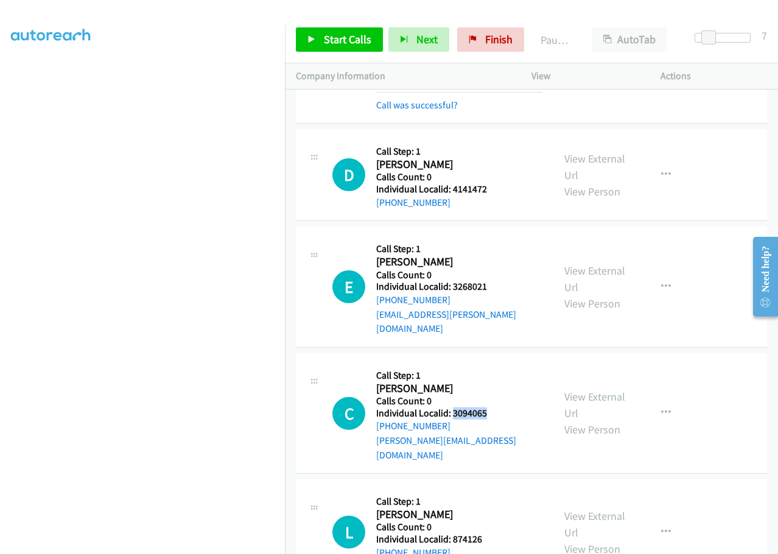
drag, startPoint x: 450, startPoint y: 353, endPoint x: 496, endPoint y: 353, distance: 45.6
click at [496, 364] on div "C Callback Scheduled Call Step: 1 Clarence Adams America/Chicago Calls Count: 0…" at bounding box center [437, 413] width 210 height 98
drag, startPoint x: 451, startPoint y: 467, endPoint x: 492, endPoint y: 466, distance: 40.8
click at [492, 490] on div "L Callback Scheduled Call Step: 1 Louis Bitonti America/Los_Angeles Calls Count…" at bounding box center [437, 532] width 210 height 84
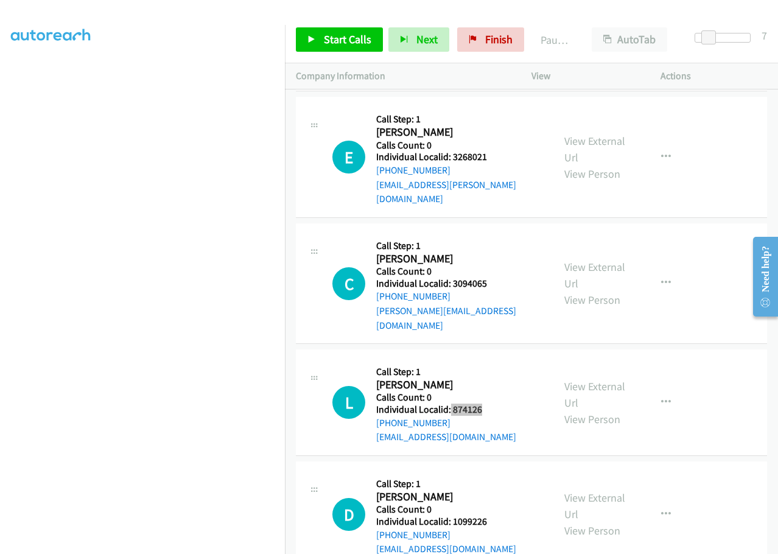
scroll to position [5363, 0]
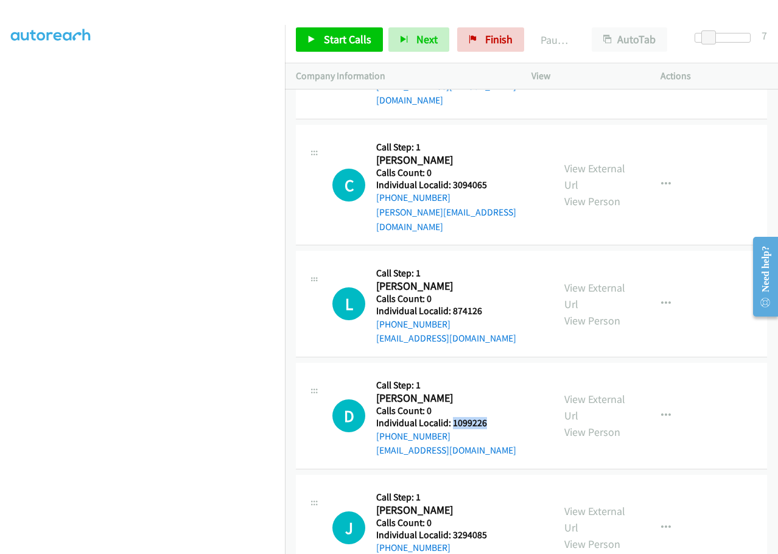
drag, startPoint x: 452, startPoint y: 354, endPoint x: 495, endPoint y: 353, distance: 42.6
click at [495, 374] on div "D Callback Scheduled Call Step: 1 David Boyle America/Denver Calls Count: 0 Ind…" at bounding box center [437, 416] width 210 height 84
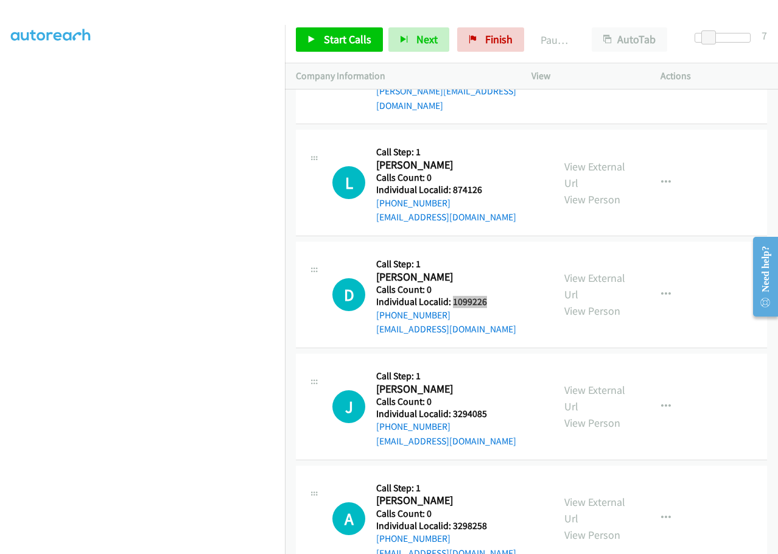
scroll to position [5500, 0]
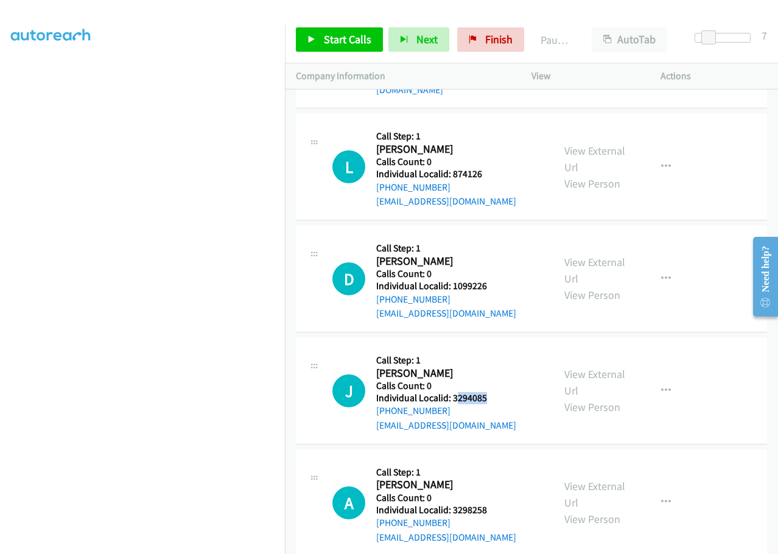
drag, startPoint x: 462, startPoint y: 326, endPoint x: 486, endPoint y: 318, distance: 25.0
click at [498, 349] on div "J Callback Scheduled Call Step: 1 John Mazzella America/New_York Calls Count: 0…" at bounding box center [437, 391] width 210 height 84
click at [475, 366] on h2 "John Mazzella" at bounding box center [446, 373] width 140 height 14
drag, startPoint x: 448, startPoint y: 328, endPoint x: 468, endPoint y: 327, distance: 20.1
click at [493, 349] on div "J Callback Scheduled Call Step: 1 John Mazzella America/New_York Calls Count: 0…" at bounding box center [437, 391] width 210 height 84
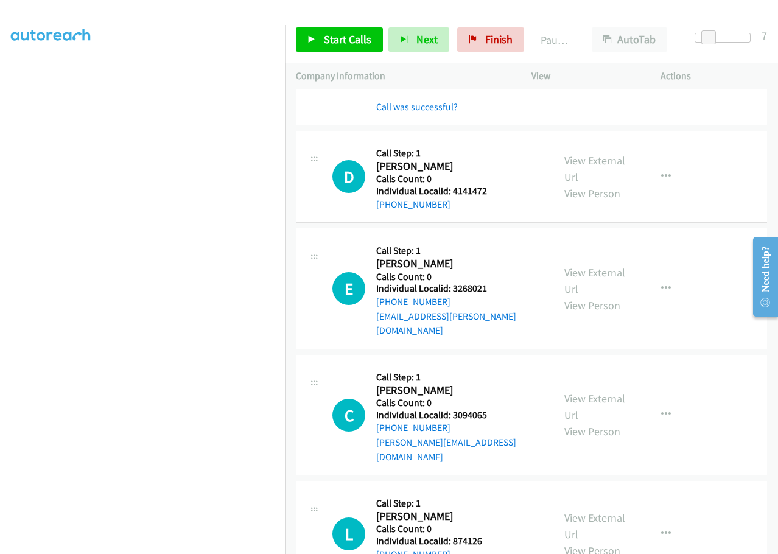
scroll to position [5135, 0]
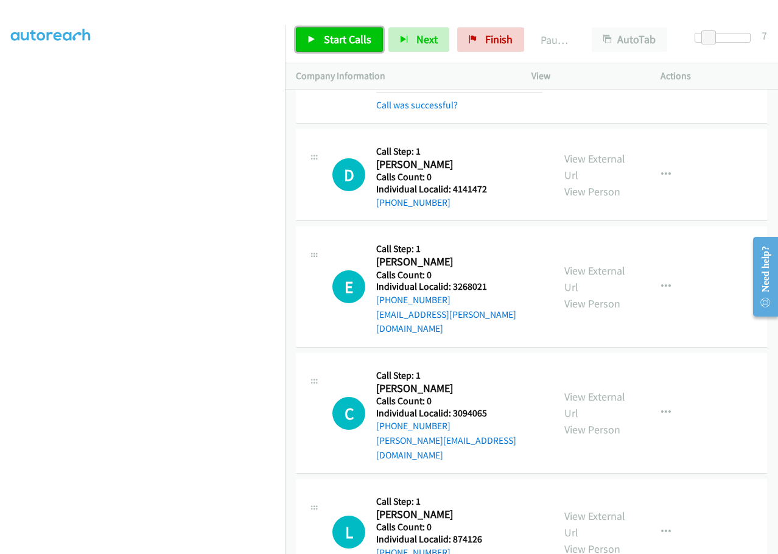
click at [339, 42] on span "Start Calls" at bounding box center [347, 39] width 47 height 14
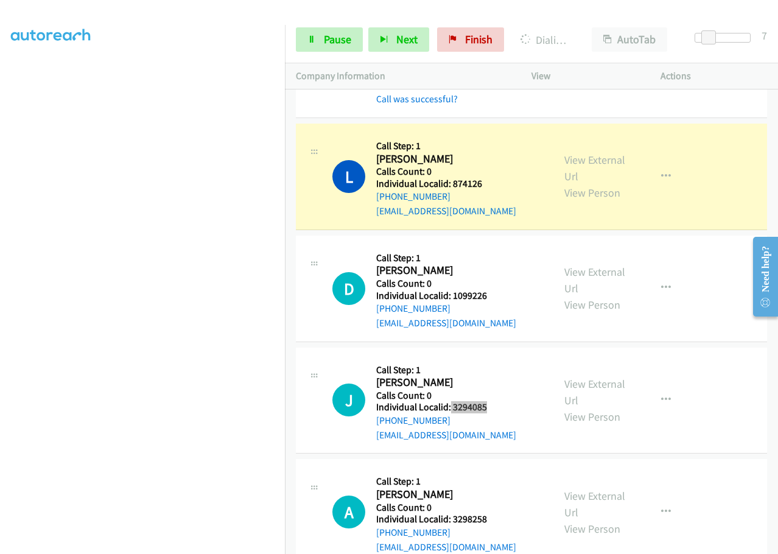
scroll to position [5576, 0]
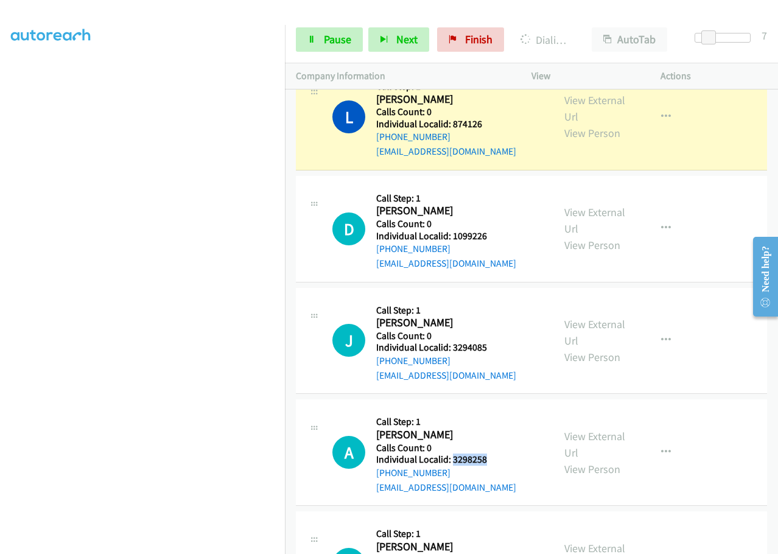
drag, startPoint x: 454, startPoint y: 389, endPoint x: 500, endPoint y: 388, distance: 45.6
click at [500, 453] on h5 "Individual Localid: 3298258" at bounding box center [446, 459] width 140 height 12
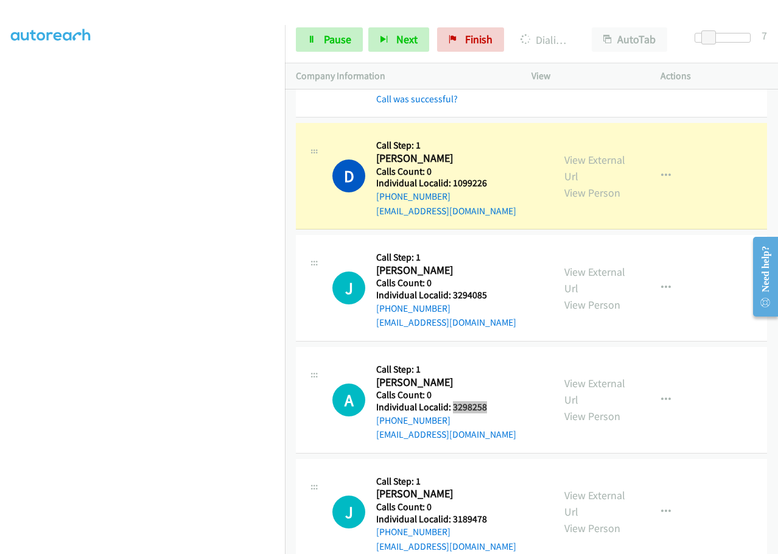
scroll to position [5667, 0]
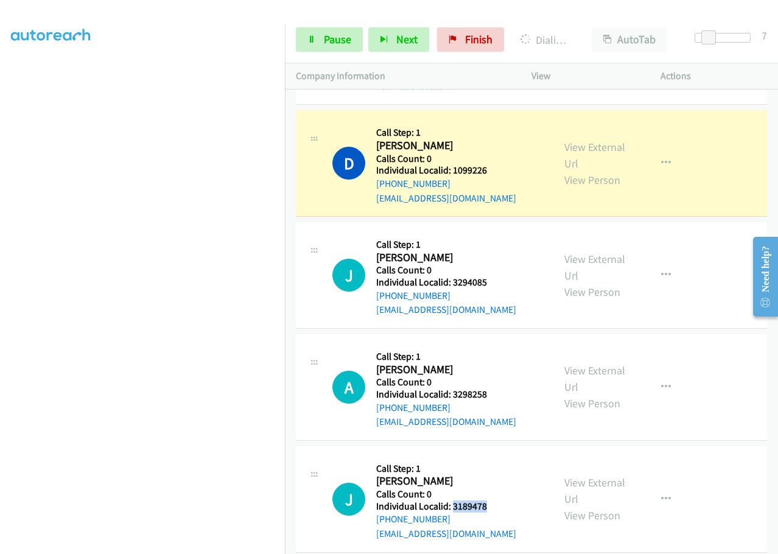
drag, startPoint x: 453, startPoint y: 434, endPoint x: 491, endPoint y: 432, distance: 38.4
click at [491, 457] on div "J Callback Scheduled Call Step: 1 Jeff Griest America/Phoenix Calls Count: 0 In…" at bounding box center [437, 499] width 210 height 84
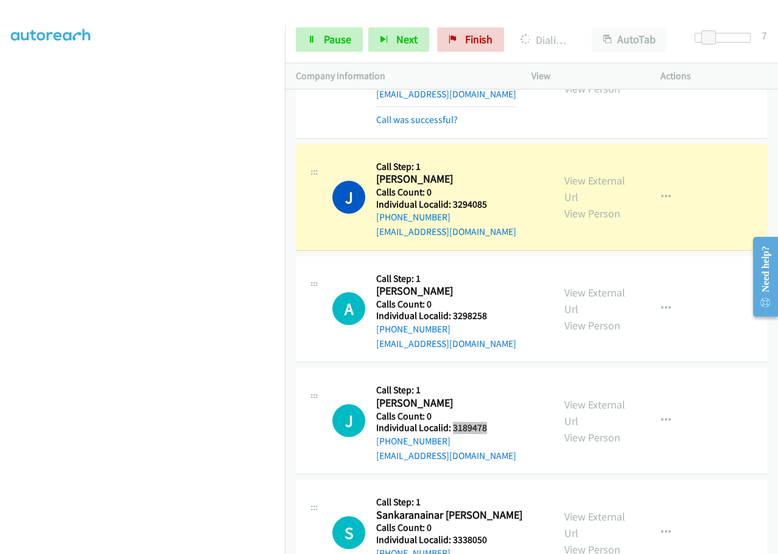
scroll to position [5772, 0]
drag, startPoint x: 451, startPoint y: 465, endPoint x: 500, endPoint y: 466, distance: 48.7
click at [500, 490] on div "S Callback Scheduled Call Step: 1 Sankaranainar Parmasivan America/Chicago Call…" at bounding box center [437, 532] width 210 height 84
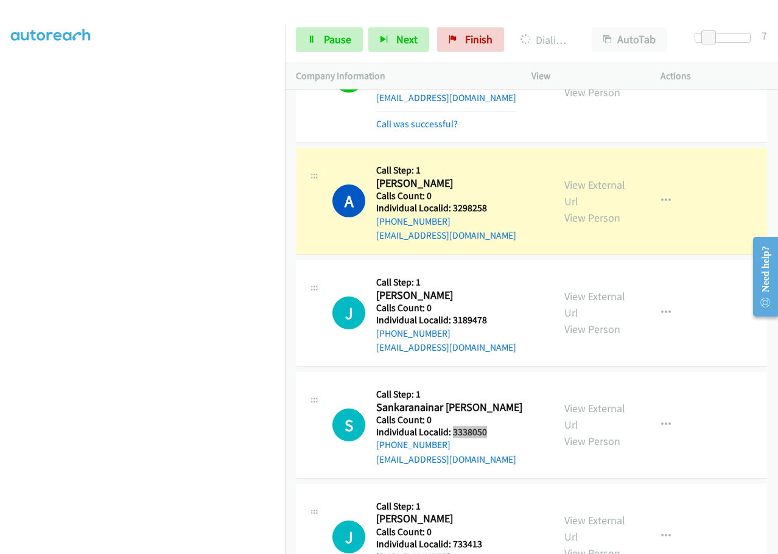
scroll to position [5924, 0]
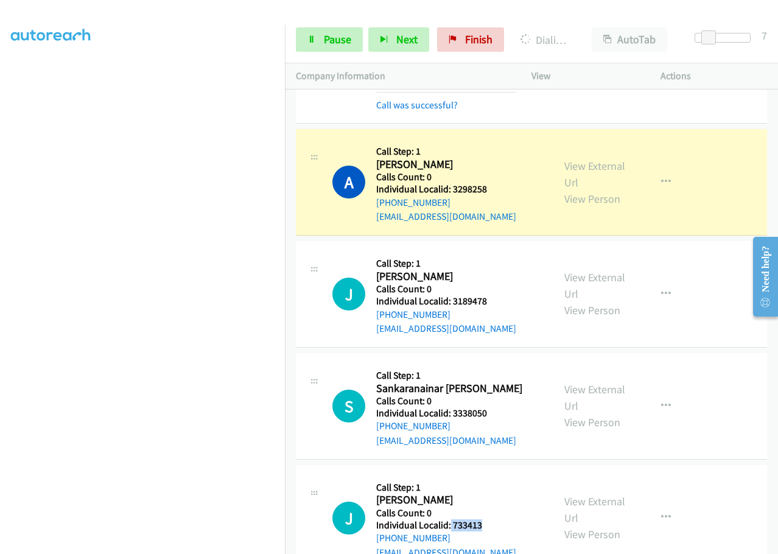
drag, startPoint x: 450, startPoint y: 454, endPoint x: 492, endPoint y: 451, distance: 42.7
click at [492, 519] on h5 "Individual Localid: 733413" at bounding box center [446, 525] width 140 height 12
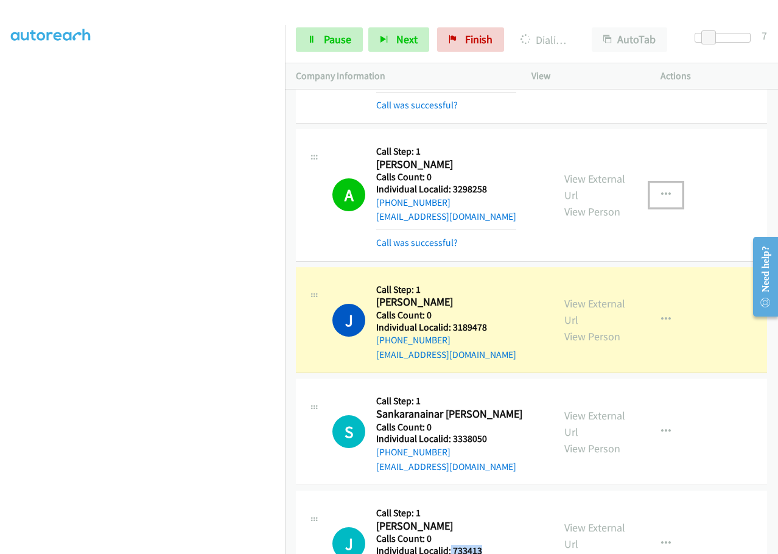
click at [667, 183] on button "button" at bounding box center [665, 195] width 33 height 24
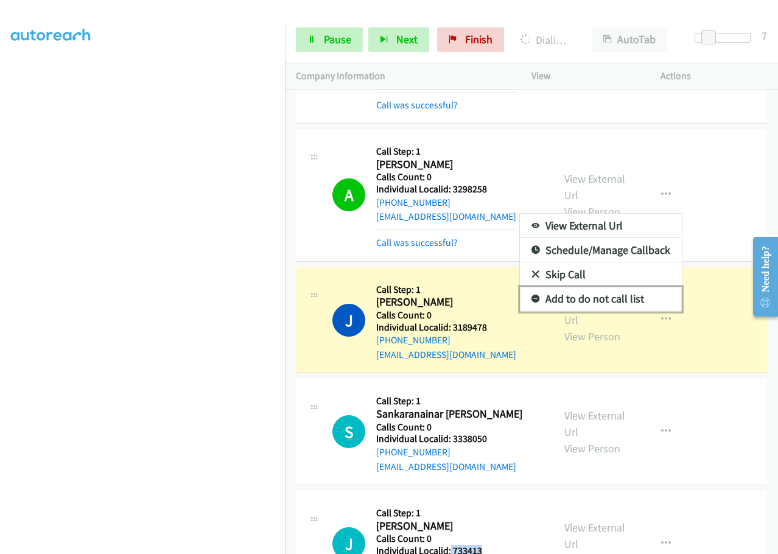
click at [531, 295] on icon at bounding box center [535, 299] width 9 height 9
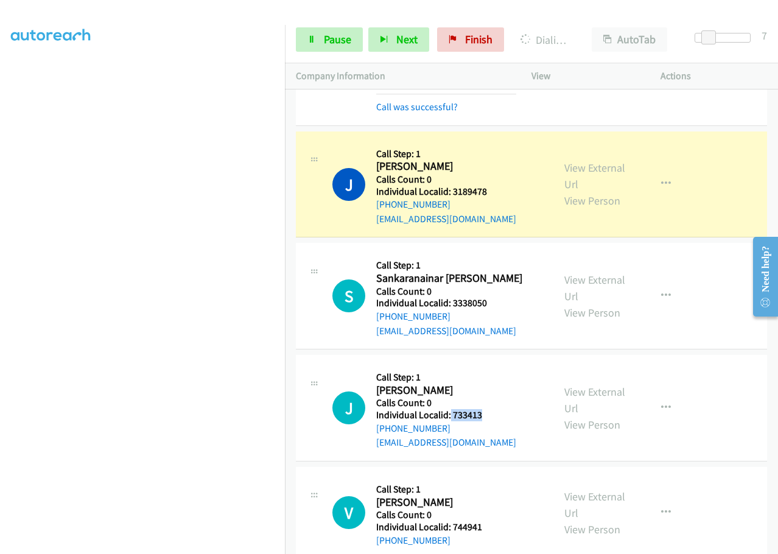
scroll to position [6061, 0]
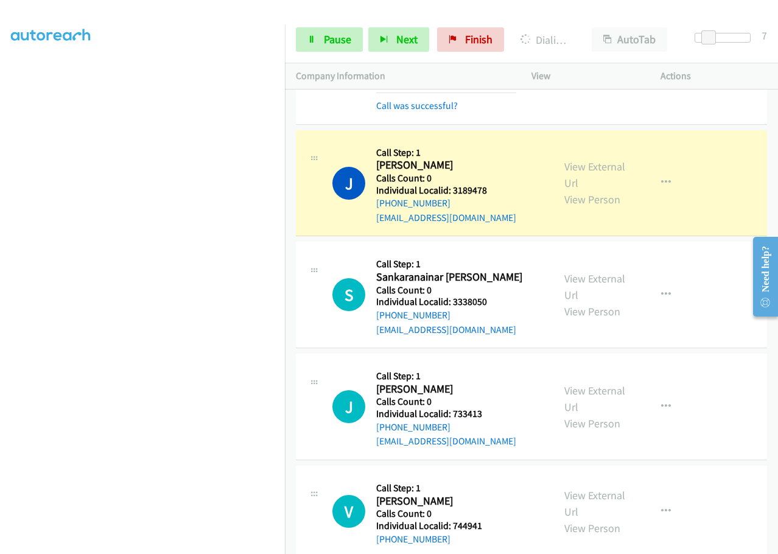
click at [453, 520] on h5 "Individual Localid: 744941" at bounding box center [429, 526] width 106 height 12
drag, startPoint x: 455, startPoint y: 340, endPoint x: 496, endPoint y: 340, distance: 41.4
click at [496, 364] on div "J Callback Scheduled Call Step: 1 Jim Mc Crary America/Chicago Calls Count: 0 I…" at bounding box center [437, 406] width 210 height 84
drag, startPoint x: 452, startPoint y: 454, endPoint x: 492, endPoint y: 453, distance: 40.2
click at [492, 476] on div "V Callback Scheduled Call Step: 1 Vicken Totten America/New_York Calls Count: 0…" at bounding box center [437, 510] width 210 height 69
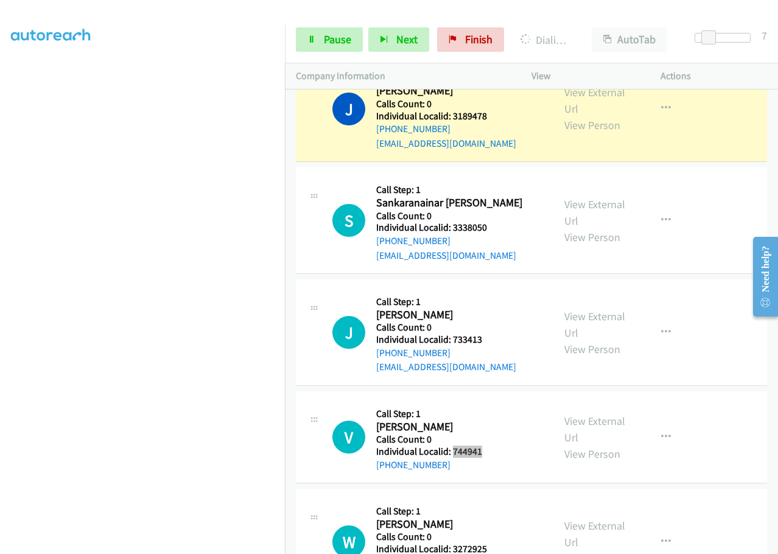
scroll to position [6137, 0]
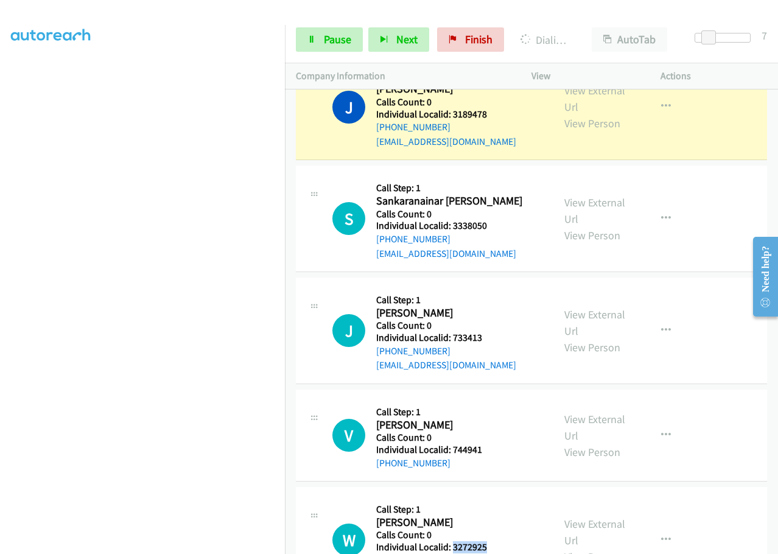
drag, startPoint x: 453, startPoint y: 476, endPoint x: 498, endPoint y: 475, distance: 45.6
click at [498, 498] on div "W Callback Scheduled Call Step: 1 William Daugherty America/New_York Calls Coun…" at bounding box center [437, 540] width 210 height 84
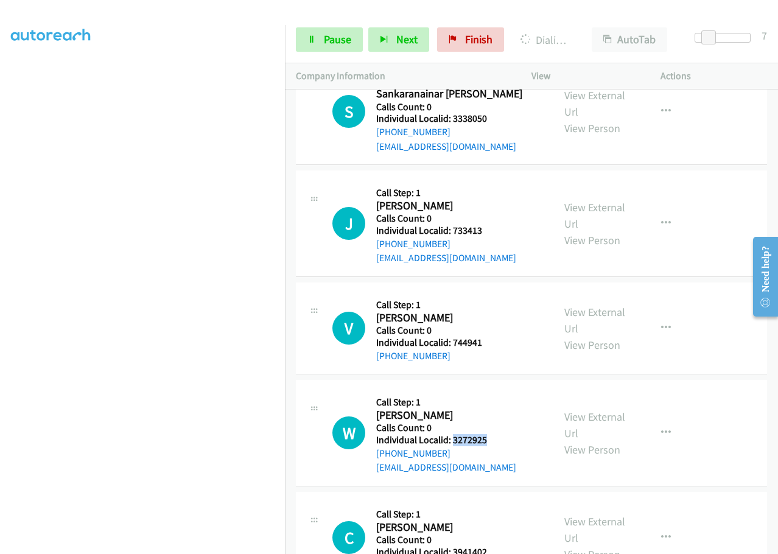
scroll to position [6258, 0]
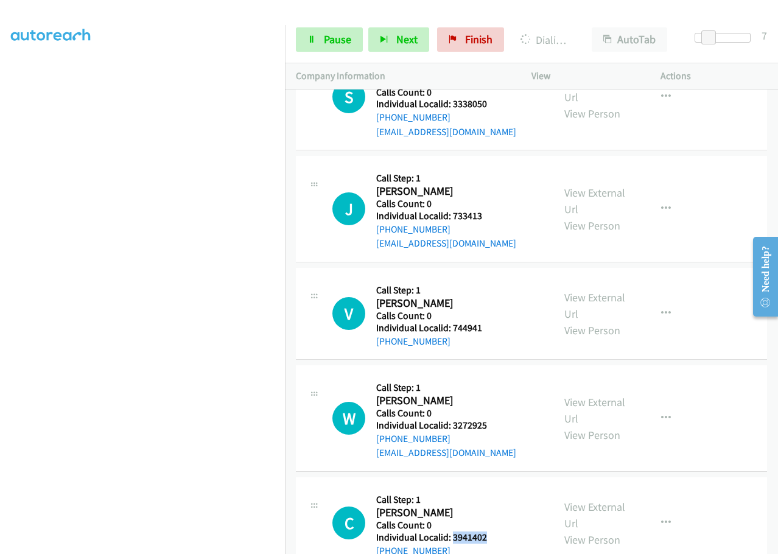
drag, startPoint x: 451, startPoint y: 465, endPoint x: 492, endPoint y: 465, distance: 40.8
click at [492, 488] on div "C Callback Scheduled Call Step: 1 Charlotte Pagnier America/New_York Calls Coun…" at bounding box center [437, 522] width 210 height 69
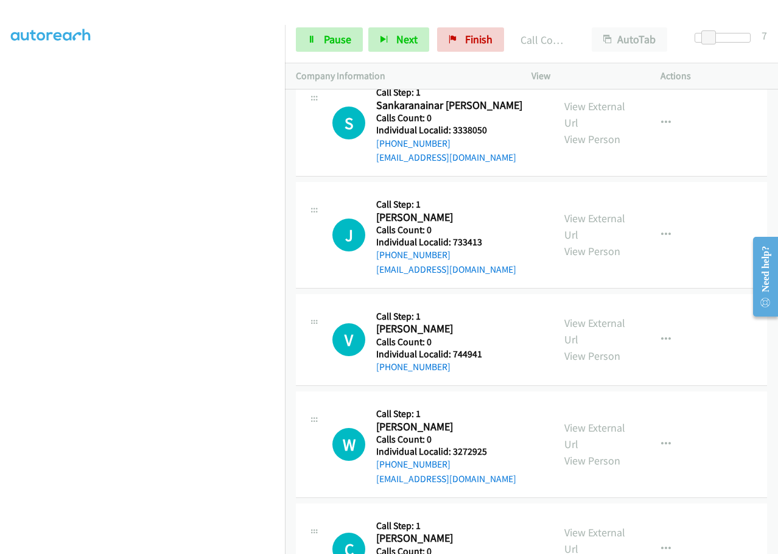
scroll to position [6284, 0]
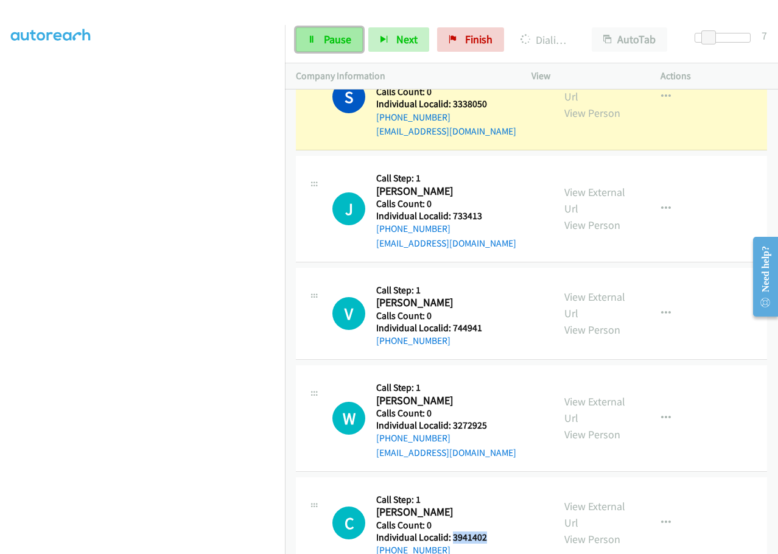
click at [326, 43] on span "Pause" at bounding box center [337, 39] width 27 height 14
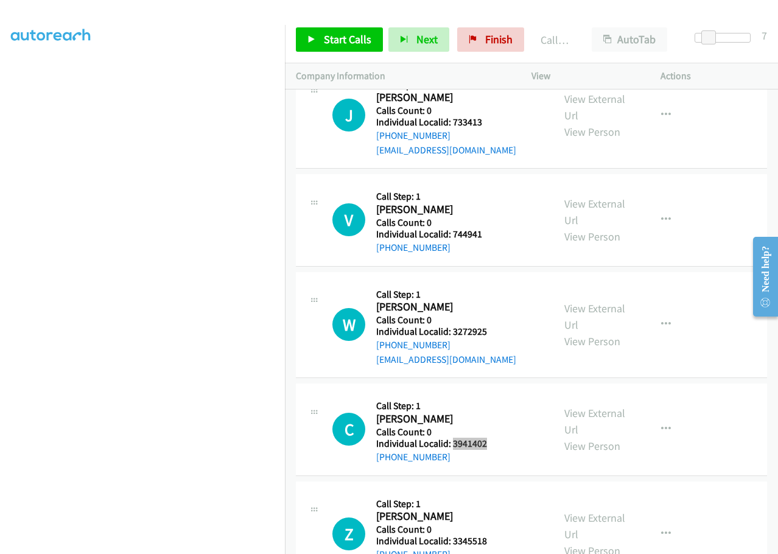
scroll to position [6417, 0]
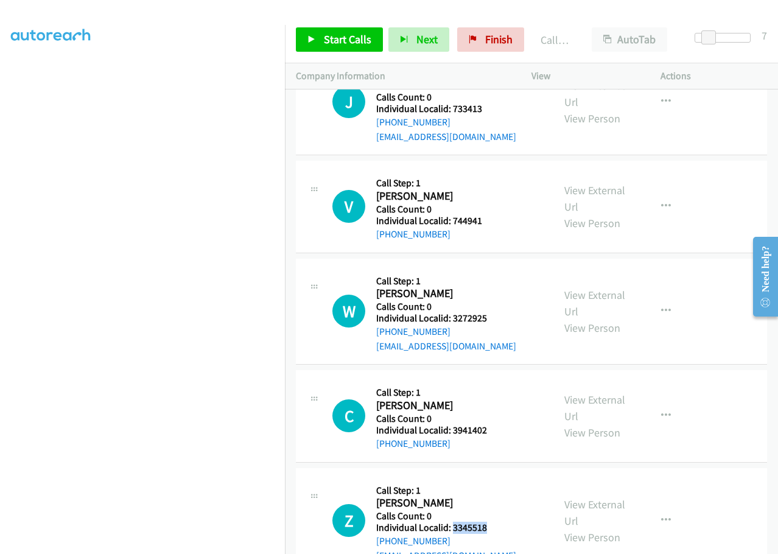
drag, startPoint x: 451, startPoint y: 453, endPoint x: 496, endPoint y: 453, distance: 44.4
click at [496, 479] on div "Z Callback Scheduled Call Step: 1 Zared Hollabaugh America/New_York Calls Count…" at bounding box center [437, 521] width 210 height 84
click at [348, 47] on link "Start Calls" at bounding box center [339, 39] width 87 height 24
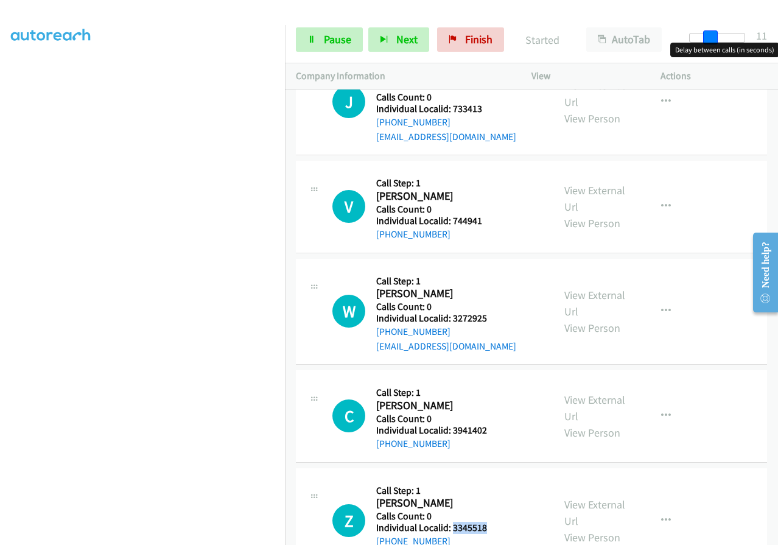
drag, startPoint x: 712, startPoint y: 38, endPoint x: 720, endPoint y: 38, distance: 7.9
click at [720, 38] on div at bounding box center [717, 38] width 56 height 10
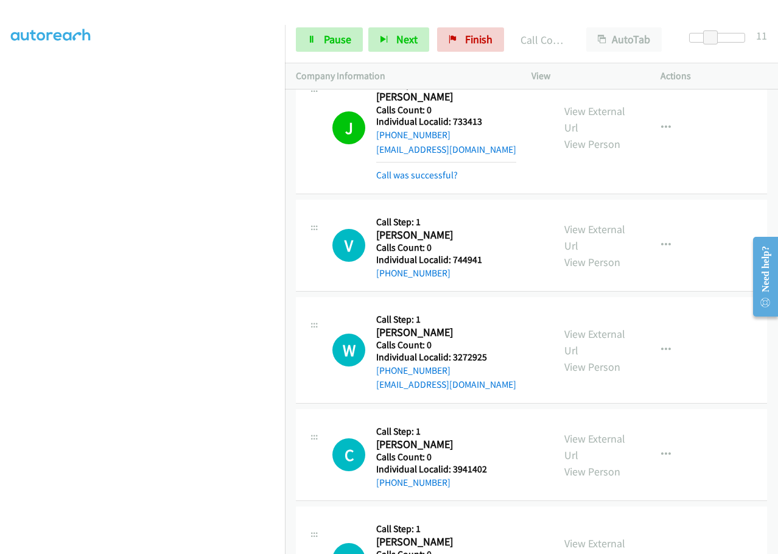
scroll to position [6276, 0]
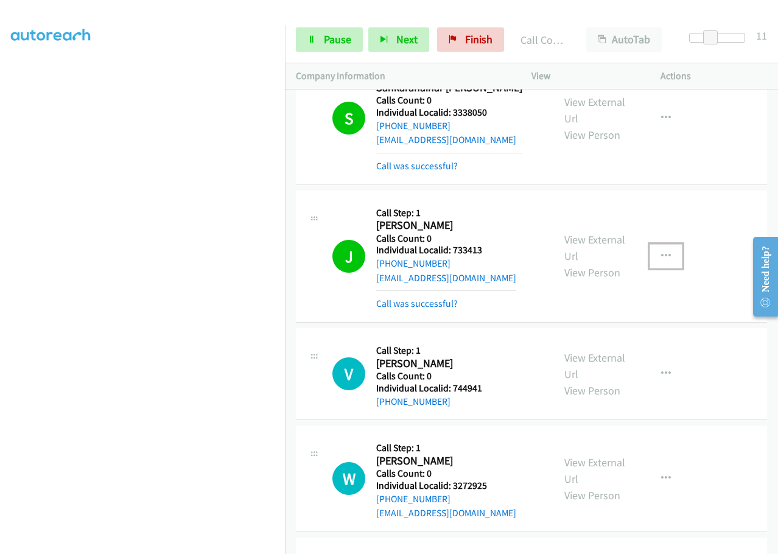
click at [661, 251] on icon "button" at bounding box center [666, 256] width 10 height 10
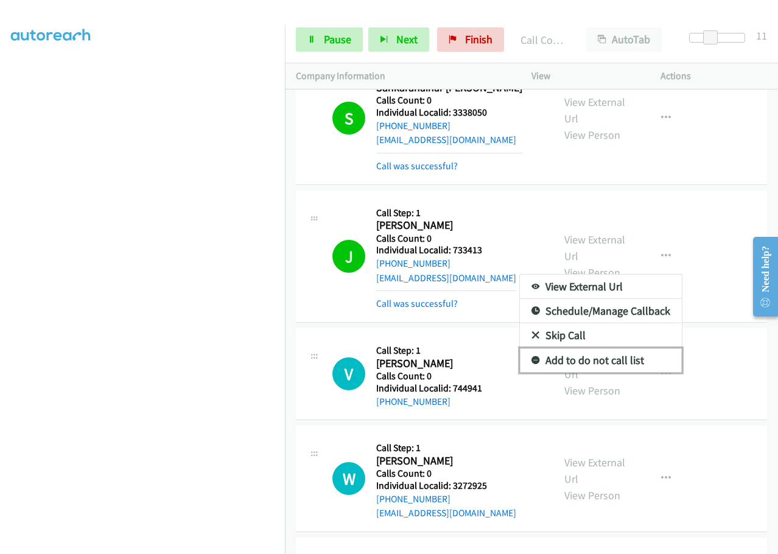
click at [531, 357] on icon at bounding box center [535, 361] width 9 height 9
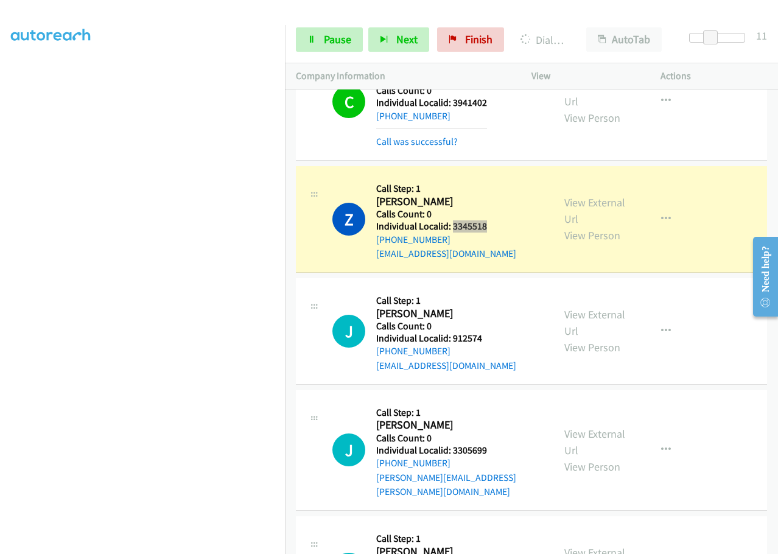
scroll to position [6824, 0]
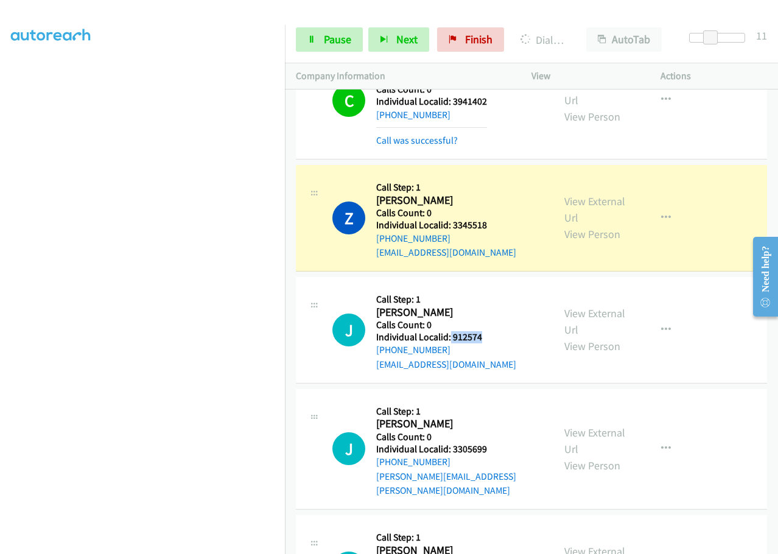
drag, startPoint x: 448, startPoint y: 264, endPoint x: 489, endPoint y: 266, distance: 40.2
click at [489, 288] on div "J Callback Scheduled Call Step: 1 Jesse Sikkema America/New_York Calls Count: 0…" at bounding box center [437, 330] width 210 height 84
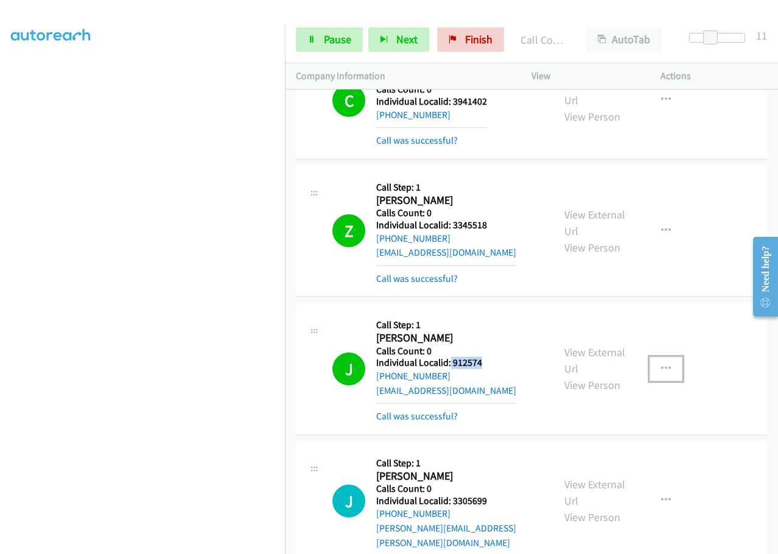
click at [649, 357] on button "button" at bounding box center [665, 369] width 33 height 24
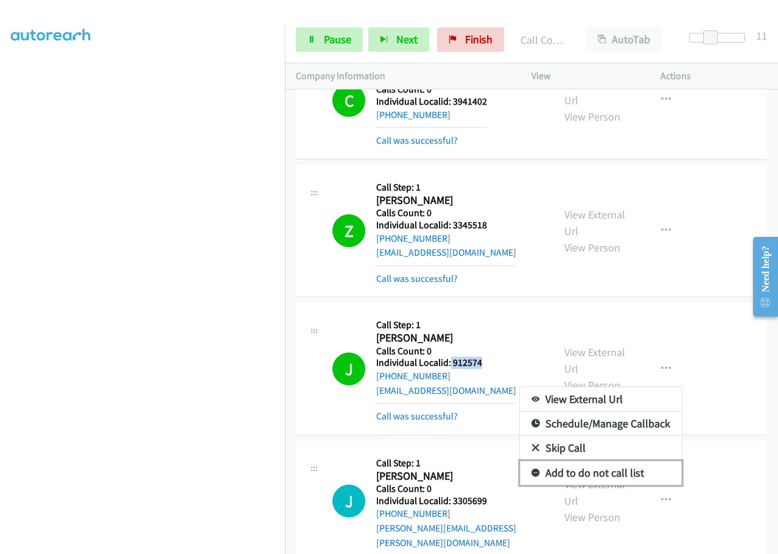
click at [531, 469] on icon at bounding box center [535, 473] width 9 height 9
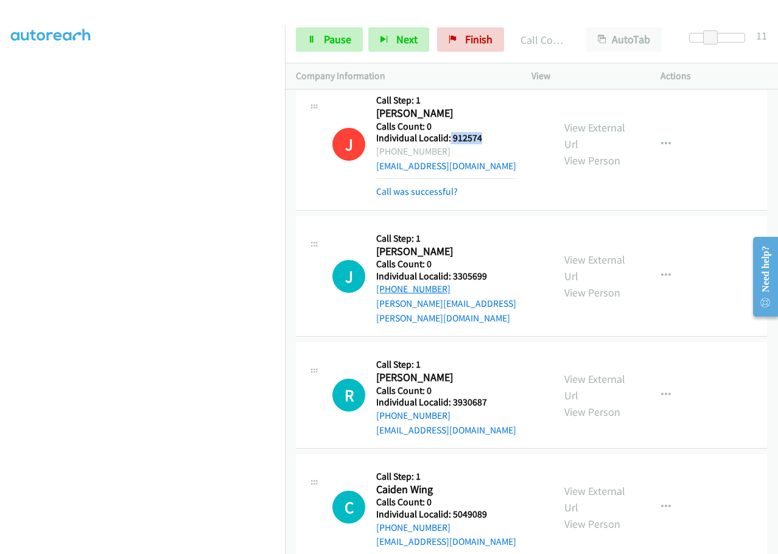
scroll to position [7052, 0]
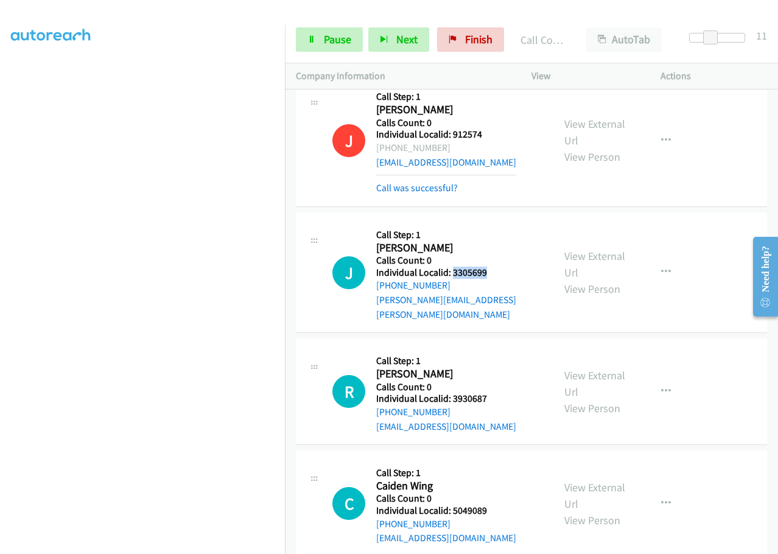
drag, startPoint x: 453, startPoint y: 201, endPoint x: 494, endPoint y: 198, distance: 41.4
click at [494, 266] on h5 "Individual Localid: 3305699" at bounding box center [459, 272] width 166 height 12
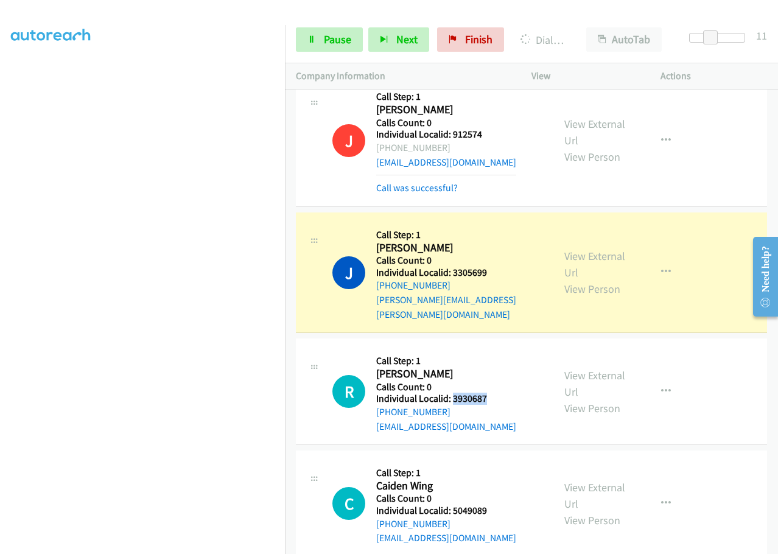
drag, startPoint x: 452, startPoint y: 311, endPoint x: 494, endPoint y: 308, distance: 42.1
click at [494, 349] on div "R Callback Scheduled Call Step: 1 Ryder Wilson America/Vancouver Calls Count: 0…" at bounding box center [437, 391] width 210 height 84
drag, startPoint x: 453, startPoint y: 423, endPoint x: 493, endPoint y: 420, distance: 40.3
click at [493, 504] on h5 "Individual Localid: 5049089" at bounding box center [446, 510] width 140 height 12
drag, startPoint x: 461, startPoint y: 312, endPoint x: 499, endPoint y: 312, distance: 37.7
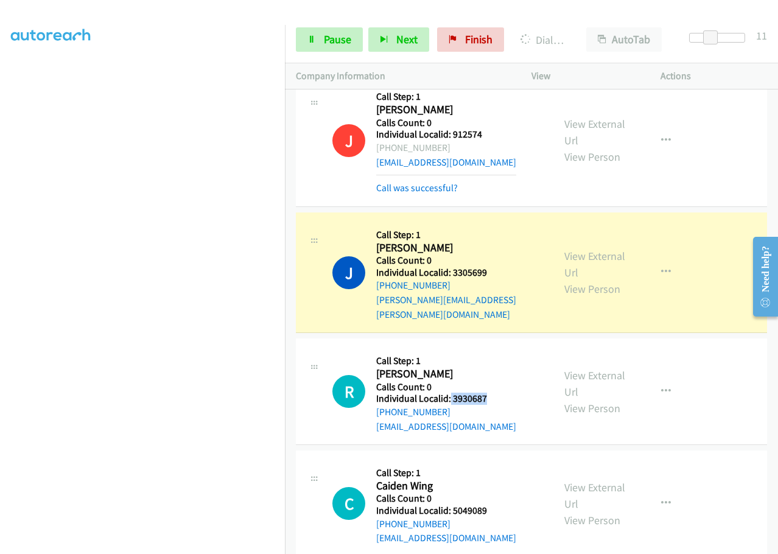
click at [499, 349] on div "R Callback Scheduled Call Step: 1 Ryder Wilson America/Vancouver Calls Count: 0…" at bounding box center [437, 391] width 210 height 84
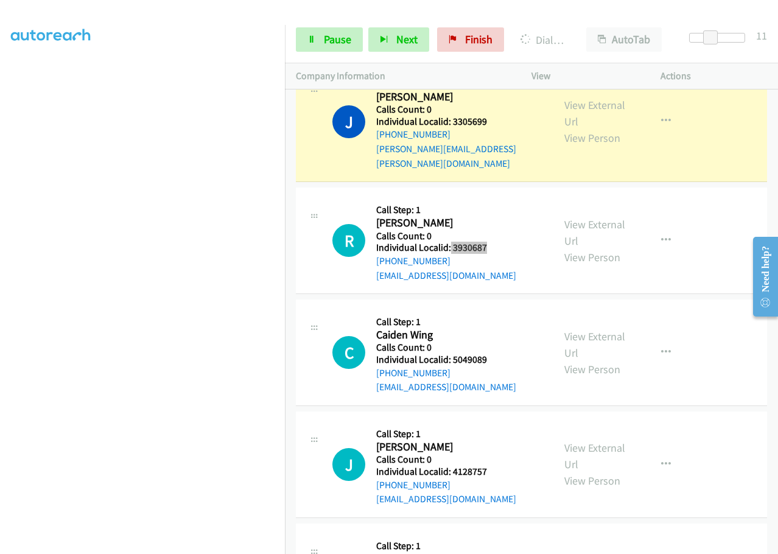
scroll to position [7204, 0]
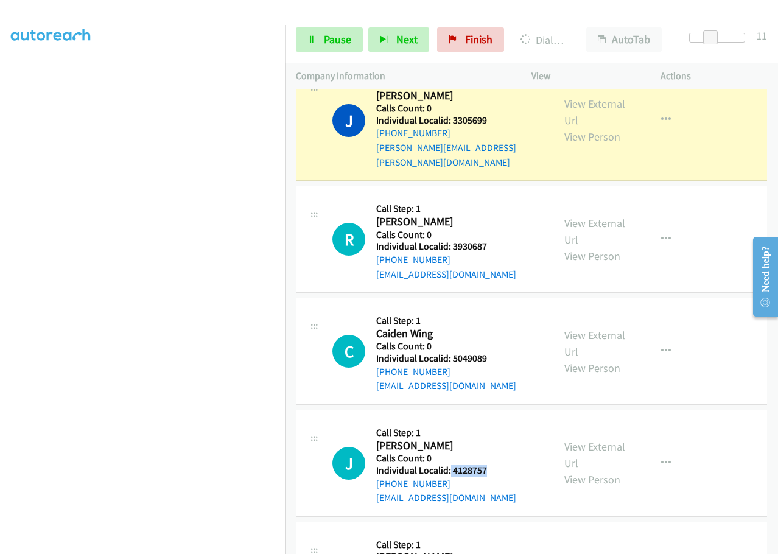
drag, startPoint x: 450, startPoint y: 382, endPoint x: 502, endPoint y: 382, distance: 52.3
click at [502, 421] on div "J Callback Scheduled Call Step: 1 Judith Weaver America/New_York Calls Count: 0…" at bounding box center [437, 463] width 210 height 84
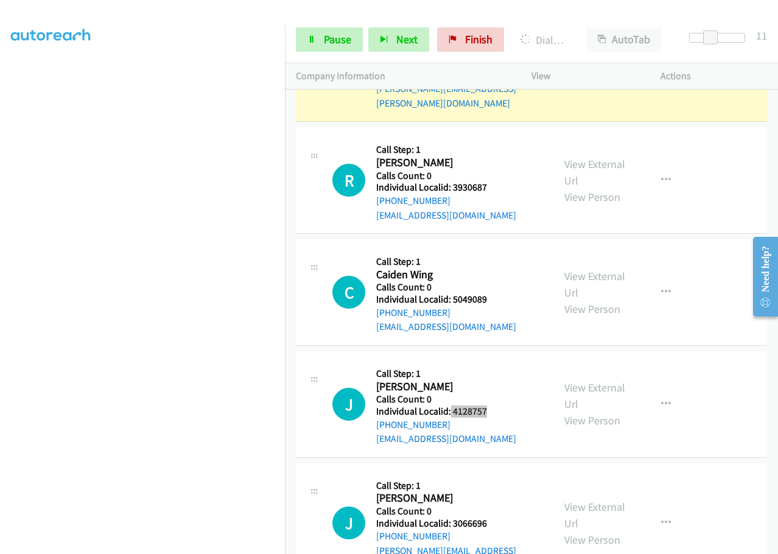
scroll to position [7265, 0]
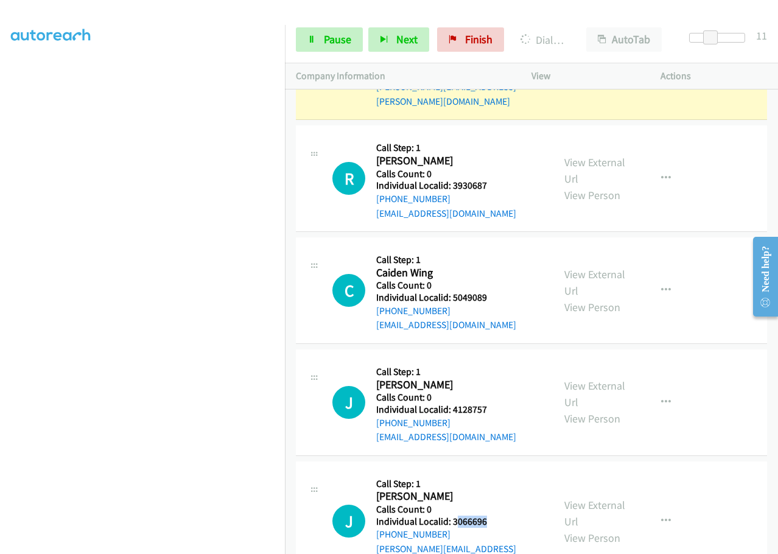
drag, startPoint x: 454, startPoint y: 434, endPoint x: 496, endPoint y: 434, distance: 42.6
click at [496, 472] on div "J Callback Scheduled Call Step: 1 Jose Riesco America/Los_Angeles Calls Count: …" at bounding box center [437, 521] width 210 height 98
click at [464, 489] on h2 "Jose Riesco" at bounding box center [459, 496] width 166 height 14
drag, startPoint x: 449, startPoint y: 434, endPoint x: 494, endPoint y: 432, distance: 45.1
click at [495, 472] on div "J Callback Scheduled Call Step: 1 Jose Riesco America/Los_Angeles Calls Count: …" at bounding box center [437, 521] width 210 height 98
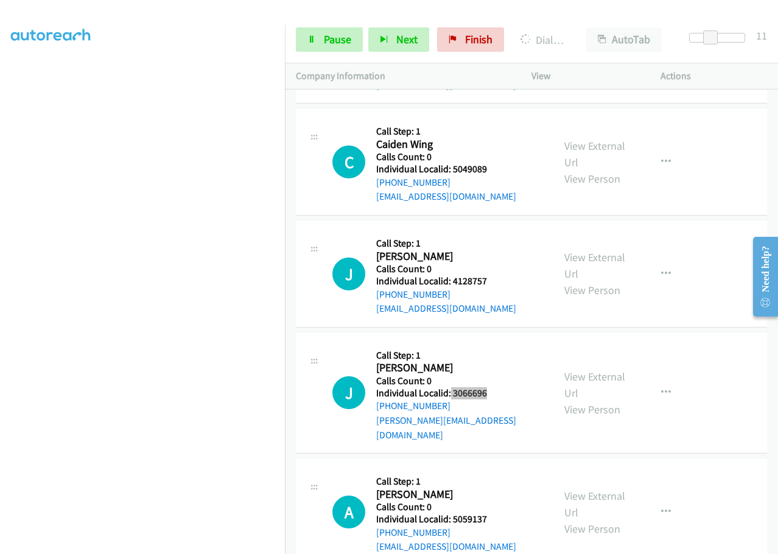
scroll to position [7402, 0]
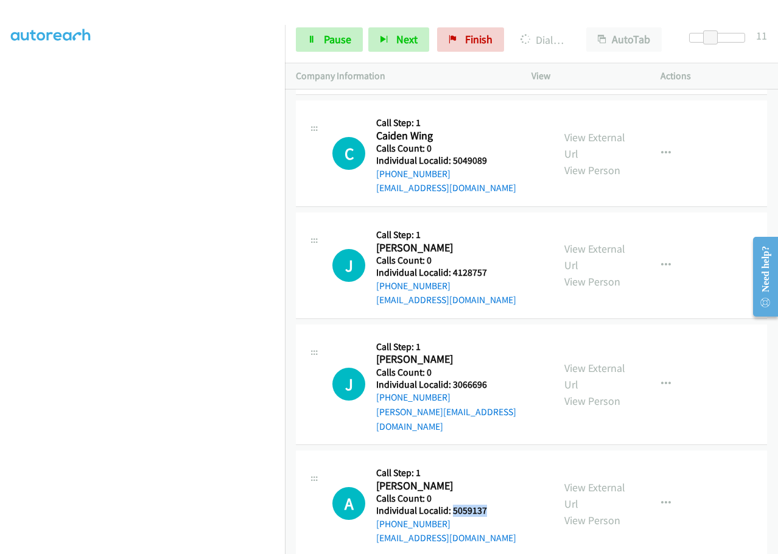
drag, startPoint x: 470, startPoint y: 409, endPoint x: 486, endPoint y: 406, distance: 16.0
click at [490, 461] on div "A Callback Scheduled Call Step: 1 Antonio Di Giovanni America/New_York Calls Co…" at bounding box center [437, 503] width 210 height 84
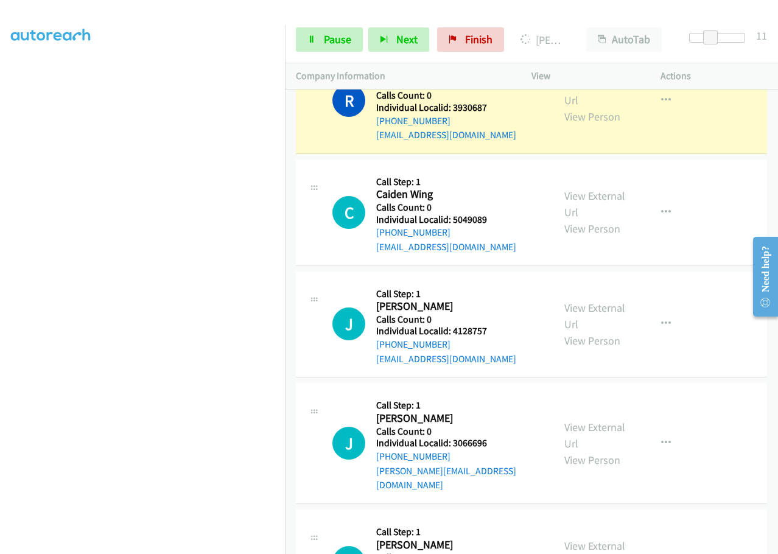
scroll to position [7291, 0]
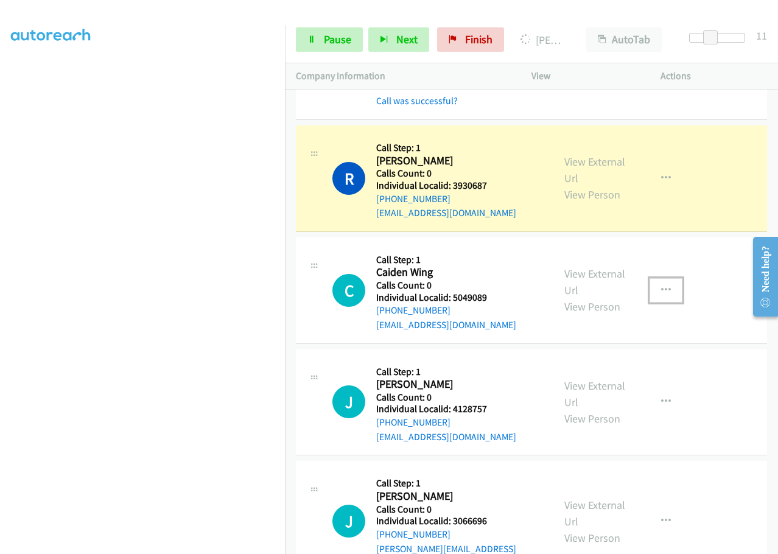
click at [661, 285] on icon "button" at bounding box center [666, 290] width 10 height 10
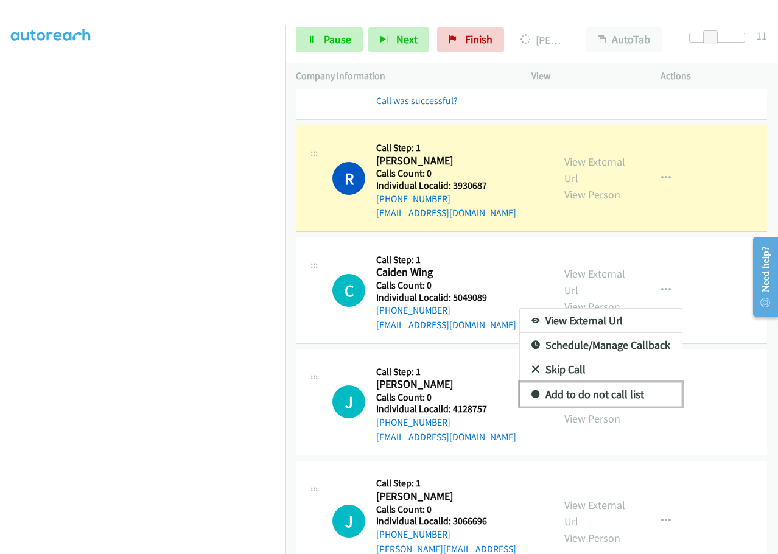
click at [531, 391] on icon at bounding box center [535, 395] width 9 height 9
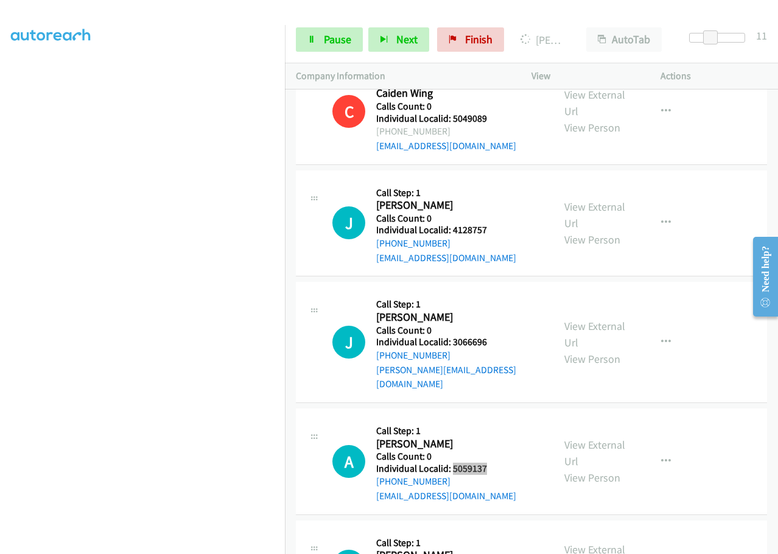
scroll to position [7534, 0]
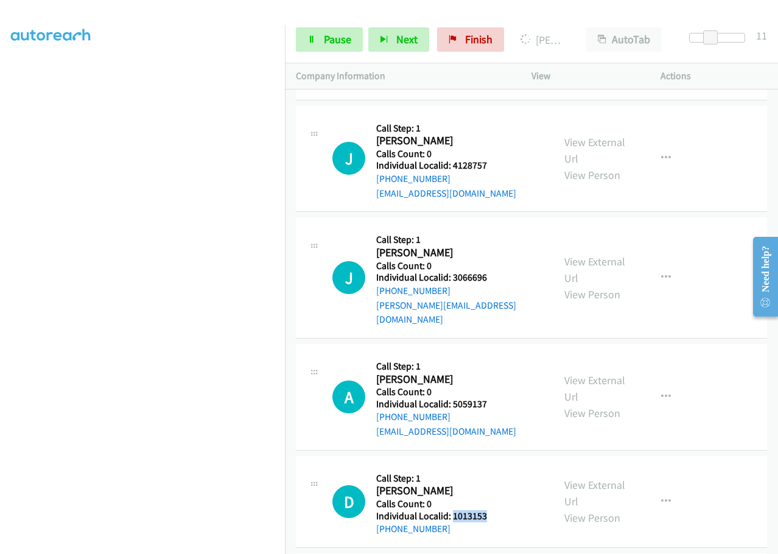
drag, startPoint x: 451, startPoint y: 416, endPoint x: 505, endPoint y: 410, distance: 53.8
click at [505, 467] on div "D Callback Scheduled Call Step: 1 Daniel Jones America/New_York Calls Count: 0 …" at bounding box center [437, 501] width 210 height 69
drag, startPoint x: 451, startPoint y: 510, endPoint x: 495, endPoint y: 509, distance: 43.2
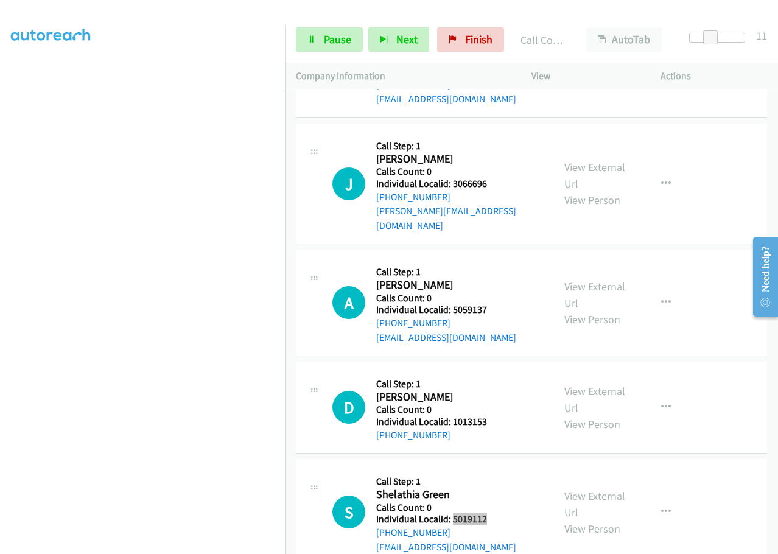
scroll to position [7681, 0]
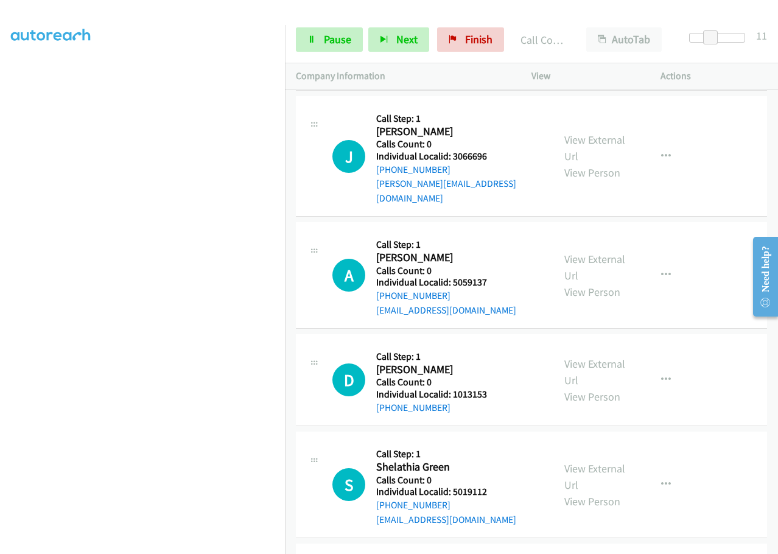
drag, startPoint x: 450, startPoint y: 504, endPoint x: 502, endPoint y: 503, distance: 52.3
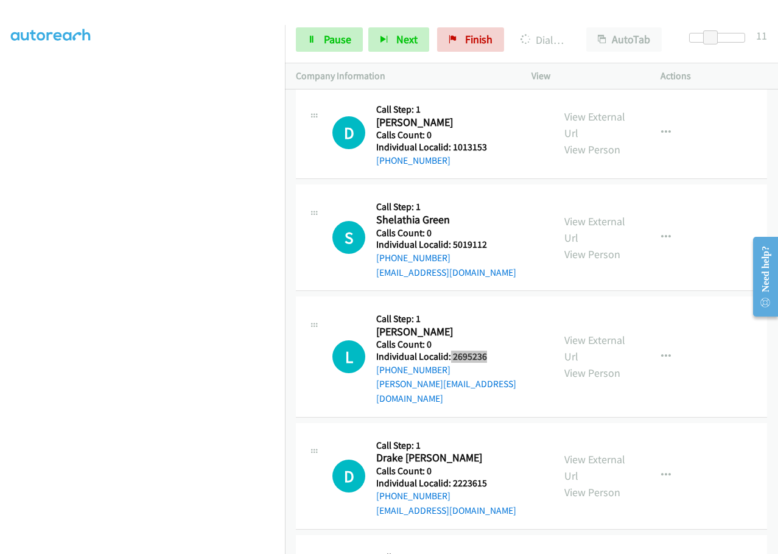
scroll to position [7940, 0]
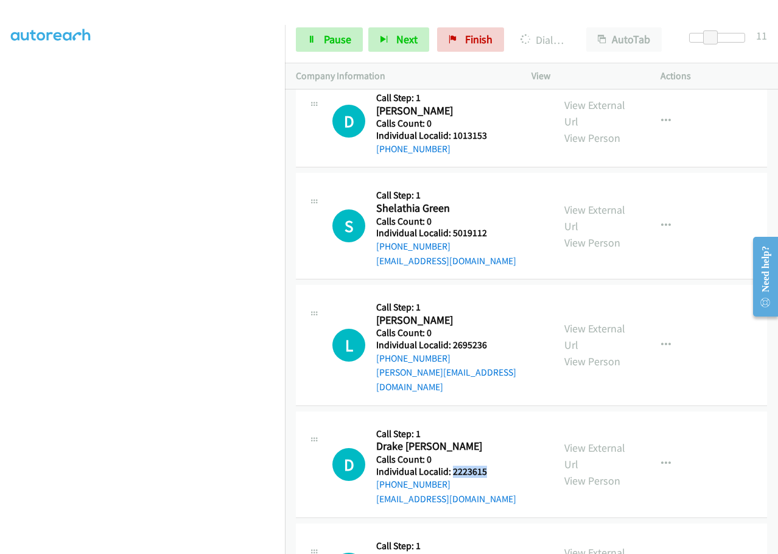
drag, startPoint x: 452, startPoint y: 358, endPoint x: 496, endPoint y: 358, distance: 43.8
click at [496, 465] on h5 "Individual Localid: 2223615" at bounding box center [446, 471] width 140 height 12
drag, startPoint x: 452, startPoint y: 466, endPoint x: 493, endPoint y: 466, distance: 41.4
click at [667, 451] on button "button" at bounding box center [665, 463] width 33 height 24
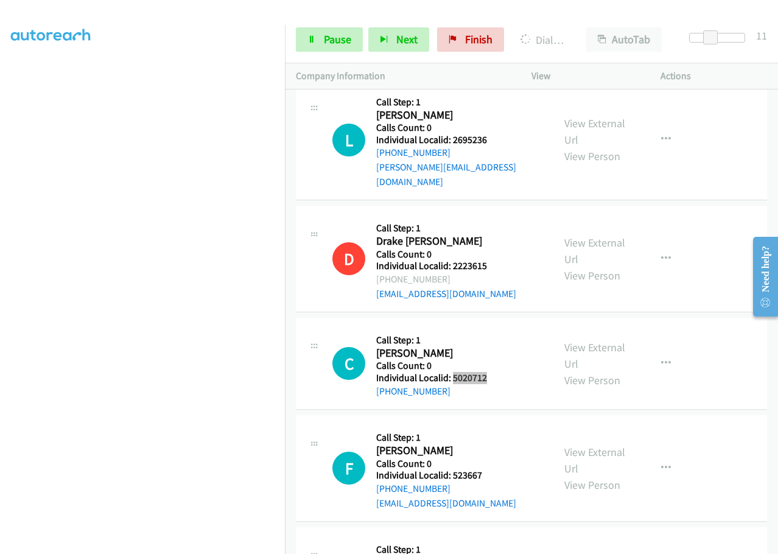
scroll to position [8164, 0]
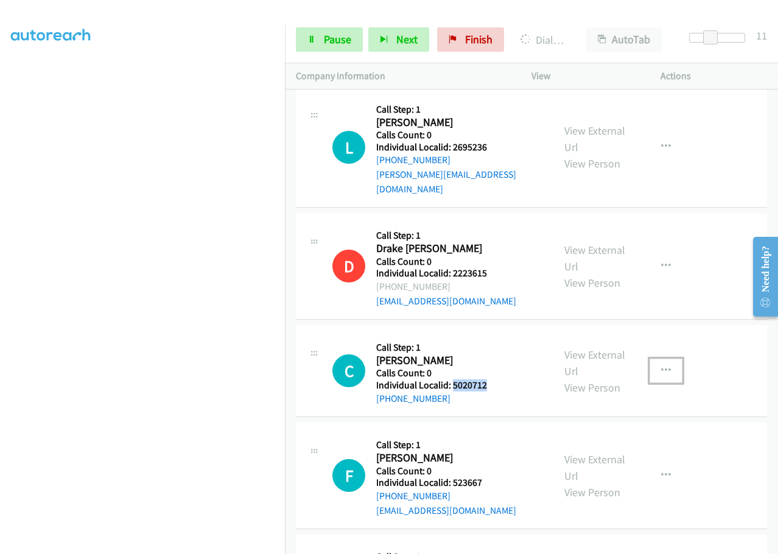
click at [660, 358] on button "button" at bounding box center [665, 370] width 33 height 24
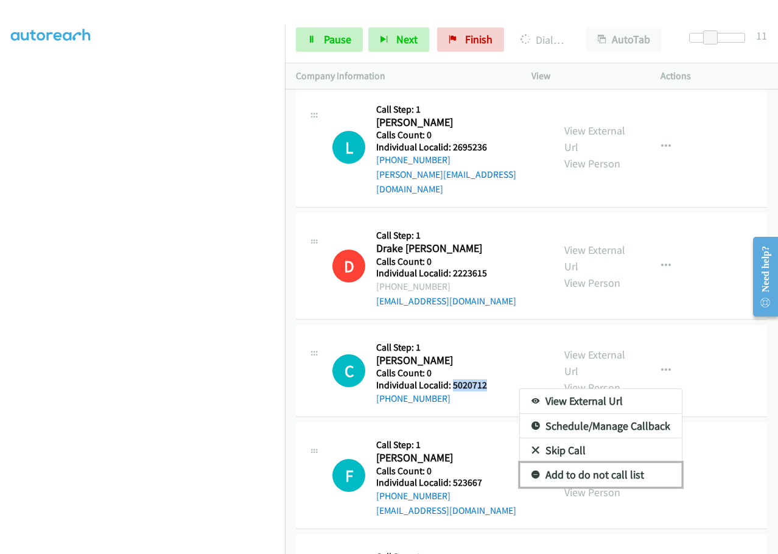
click at [531, 471] on icon at bounding box center [535, 475] width 9 height 9
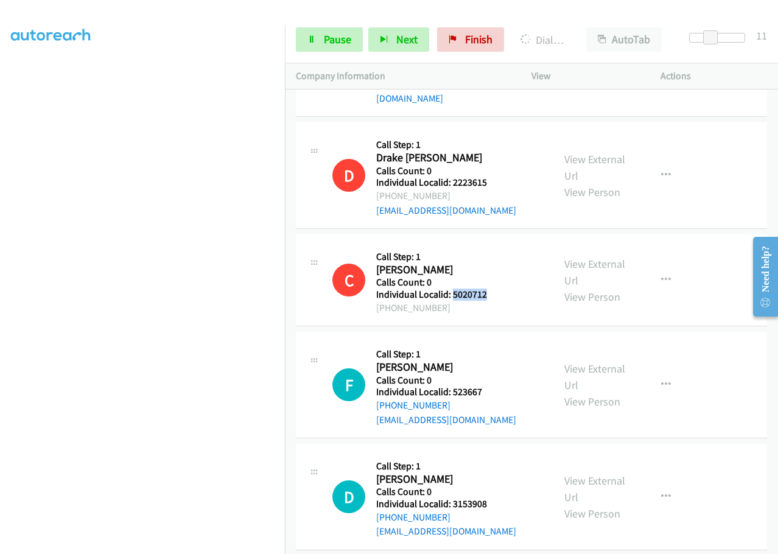
scroll to position [8255, 0]
drag, startPoint x: 450, startPoint y: 388, endPoint x: 494, endPoint y: 388, distance: 43.8
click at [494, 454] on div "D Callback Scheduled Call Step: 1 Dennis George America/Chicago Calls Count: 0 …" at bounding box center [437, 496] width 210 height 84
drag, startPoint x: 451, startPoint y: 499, endPoint x: 477, endPoint y: 500, distance: 26.2
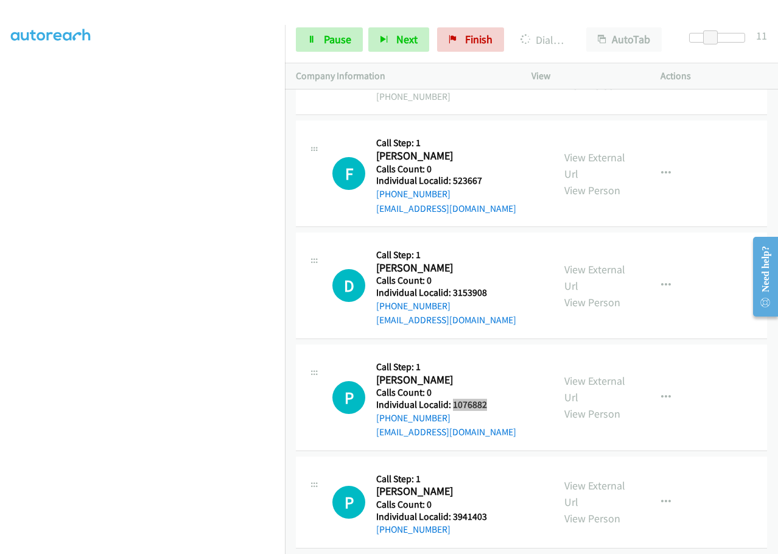
scroll to position [8468, 0]
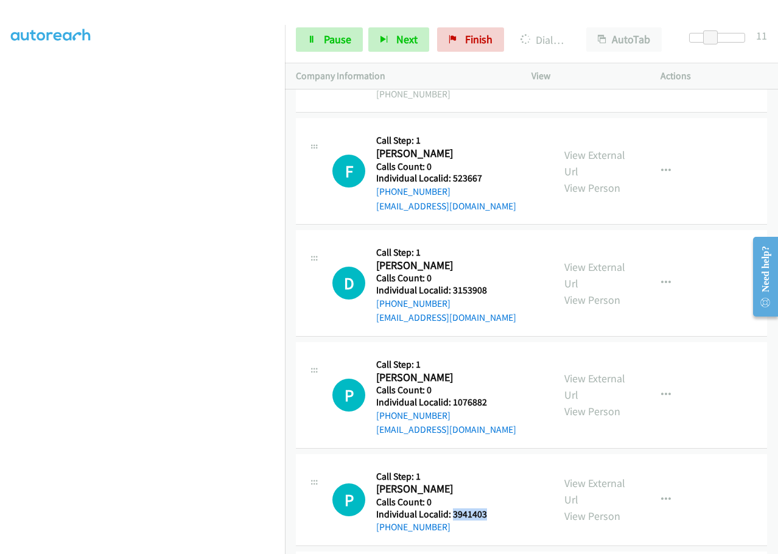
drag, startPoint x: 452, startPoint y: 400, endPoint x: 494, endPoint y: 397, distance: 42.1
click at [494, 465] on div "P Callback Scheduled Call Step: 1 Paige Pagnier America/New_York Calls Count: 0…" at bounding box center [437, 499] width 210 height 69
drag, startPoint x: 460, startPoint y: 496, endPoint x: 496, endPoint y: 496, distance: 35.9
click at [659, 487] on button "button" at bounding box center [665, 499] width 33 height 24
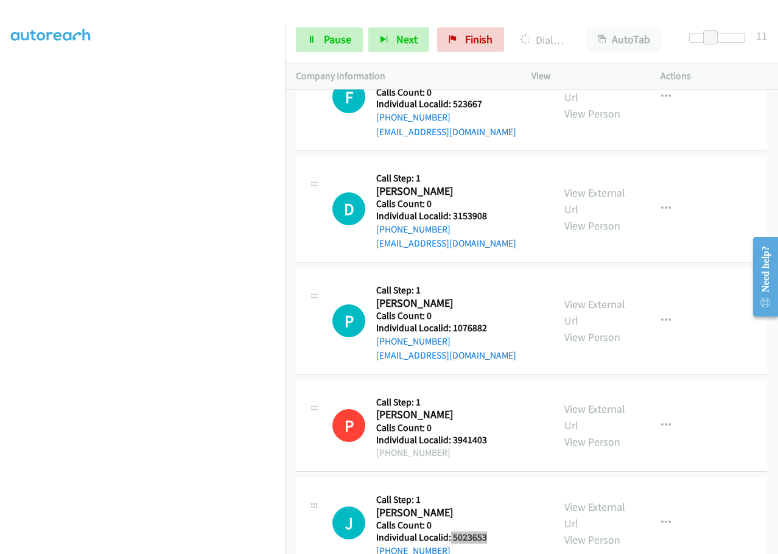
scroll to position [8590, 0]
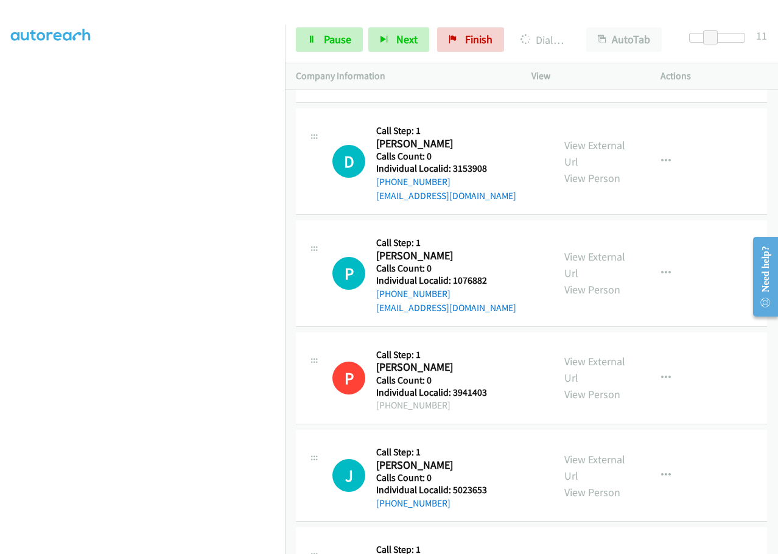
drag, startPoint x: 453, startPoint y: 471, endPoint x: 495, endPoint y: 472, distance: 42.0
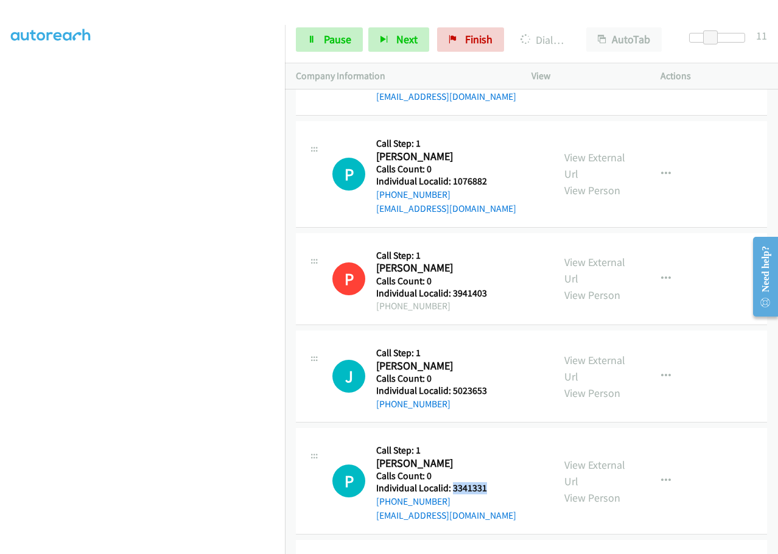
scroll to position [8757, 0]
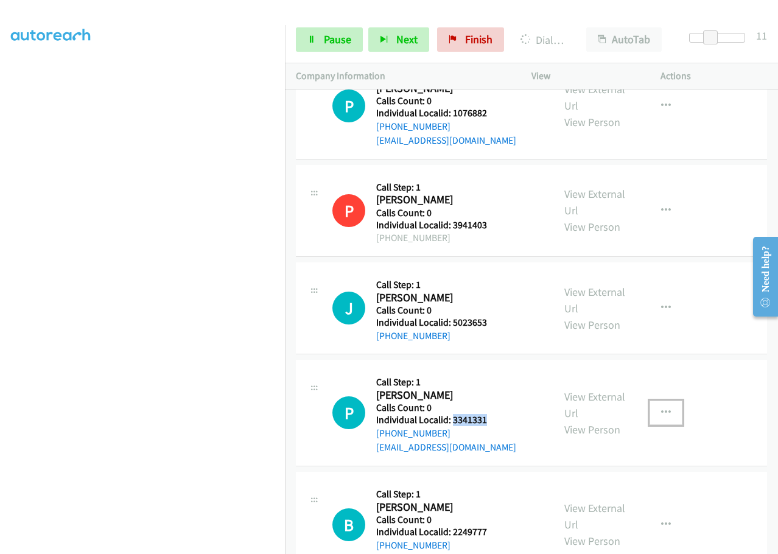
click at [661, 408] on icon "button" at bounding box center [666, 413] width 10 height 10
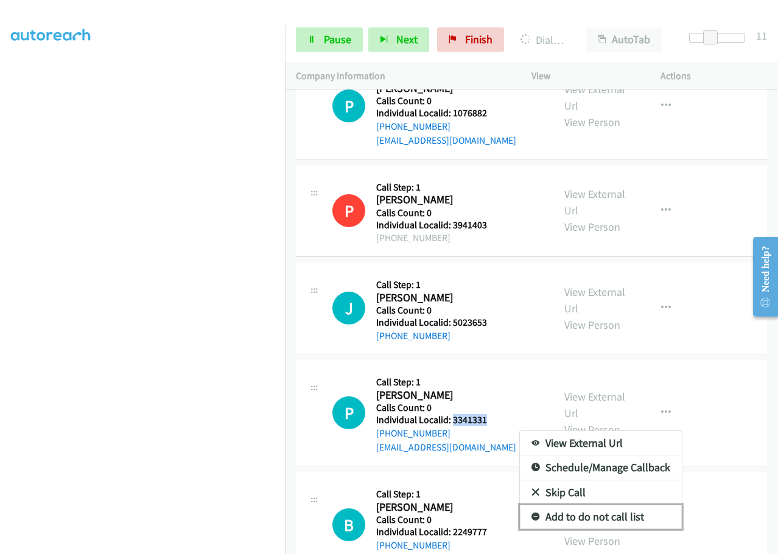
click at [532, 504] on link "Add to do not call list" at bounding box center [601, 516] width 162 height 24
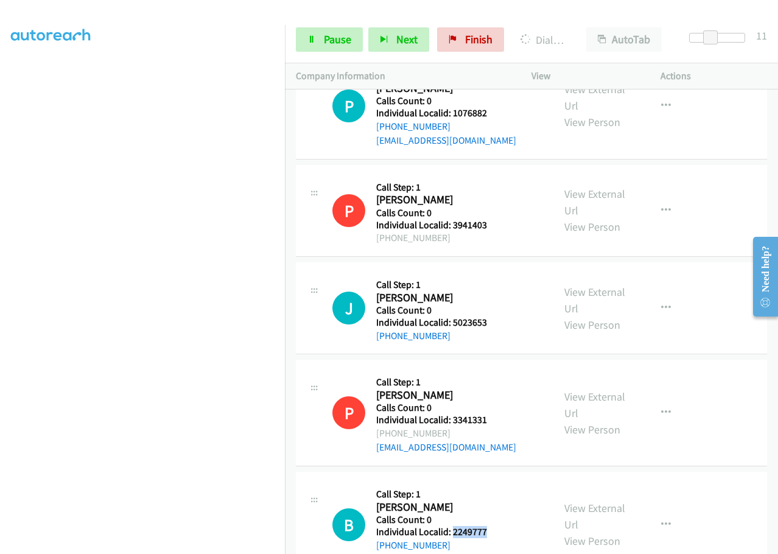
drag, startPoint x: 451, startPoint y: 415, endPoint x: 507, endPoint y: 417, distance: 56.0
click at [507, 482] on div "B Callback Scheduled Call Step: 1 Bruce Stephensen America/Chicago Calls Count:…" at bounding box center [437, 524] width 210 height 84
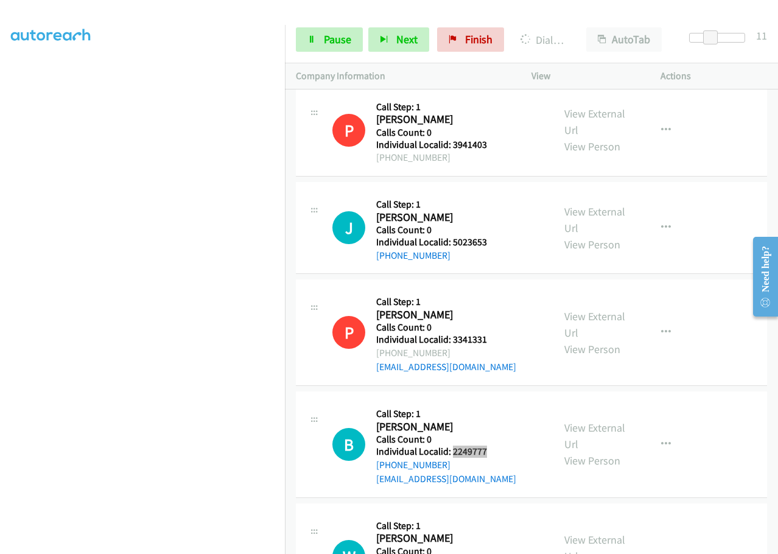
scroll to position [8894, 0]
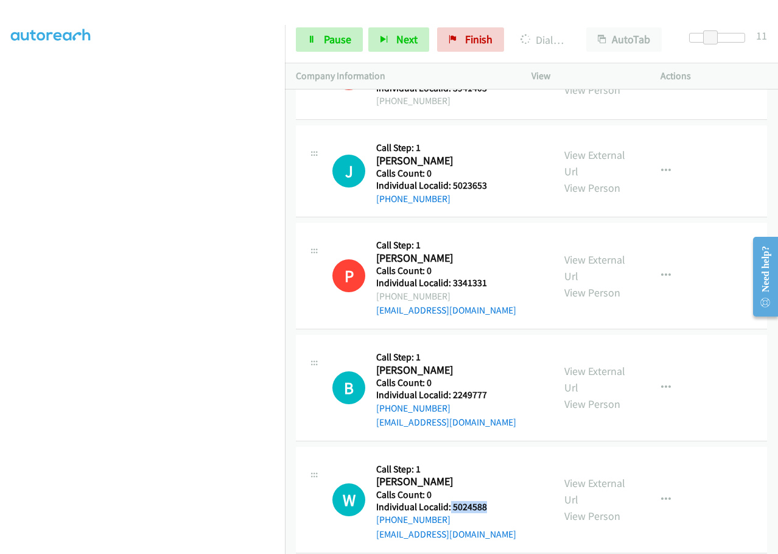
drag, startPoint x: 450, startPoint y: 389, endPoint x: 496, endPoint y: 389, distance: 46.2
click at [496, 458] on div "W Callback Scheduled Call Step: 1 Wesley Drescher America/Los_Angeles Calls Cou…" at bounding box center [437, 500] width 210 height 84
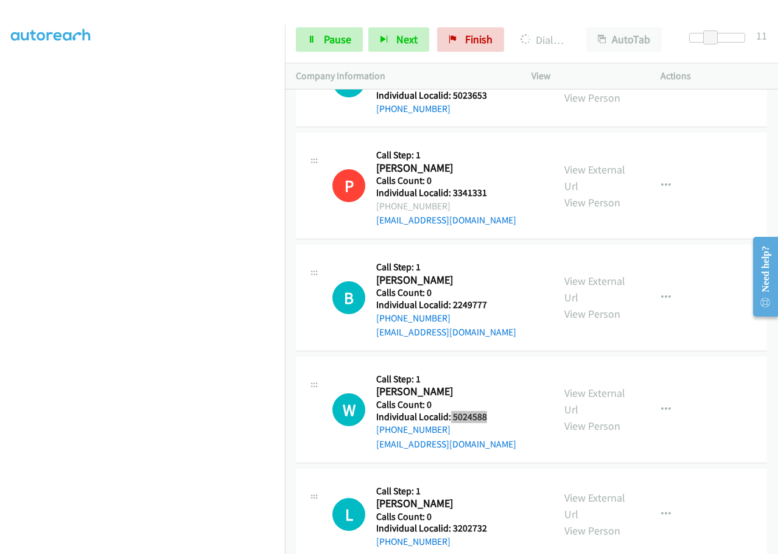
scroll to position [8991, 0]
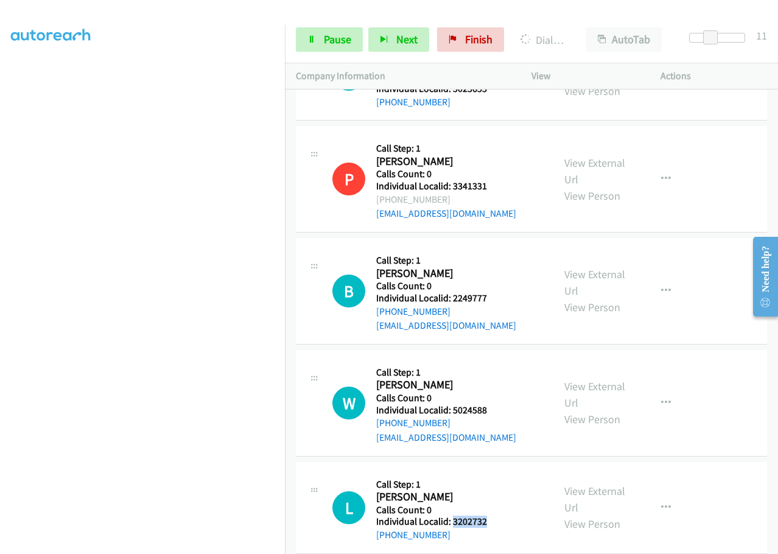
drag, startPoint x: 451, startPoint y: 407, endPoint x: 492, endPoint y: 407, distance: 41.4
click at [492, 473] on div "L Callback Scheduled Call Step: 1 Logan Caldwell America/New_York Calls Count: …" at bounding box center [437, 507] width 210 height 69
drag, startPoint x: 452, startPoint y: 503, endPoint x: 510, endPoint y: 499, distance: 58.6
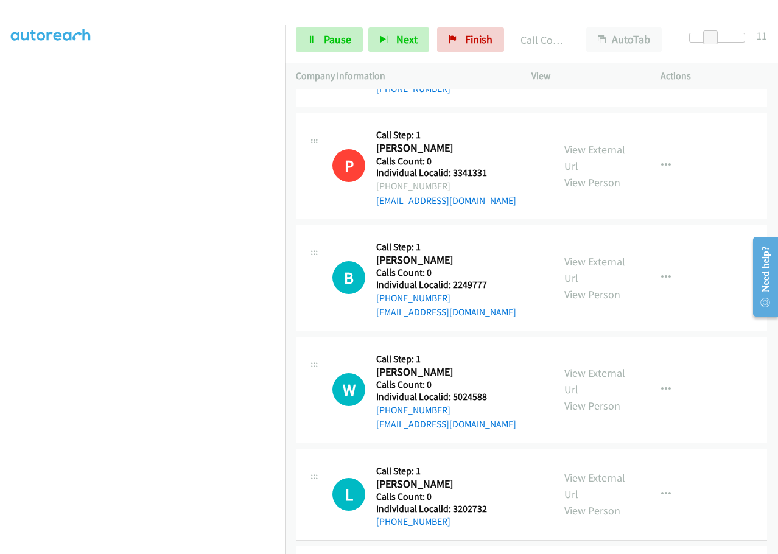
scroll to position [9027, 0]
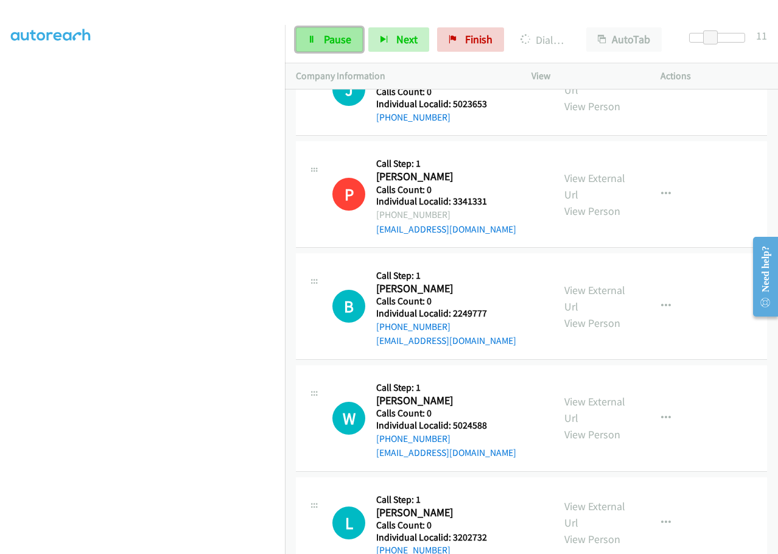
click at [335, 41] on span "Pause" at bounding box center [337, 39] width 27 height 14
